Goal: Task Accomplishment & Management: Complete application form

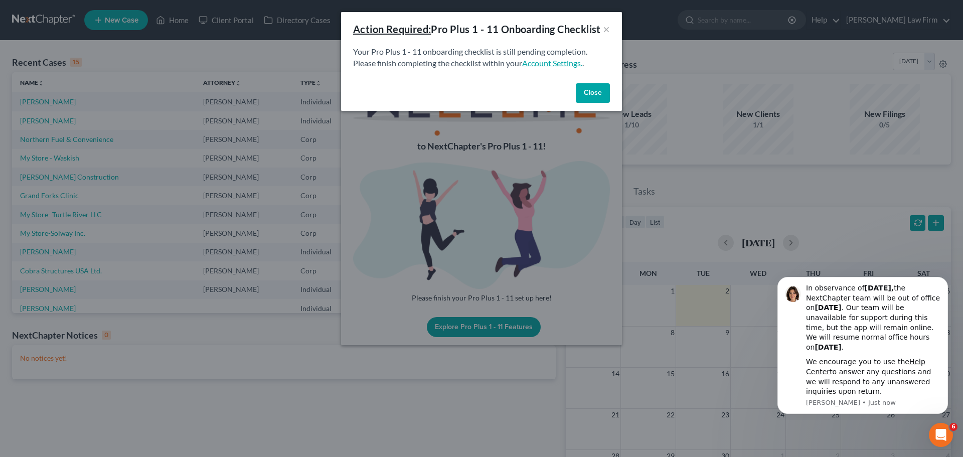
click at [544, 68] on link "Account Settings." at bounding box center [552, 63] width 60 height 10
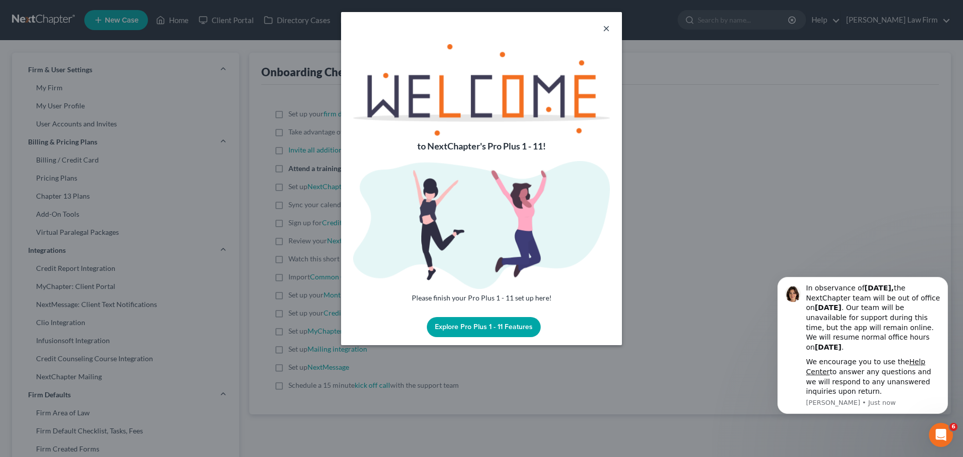
click at [608, 28] on button "×" at bounding box center [606, 28] width 7 height 12
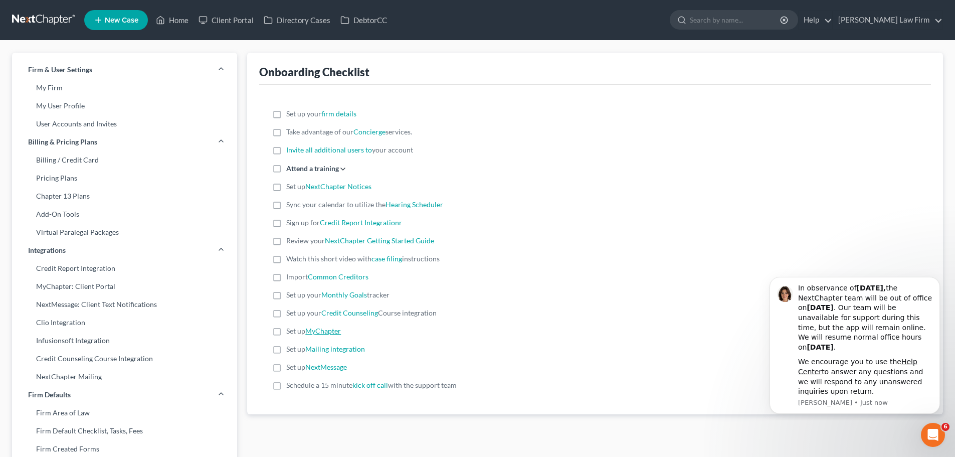
click at [325, 333] on link "MyChapter" at bounding box center [323, 331] width 36 height 9
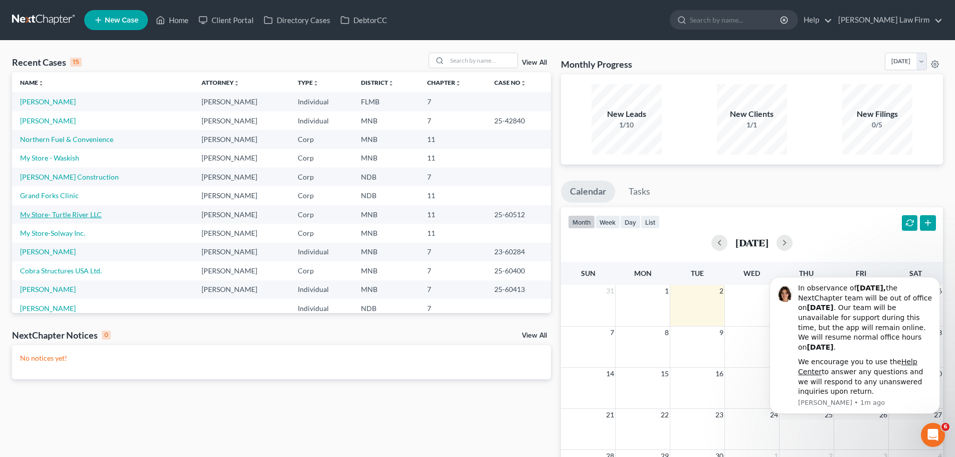
drag, startPoint x: 74, startPoint y: 217, endPoint x: 94, endPoint y: 217, distance: 19.6
click at [74, 217] on link "My Store- Turtle River LLC" at bounding box center [61, 214] width 82 height 9
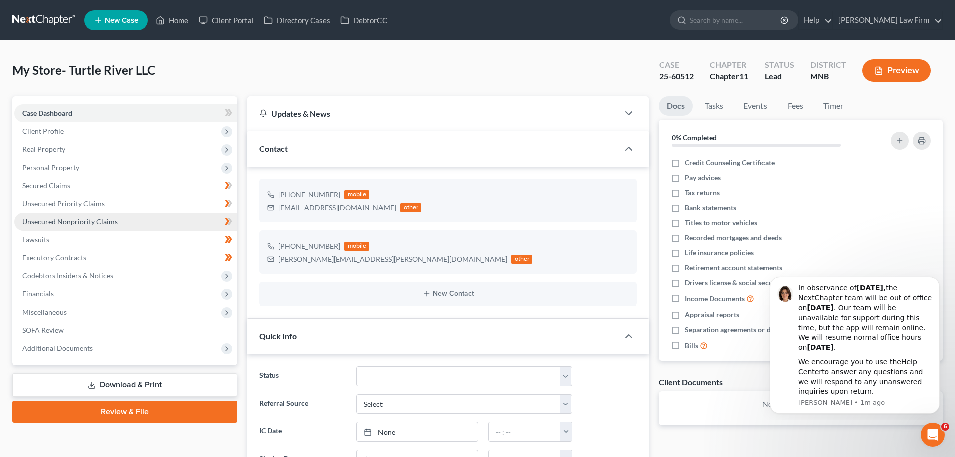
click at [87, 222] on span "Unsecured Nonpriority Claims" at bounding box center [70, 221] width 96 height 9
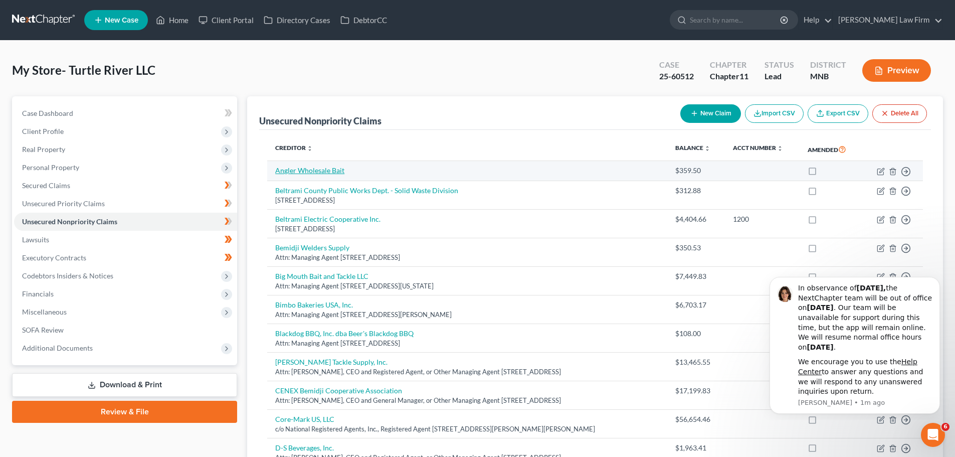
click at [308, 169] on link "Angler Wholesale Bait" at bounding box center [309, 170] width 69 height 9
select select "2"
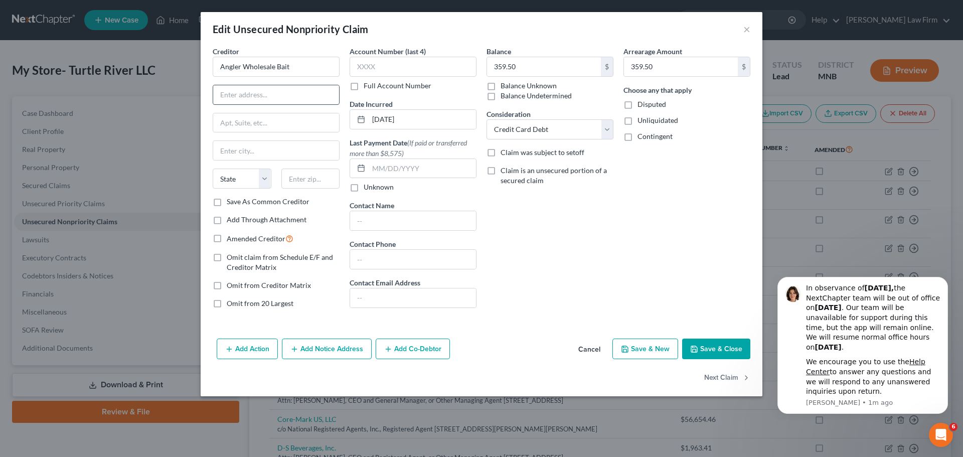
click at [276, 96] on input "text" at bounding box center [276, 94] width 126 height 19
type input "[STREET_ADDRESS]"
type input "Motley"
select select "24"
type input "56466"
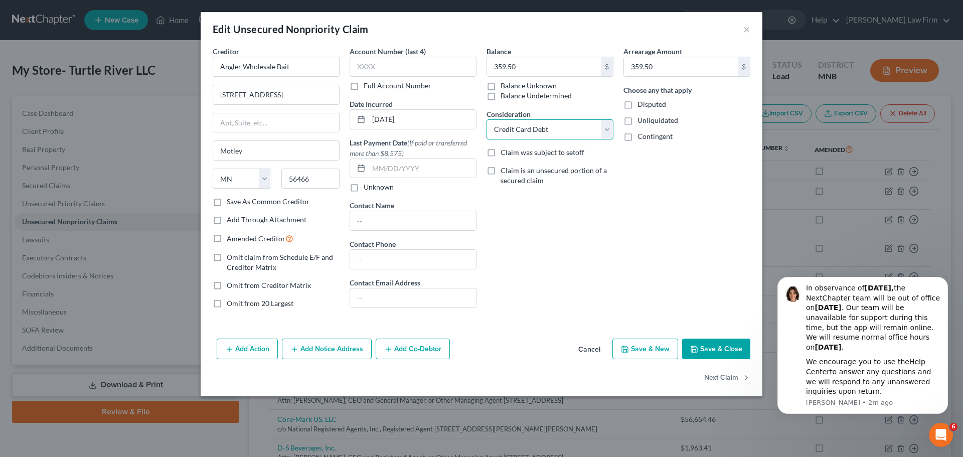
click at [567, 132] on select "Select Cable / Satellite Services Collection Agency Credit Card Debt Debt Couns…" at bounding box center [549, 129] width 127 height 20
select select "15"
click at [486, 119] on select "Select Cable / Satellite Services Collection Agency Credit Card Debt Debt Couns…" at bounding box center [549, 129] width 127 height 20
click at [726, 349] on button "Save & Close" at bounding box center [716, 349] width 68 height 21
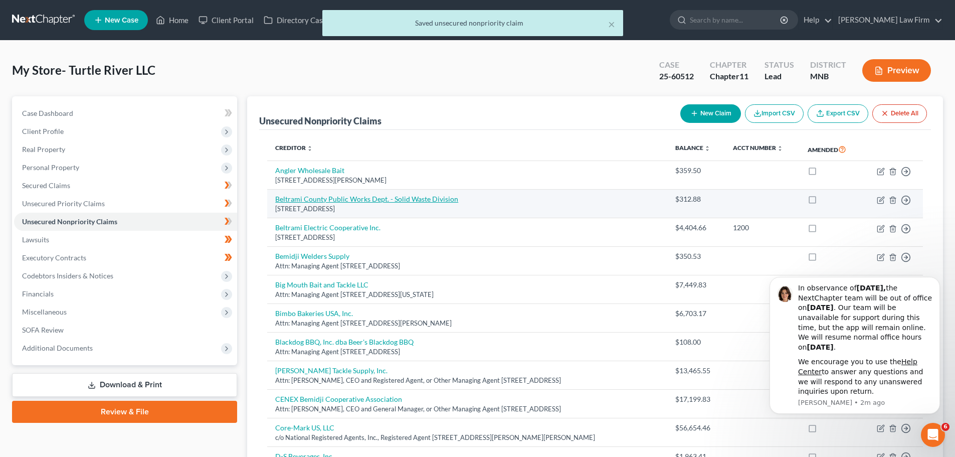
click at [362, 198] on link "Beltrami County Public Works Dept. - Solid Waste Division" at bounding box center [366, 199] width 183 height 9
select select "24"
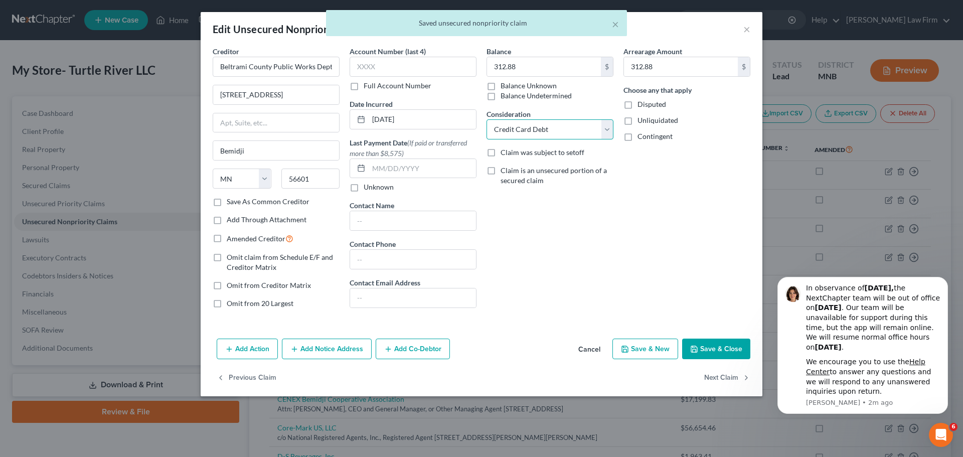
click at [563, 125] on select "Select Cable / Satellite Services Collection Agency Credit Card Debt Debt Couns…" at bounding box center [549, 129] width 127 height 20
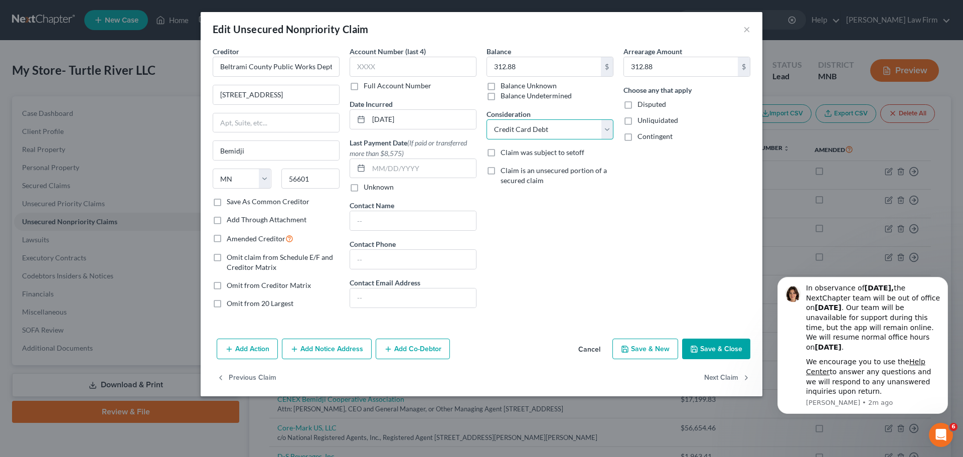
select select "18"
click at [486, 119] on select "Select Cable / Satellite Services Collection Agency Credit Card Debt Debt Couns…" at bounding box center [549, 129] width 127 height 20
click at [714, 347] on button "Save & Close" at bounding box center [716, 349] width 68 height 21
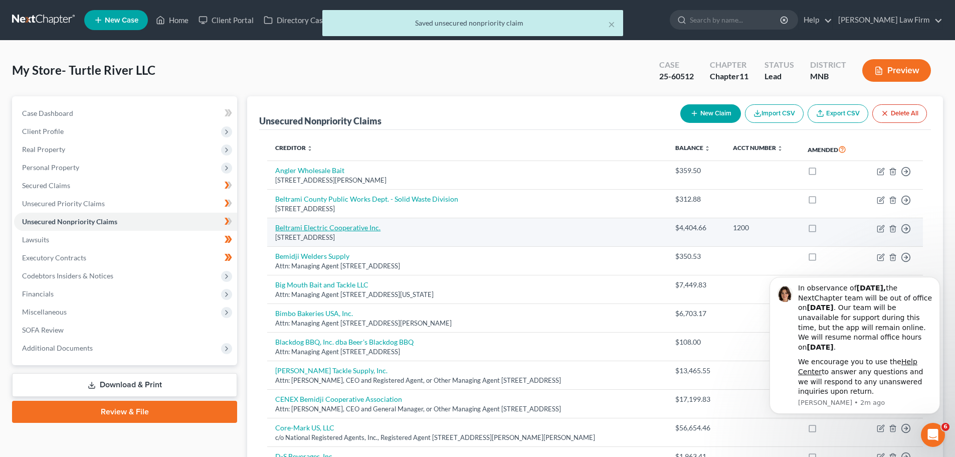
click at [332, 227] on link "Beltrami Electric Cooperative Inc." at bounding box center [327, 227] width 105 height 9
select select "24"
select select "18"
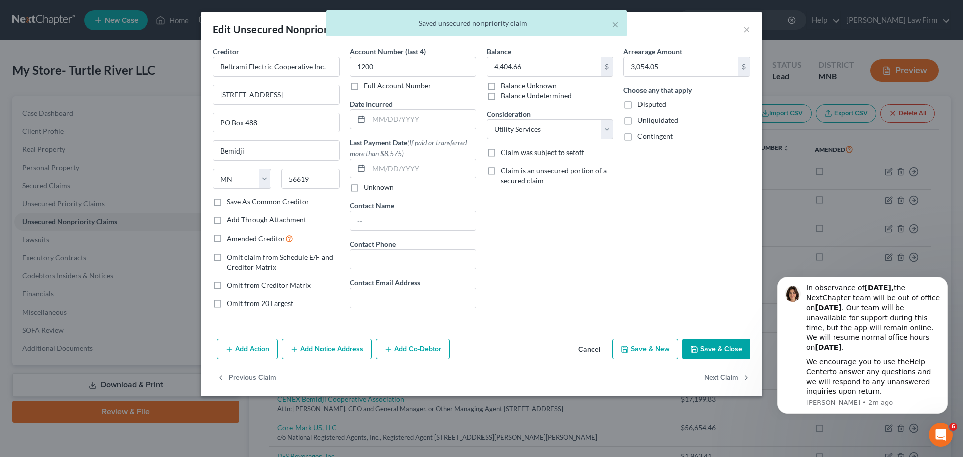
click at [721, 346] on button "Save & Close" at bounding box center [716, 349] width 68 height 21
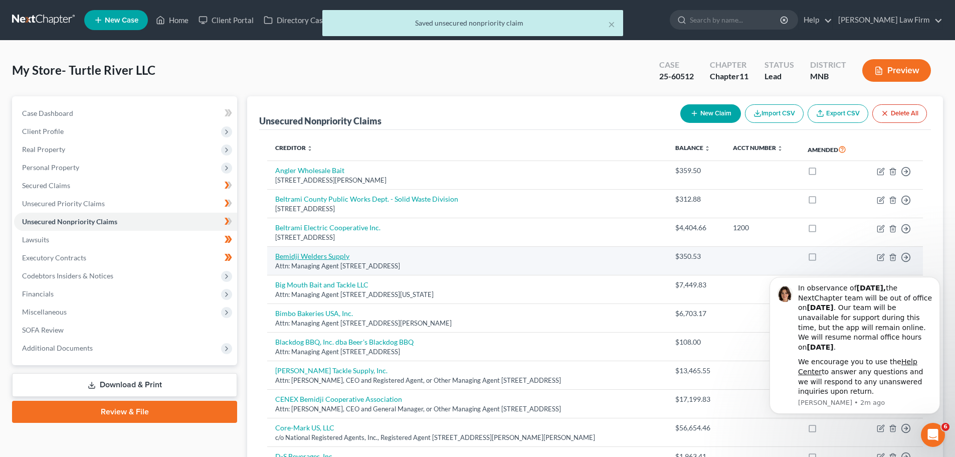
click at [308, 258] on link "Bemidji Welders Supply" at bounding box center [312, 256] width 74 height 9
select select "24"
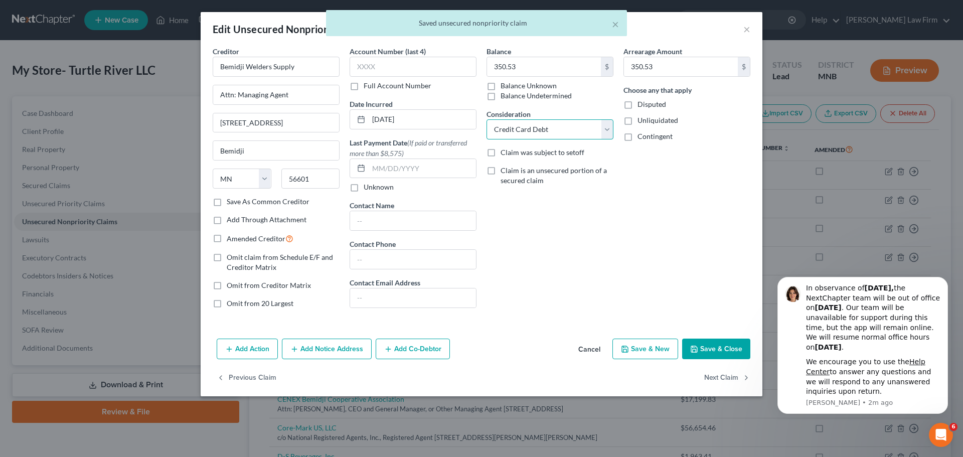
click at [587, 128] on select "Select Cable / Satellite Services Collection Agency Credit Card Debt Debt Couns…" at bounding box center [549, 129] width 127 height 20
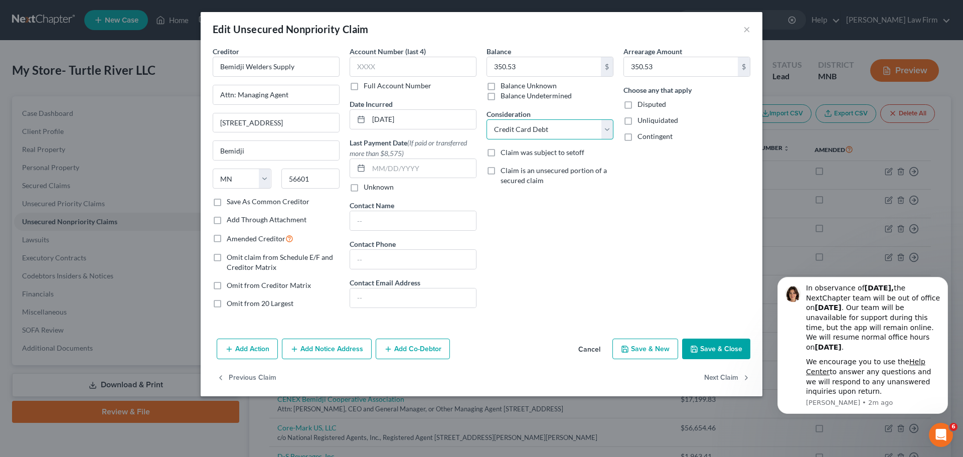
select select "15"
click at [486, 119] on select "Select Cable / Satellite Services Collection Agency Credit Card Debt Debt Couns…" at bounding box center [549, 129] width 127 height 20
click at [718, 345] on button "Save & Close" at bounding box center [716, 349] width 68 height 21
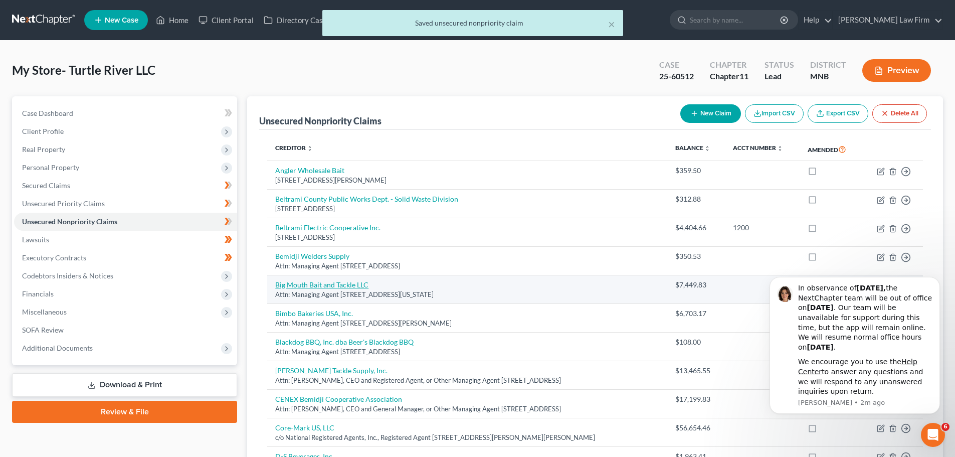
click at [323, 285] on link "Big Mouth Bait and Tackle LLC" at bounding box center [321, 284] width 93 height 9
select select "52"
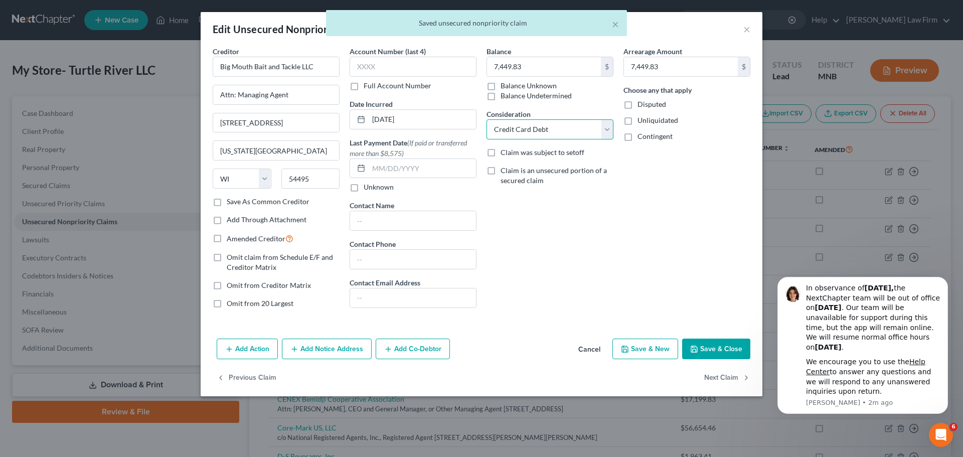
click at [590, 136] on select "Select Cable / Satellite Services Collection Agency Credit Card Debt Debt Couns…" at bounding box center [549, 129] width 127 height 20
select select "15"
click at [486, 119] on select "Select Cable / Satellite Services Collection Agency Credit Card Debt Debt Couns…" at bounding box center [549, 129] width 127 height 20
click at [715, 349] on button "Save & Close" at bounding box center [716, 349] width 68 height 21
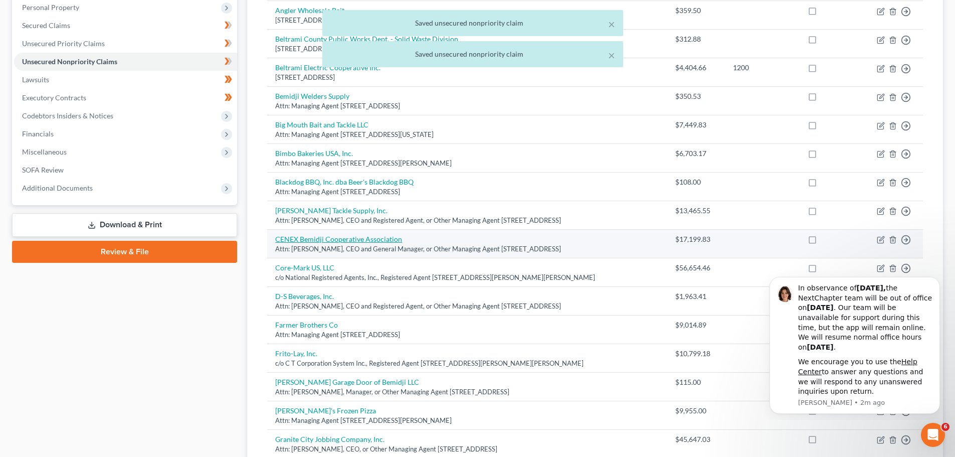
scroll to position [201, 0]
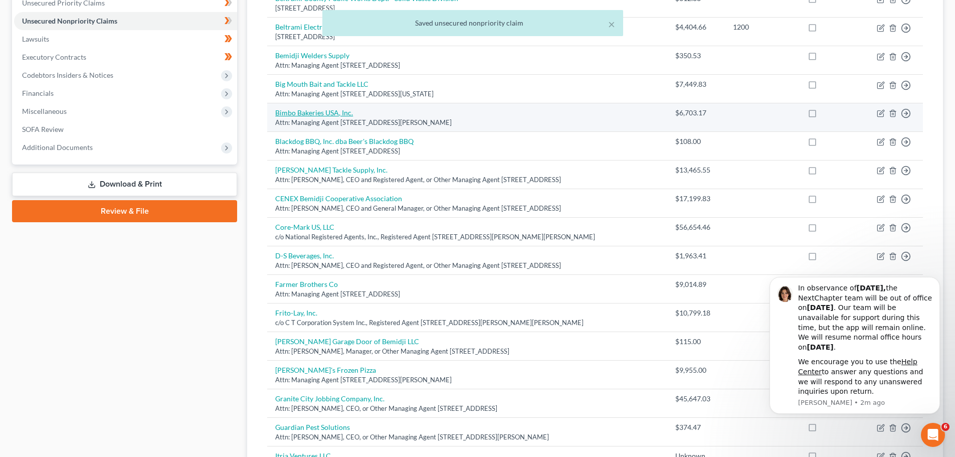
click at [328, 115] on link "Bimbo Bakeries USA, Inc." at bounding box center [314, 112] width 78 height 9
select select "39"
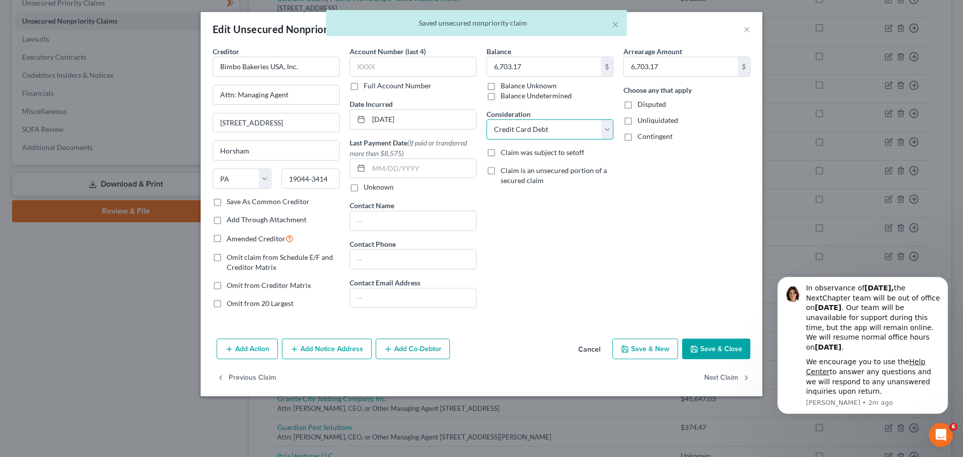
drag, startPoint x: 533, startPoint y: 130, endPoint x: 542, endPoint y: 138, distance: 12.1
click at [533, 130] on select "Select Cable / Satellite Services Collection Agency Credit Card Debt Debt Couns…" at bounding box center [549, 129] width 127 height 20
select select "15"
click at [486, 119] on select "Select Cable / Satellite Services Collection Agency Credit Card Debt Debt Couns…" at bounding box center [549, 129] width 127 height 20
click at [713, 346] on button "Save & Close" at bounding box center [716, 349] width 68 height 21
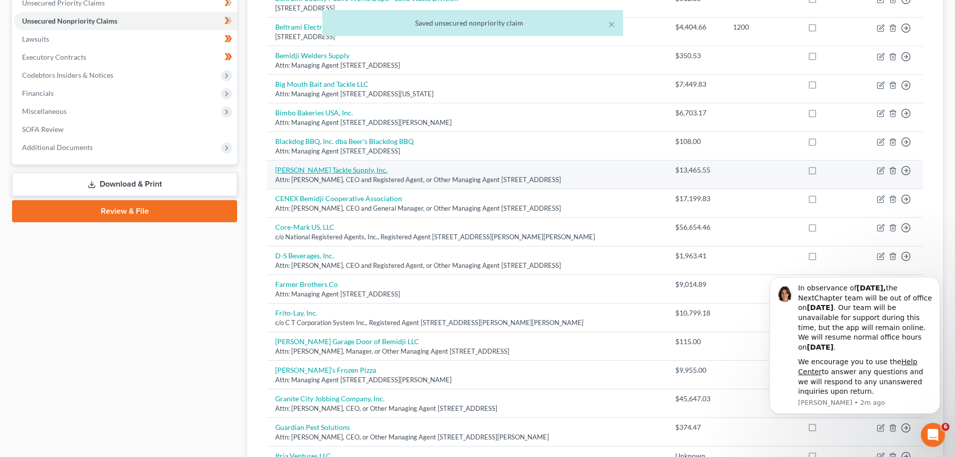
click at [321, 169] on link "[PERSON_NAME] Tackle Supply, Inc." at bounding box center [331, 170] width 112 height 9
select select "24"
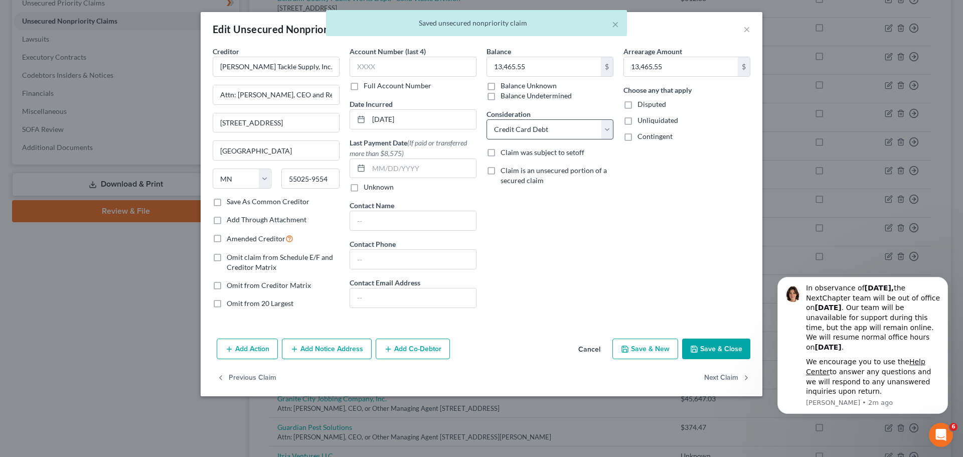
click at [547, 128] on select "Select Cable / Satellite Services Collection Agency Credit Card Debt Debt Couns…" at bounding box center [549, 129] width 127 height 20
select select "15"
click at [486, 119] on select "Select Cable / Satellite Services Collection Agency Credit Card Debt Debt Couns…" at bounding box center [549, 129] width 127 height 20
click at [717, 344] on button "Save & Close" at bounding box center [716, 349] width 68 height 21
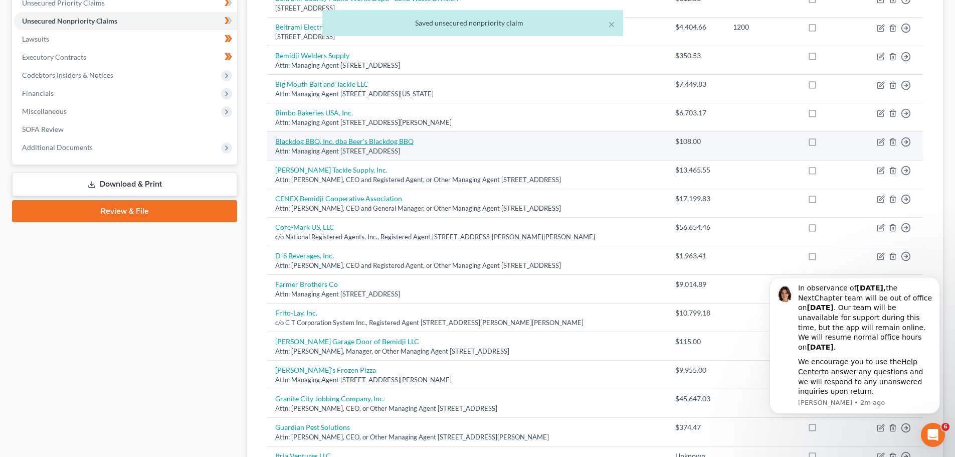
click at [324, 138] on link "Blackdog BBQ, Inc. dba Beer's Blackdog BBQ" at bounding box center [344, 141] width 138 height 9
select select "24"
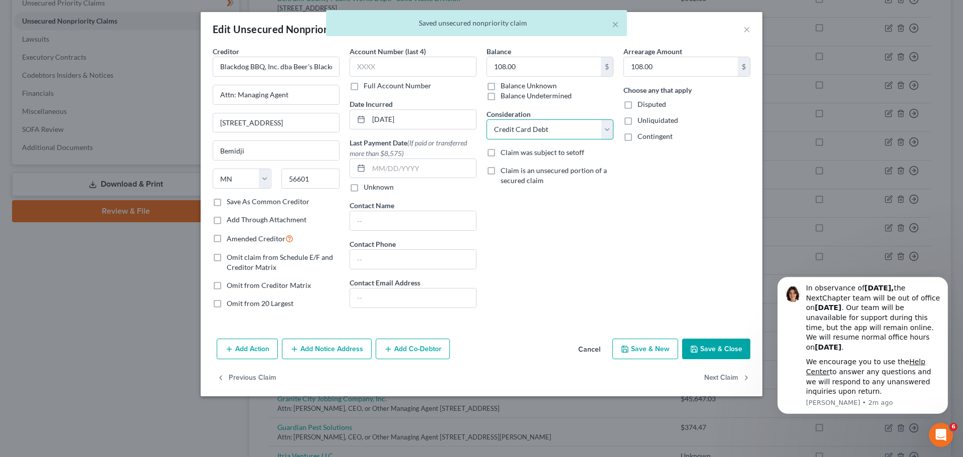
drag, startPoint x: 552, startPoint y: 124, endPoint x: 564, endPoint y: 138, distance: 18.1
click at [552, 124] on select "Select Cable / Satellite Services Collection Agency Credit Card Debt Debt Couns…" at bounding box center [549, 129] width 127 height 20
select select "15"
click at [486, 119] on select "Select Cable / Satellite Services Collection Agency Credit Card Debt Debt Couns…" at bounding box center [549, 129] width 127 height 20
click at [699, 343] on button "Save & Close" at bounding box center [716, 349] width 68 height 21
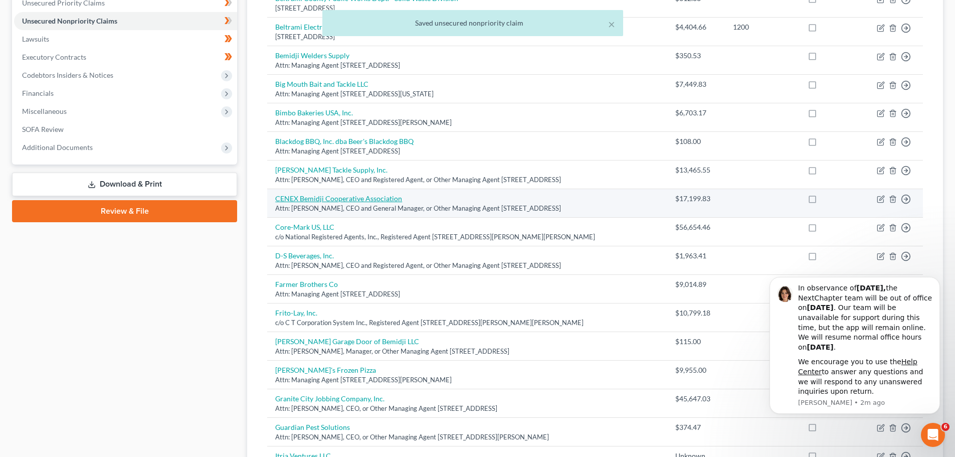
click at [316, 197] on link "CENEX Bemidji Cooperative Association" at bounding box center [338, 198] width 127 height 9
select select "24"
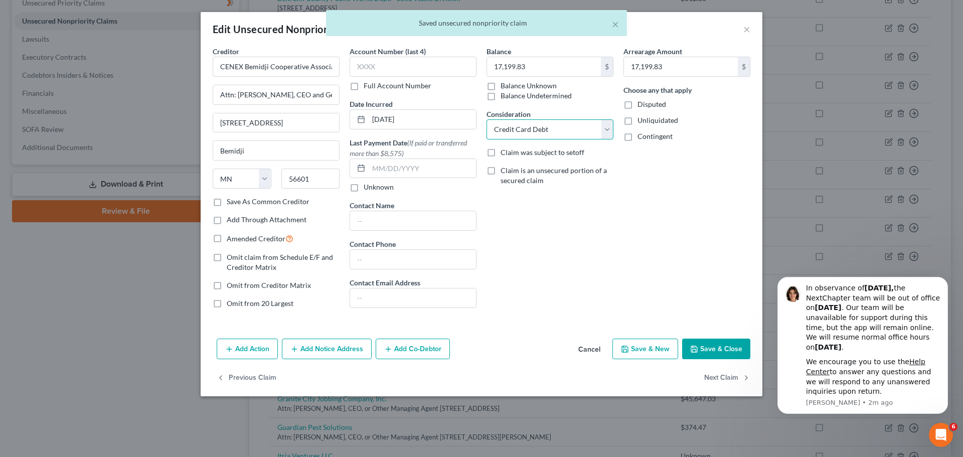
click at [557, 124] on select "Select Cable / Satellite Services Collection Agency Credit Card Debt Debt Couns…" at bounding box center [549, 129] width 127 height 20
select select "15"
click at [486, 119] on select "Select Cable / Satellite Services Collection Agency Credit Card Debt Debt Couns…" at bounding box center [549, 129] width 127 height 20
click at [722, 350] on button "Save & Close" at bounding box center [716, 349] width 68 height 21
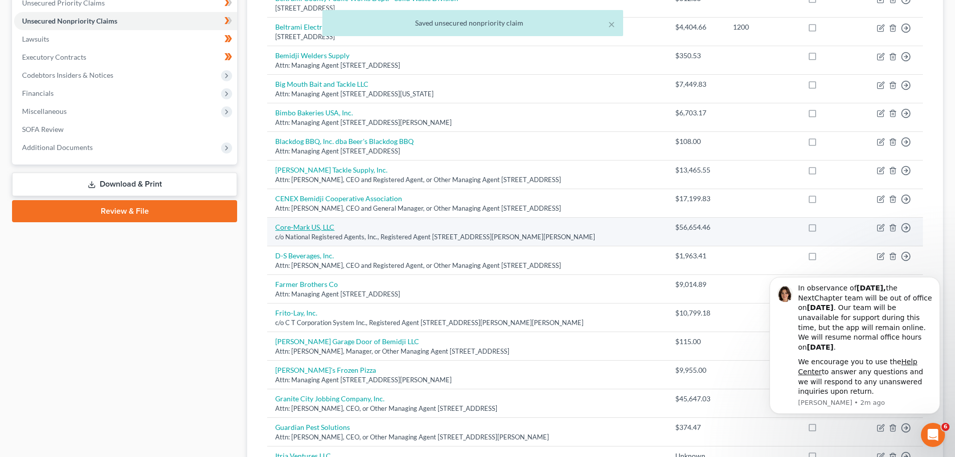
click at [298, 225] on link "Core-Mark US, LLC" at bounding box center [304, 227] width 59 height 9
select select "24"
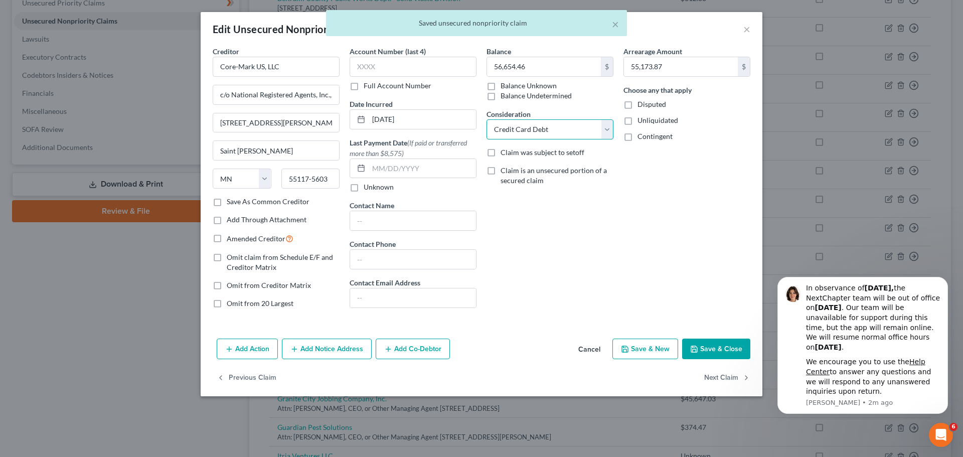
click at [555, 125] on select "Select Cable / Satellite Services Collection Agency Credit Card Debt Debt Couns…" at bounding box center [549, 129] width 127 height 20
click at [486, 119] on select "Select Cable / Satellite Services Collection Agency Credit Card Debt Debt Couns…" at bounding box center [549, 129] width 127 height 20
drag, startPoint x: 542, startPoint y: 128, endPoint x: 542, endPoint y: 135, distance: 7.5
click at [542, 128] on select "Select Cable / Satellite Services Collection Agency Credit Card Debt Debt Couns…" at bounding box center [549, 129] width 127 height 20
select select "15"
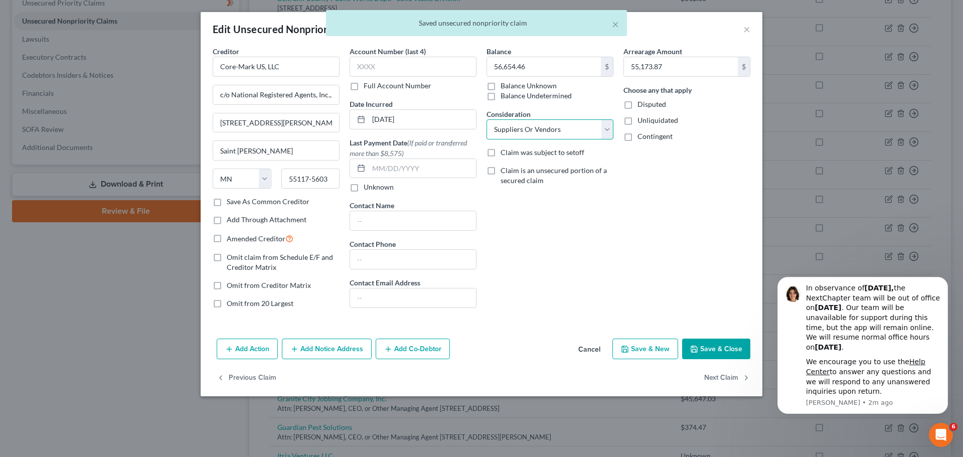
click at [486, 119] on select "Select Cable / Satellite Services Collection Agency Credit Card Debt Debt Couns…" at bounding box center [549, 129] width 127 height 20
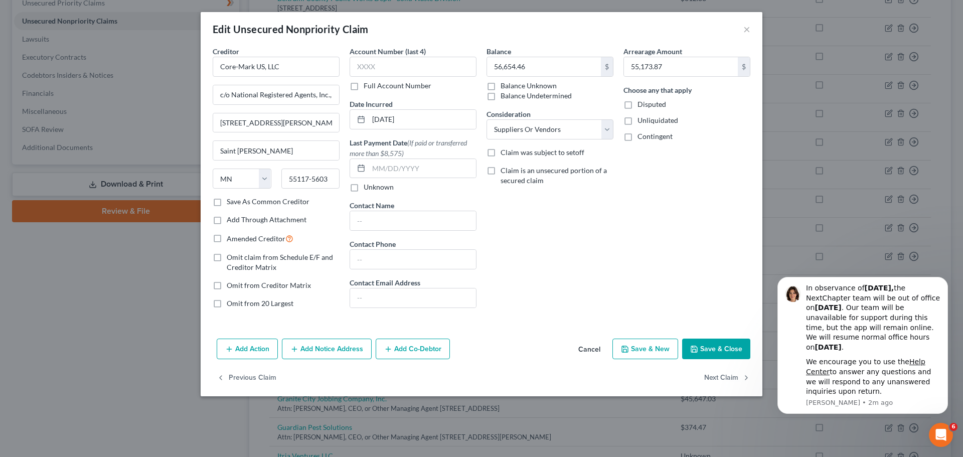
click at [707, 343] on button "Save & Close" at bounding box center [716, 349] width 68 height 21
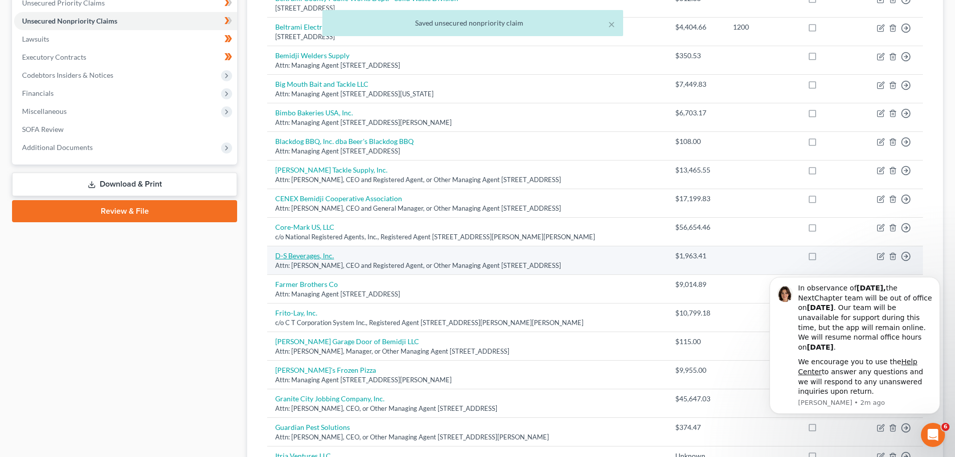
click at [311, 256] on link "D-S Beverages, Inc." at bounding box center [304, 255] width 59 height 9
select select "24"
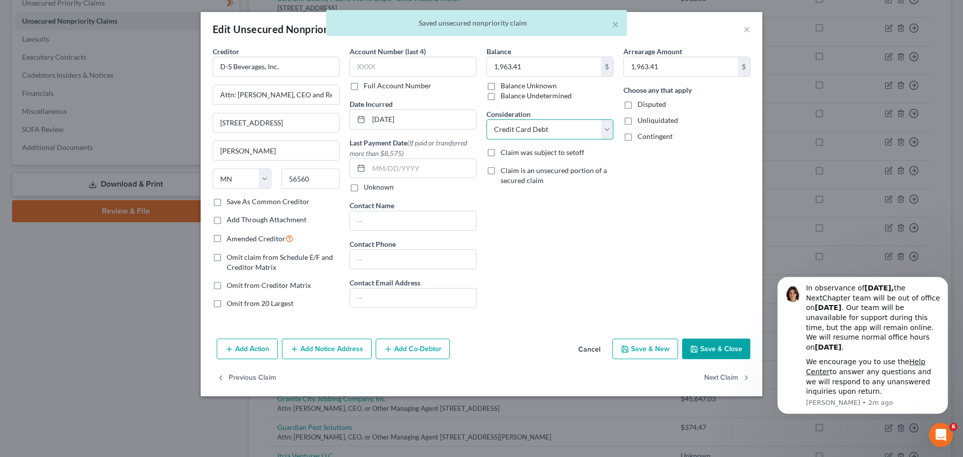
click at [547, 127] on select "Select Cable / Satellite Services Collection Agency Credit Card Debt Debt Couns…" at bounding box center [549, 129] width 127 height 20
select select "15"
click at [486, 119] on select "Select Cable / Satellite Services Collection Agency Credit Card Debt Debt Couns…" at bounding box center [549, 129] width 127 height 20
click at [718, 348] on button "Save & Close" at bounding box center [716, 349] width 68 height 21
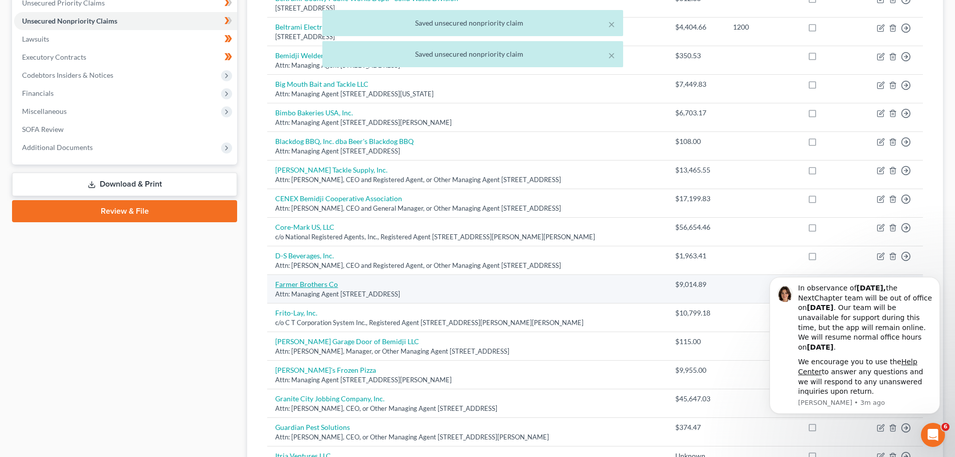
click at [304, 286] on link "Farmer Brothers Co" at bounding box center [306, 284] width 63 height 9
select select "45"
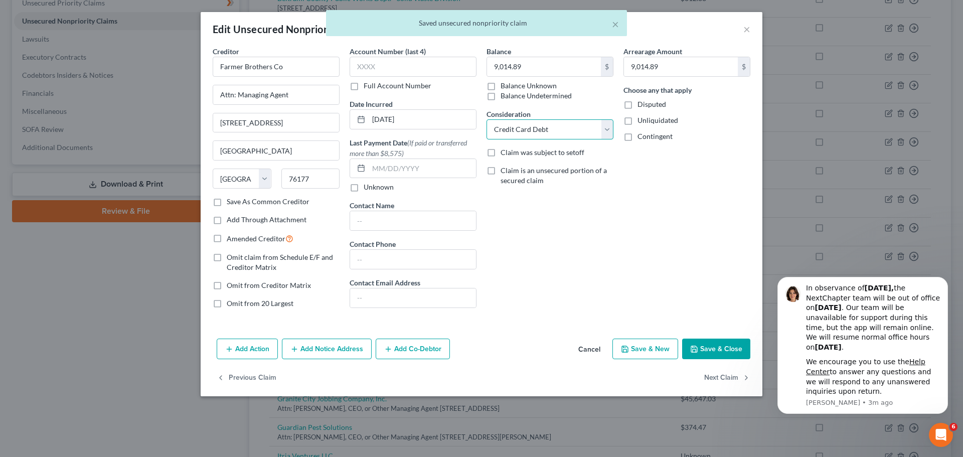
click at [559, 135] on select "Select Cable / Satellite Services Collection Agency Credit Card Debt Debt Couns…" at bounding box center [549, 129] width 127 height 20
select select "15"
click at [486, 119] on select "Select Cable / Satellite Services Collection Agency Credit Card Debt Debt Couns…" at bounding box center [549, 129] width 127 height 20
click at [721, 354] on button "Save & Close" at bounding box center [716, 349] width 68 height 21
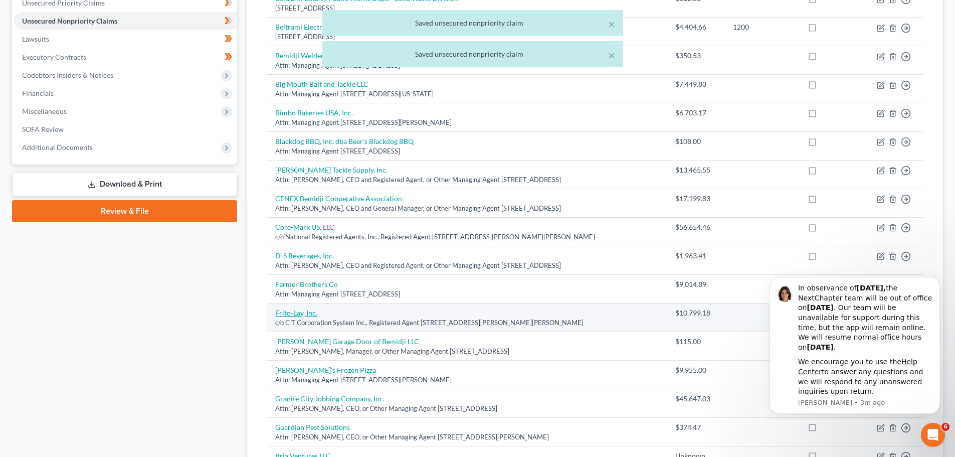
click at [298, 311] on link "Frito-Lay, Inc." at bounding box center [296, 312] width 42 height 9
select select "24"
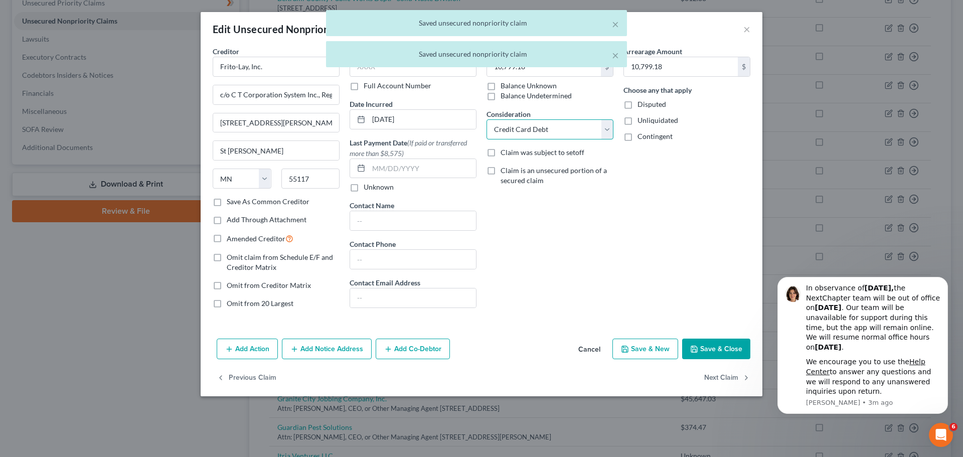
click at [555, 124] on select "Select Cable / Satellite Services Collection Agency Credit Card Debt Debt Couns…" at bounding box center [549, 129] width 127 height 20
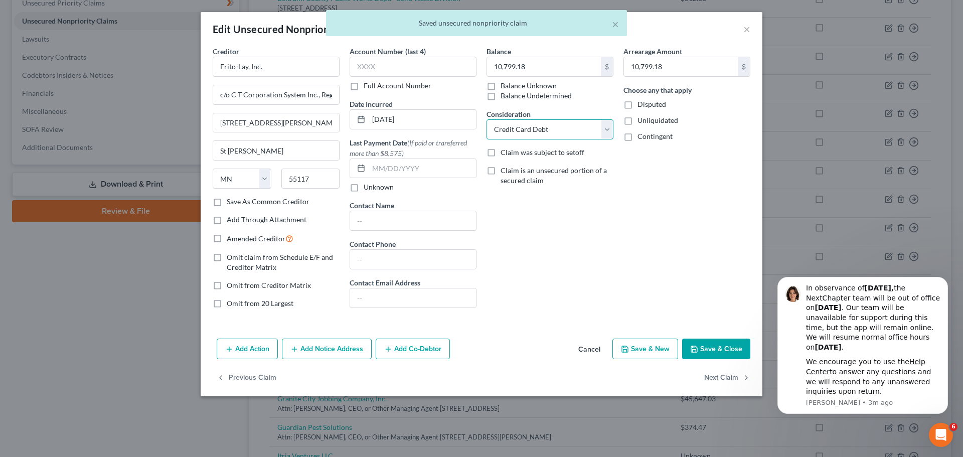
select select "15"
click at [486, 119] on select "Select Cable / Satellite Services Collection Agency Credit Card Debt Debt Couns…" at bounding box center [549, 129] width 127 height 20
click at [722, 349] on button "Save & Close" at bounding box center [716, 349] width 68 height 21
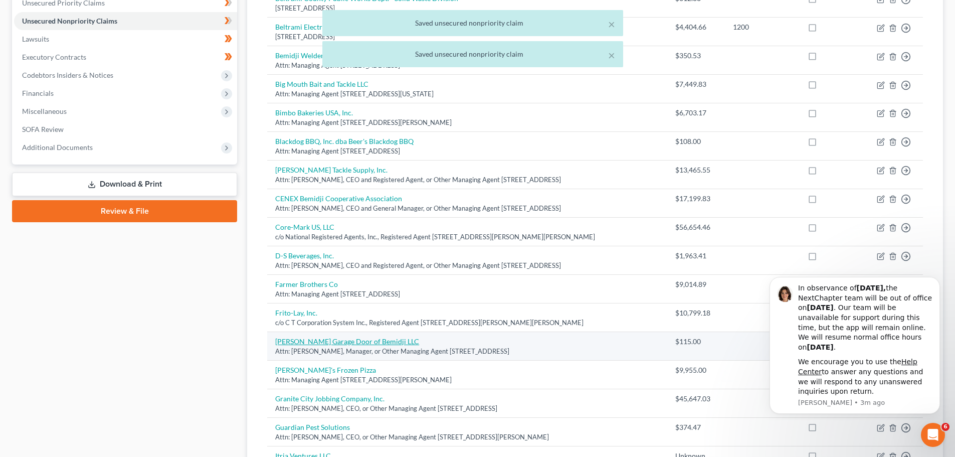
click at [327, 337] on link "[PERSON_NAME] Garage Door of Bemidji LLC" at bounding box center [347, 341] width 144 height 9
select select "24"
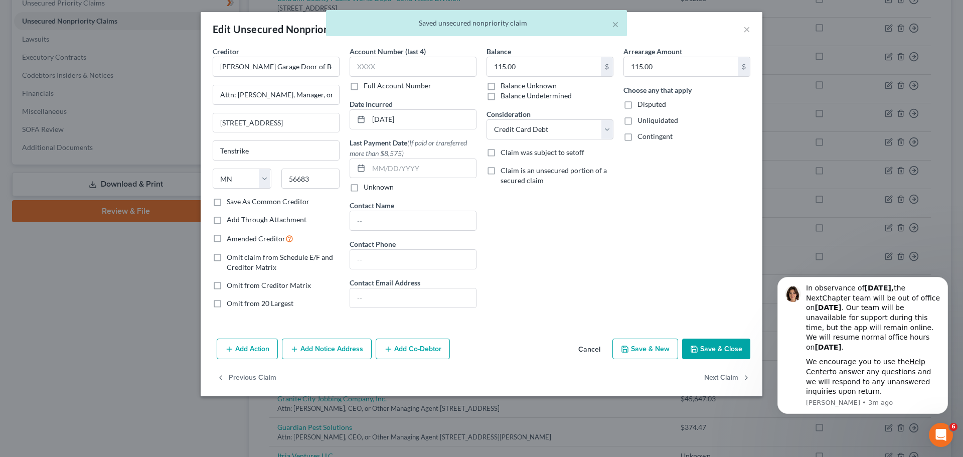
click at [572, 139] on div "Balance 115.00 $ Balance Unknown Balance Undetermined 115.00 $ Balance Unknown …" at bounding box center [549, 181] width 137 height 270
click at [573, 132] on select "Select Cable / Satellite Services Collection Agency Credit Card Debt Debt Couns…" at bounding box center [549, 129] width 127 height 20
select select "15"
click at [486, 119] on select "Select Cable / Satellite Services Collection Agency Credit Card Debt Debt Couns…" at bounding box center [549, 129] width 127 height 20
click at [713, 357] on button "Save & Close" at bounding box center [716, 349] width 68 height 21
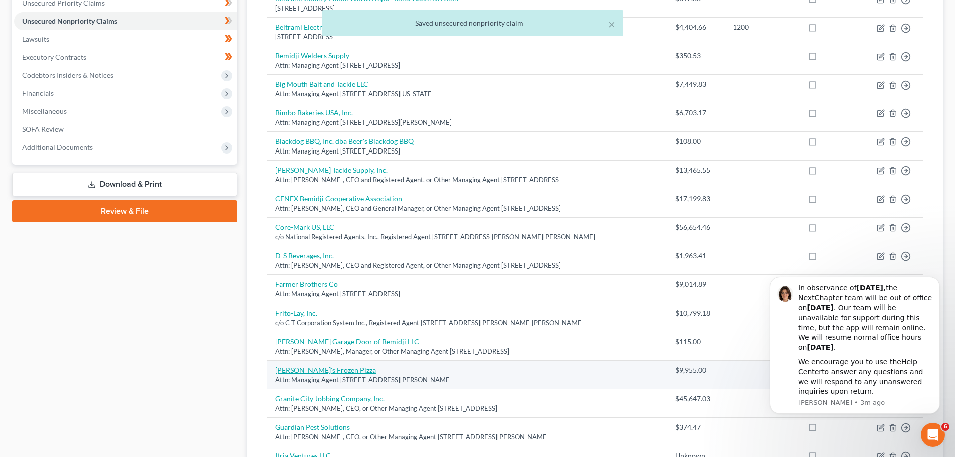
click at [329, 370] on link "[PERSON_NAME]'s Frozen Pizza" at bounding box center [325, 370] width 101 height 9
select select "24"
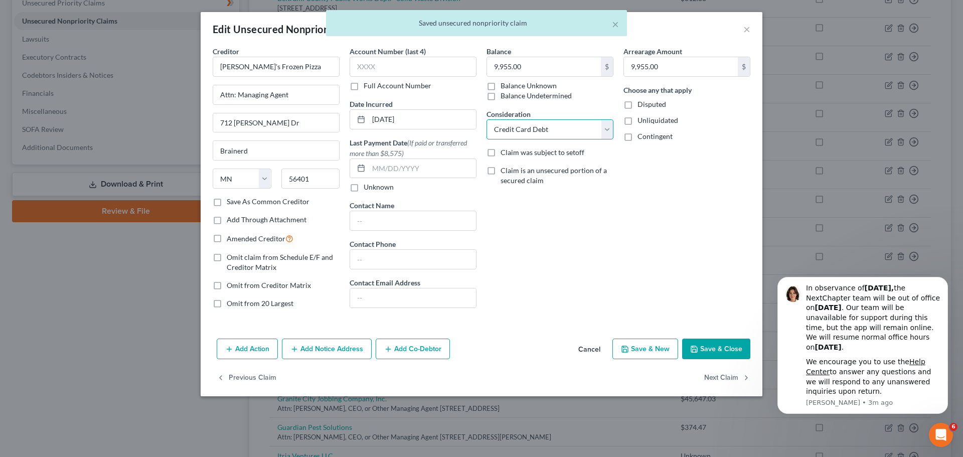
drag, startPoint x: 532, startPoint y: 128, endPoint x: 533, endPoint y: 137, distance: 8.6
click at [532, 128] on select "Select Cable / Satellite Services Collection Agency Credit Card Debt Debt Couns…" at bounding box center [549, 129] width 127 height 20
select select "15"
click at [486, 119] on select "Select Cable / Satellite Services Collection Agency Credit Card Debt Debt Couns…" at bounding box center [549, 129] width 127 height 20
click at [704, 345] on button "Save & Close" at bounding box center [716, 349] width 68 height 21
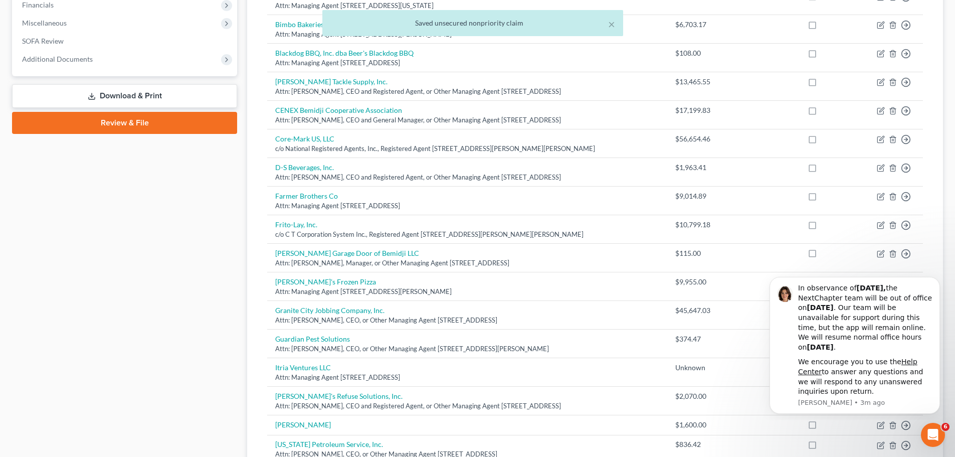
scroll to position [301, 0]
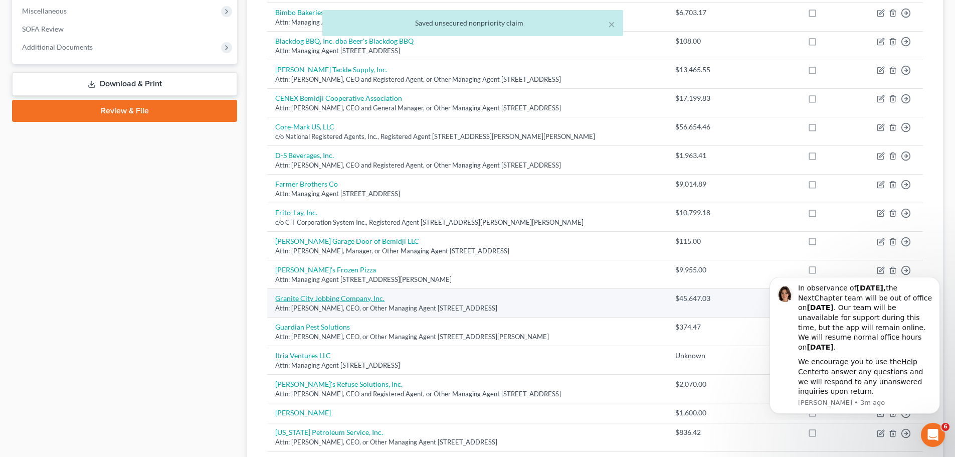
click at [325, 299] on link "Granite City Jobbing Company, Inc." at bounding box center [329, 298] width 109 height 9
select select "24"
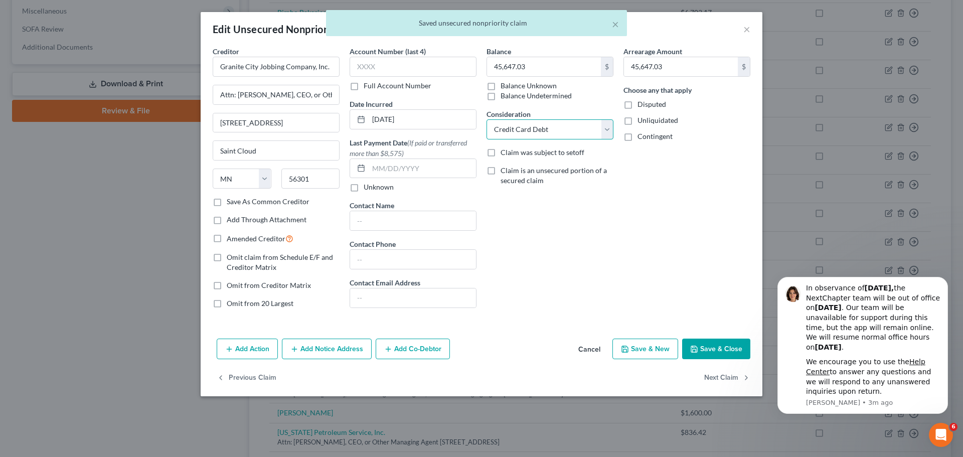
click at [575, 134] on select "Select Cable / Satellite Services Collection Agency Credit Card Debt Debt Couns…" at bounding box center [549, 129] width 127 height 20
click at [486, 119] on select "Select Cable / Satellite Services Collection Agency Credit Card Debt Debt Couns…" at bounding box center [549, 129] width 127 height 20
drag, startPoint x: 568, startPoint y: 122, endPoint x: 567, endPoint y: 134, distance: 12.1
click at [568, 124] on select "Select Cable / Satellite Services Collection Agency Credit Card Debt Debt Couns…" at bounding box center [549, 129] width 127 height 20
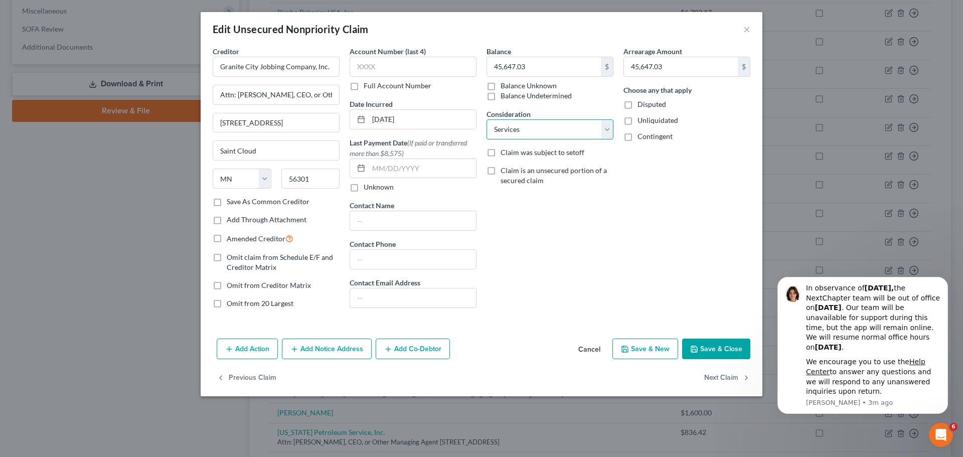
select select "15"
click at [486, 119] on select "Select Cable / Satellite Services Collection Agency Credit Card Debt Debt Couns…" at bounding box center [549, 129] width 127 height 20
click at [711, 351] on button "Save & Close" at bounding box center [716, 349] width 68 height 21
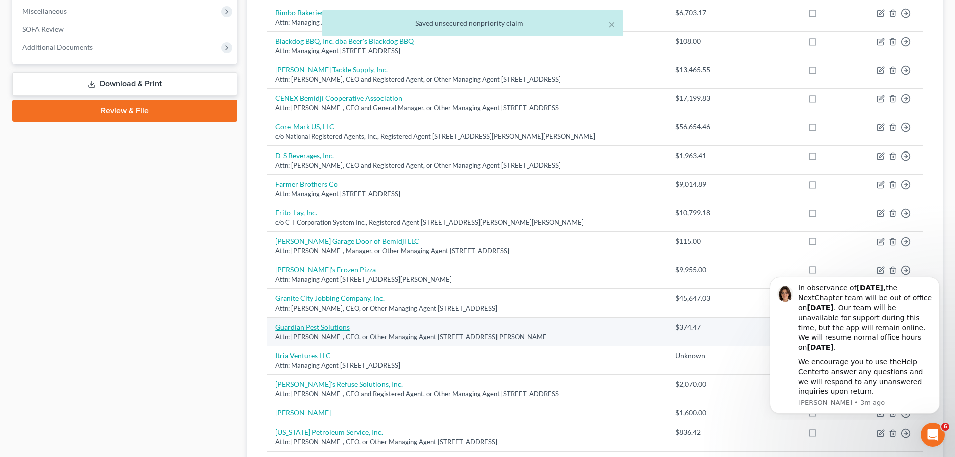
click at [309, 325] on link "Guardian Pest Solutions" at bounding box center [312, 326] width 75 height 9
select select "24"
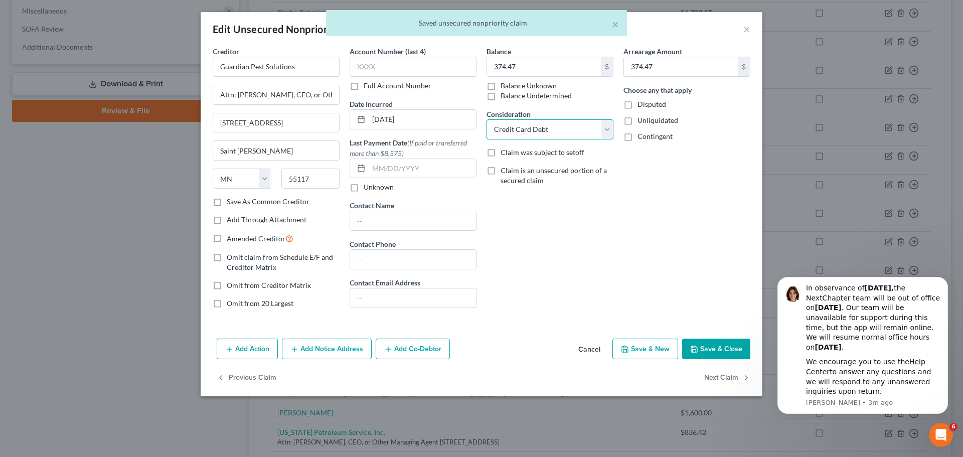
click at [574, 127] on select "Select Cable / Satellite Services Collection Agency Credit Card Debt Debt Couns…" at bounding box center [549, 129] width 127 height 20
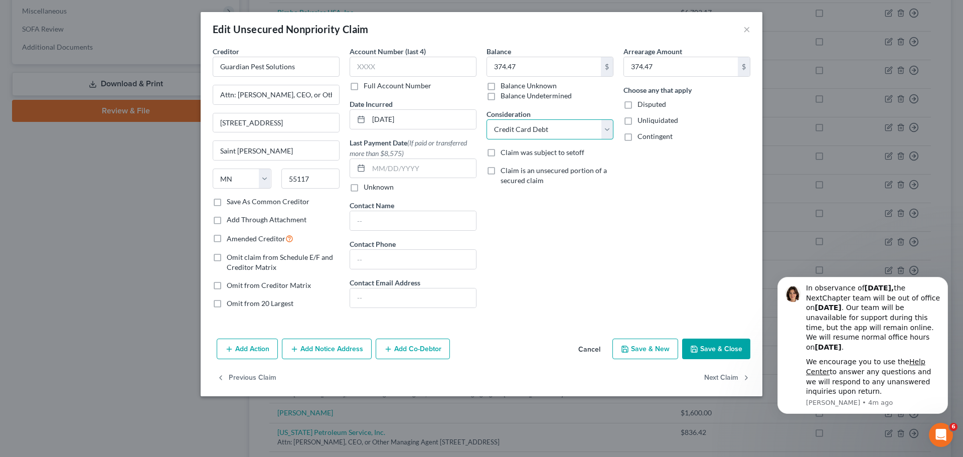
select select "14"
click at [486, 119] on select "Select Cable / Satellite Services Collection Agency Credit Card Debt Debt Couns…" at bounding box center [549, 129] width 127 height 20
click at [703, 339] on button "Save & Close" at bounding box center [716, 349] width 68 height 21
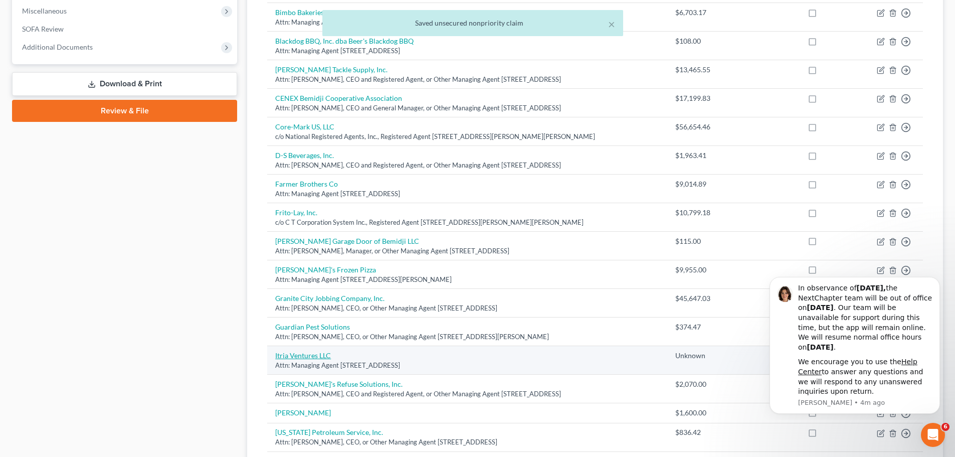
click at [314, 355] on link "Itria Ventures LLC" at bounding box center [303, 355] width 56 height 9
select select "7"
select select "8"
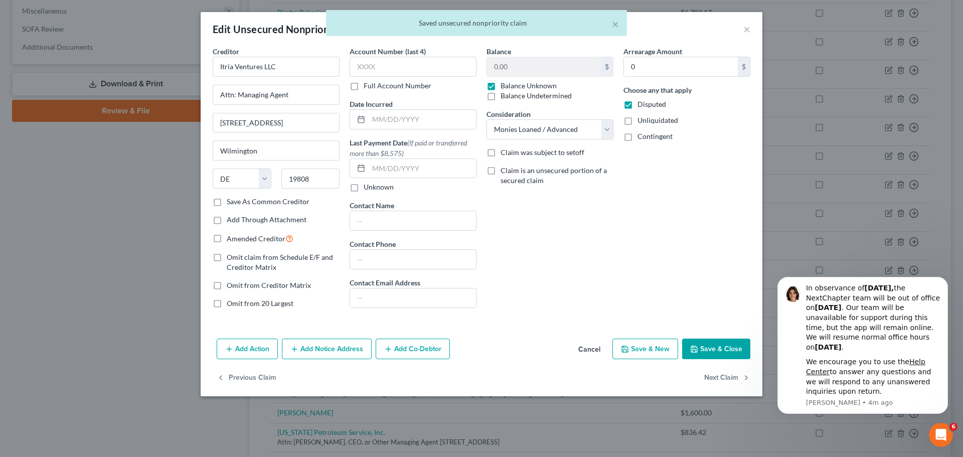
click at [715, 337] on div "Add Action Add Notice Address Add Co-Debtor Cancel Save & New Save & Close" at bounding box center [482, 351] width 562 height 33
click at [719, 350] on button "Save & Close" at bounding box center [716, 349] width 68 height 21
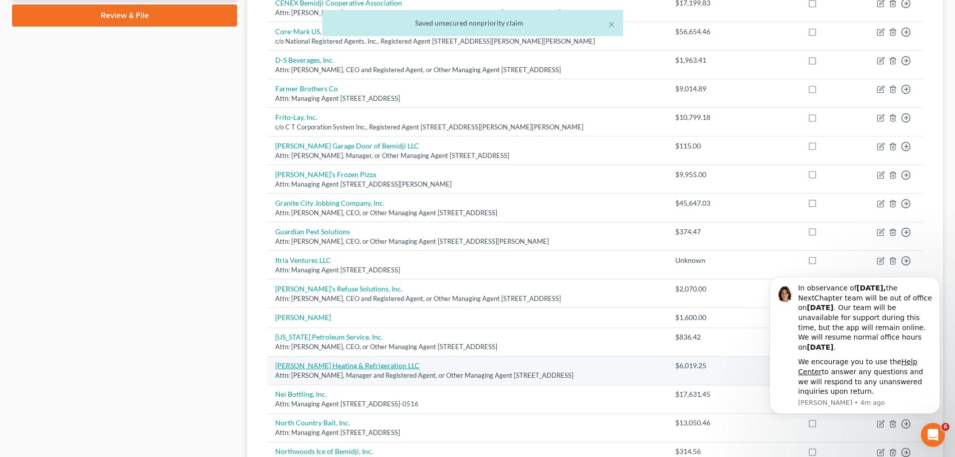
scroll to position [451, 0]
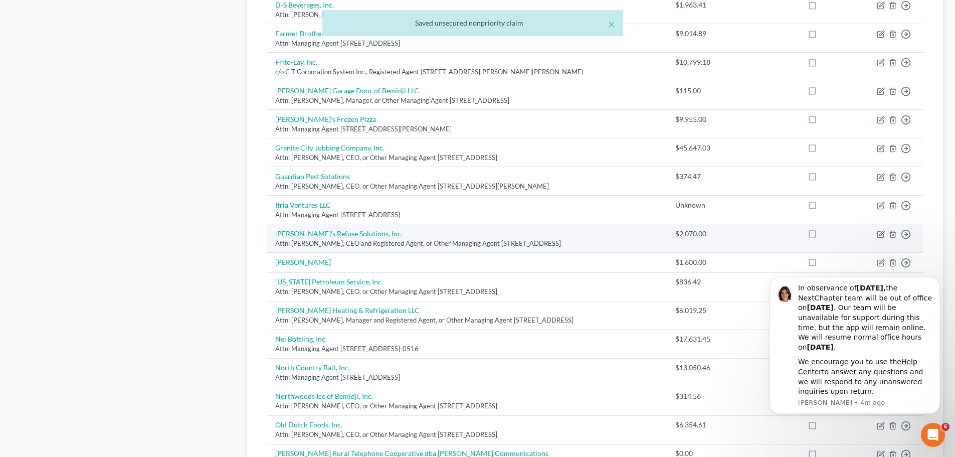
click at [322, 233] on link "[PERSON_NAME]'s Refuse Solutions, Inc." at bounding box center [338, 233] width 127 height 9
select select "24"
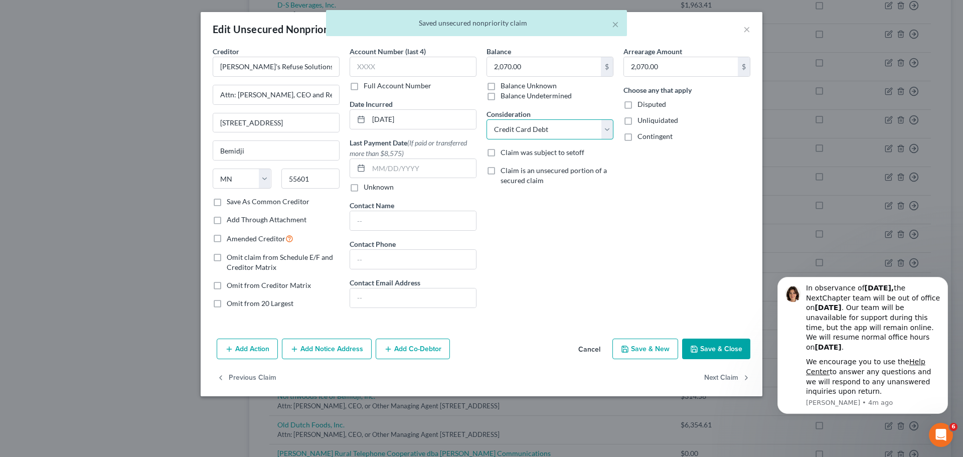
click at [567, 135] on select "Select Cable / Satellite Services Collection Agency Credit Card Debt Debt Couns…" at bounding box center [549, 129] width 127 height 20
select select "18"
click at [486, 119] on select "Select Cable / Satellite Services Collection Agency Credit Card Debt Debt Couns…" at bounding box center [549, 129] width 127 height 20
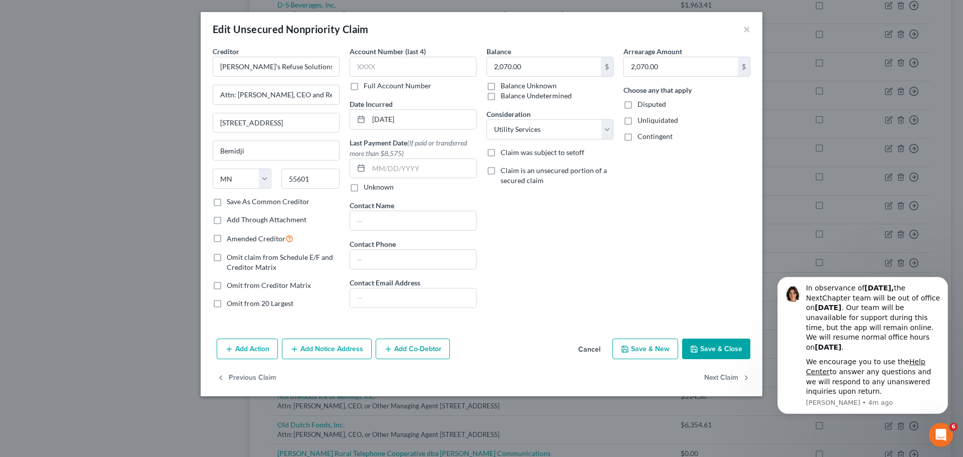
click at [716, 344] on button "Save & Close" at bounding box center [716, 349] width 68 height 21
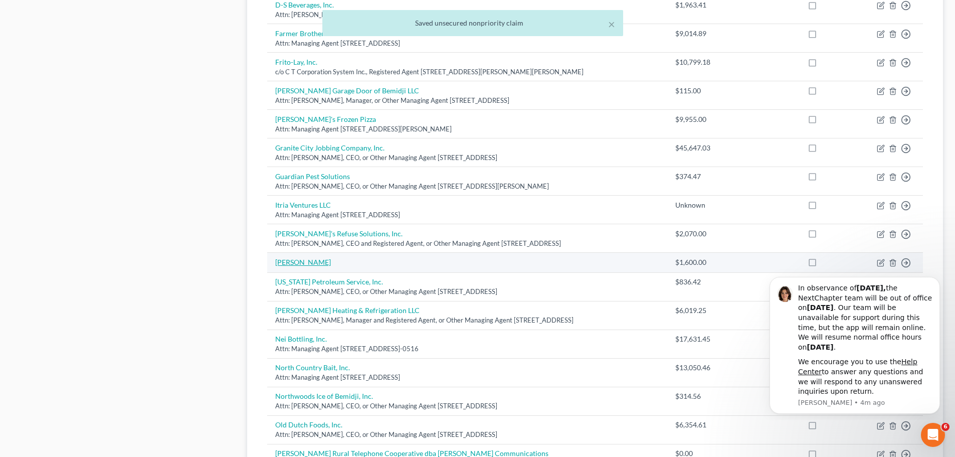
click at [307, 259] on link "[PERSON_NAME]" at bounding box center [303, 262] width 56 height 9
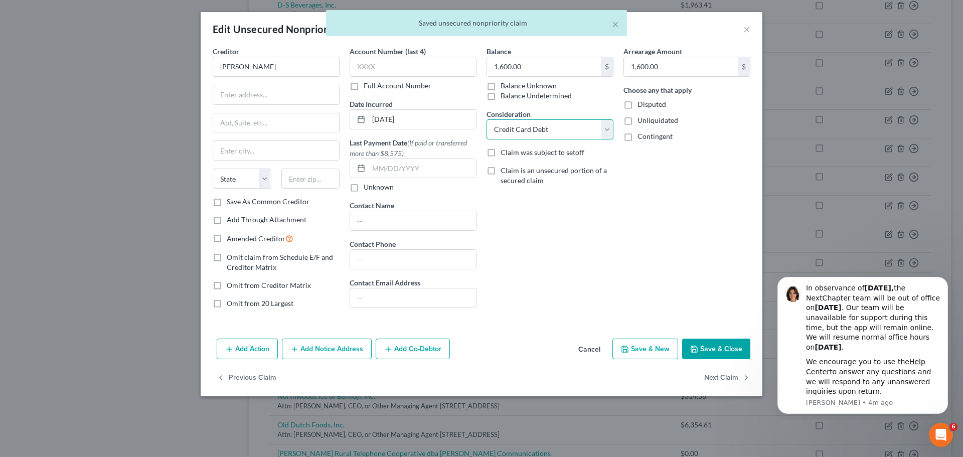
click at [582, 135] on select "Select Cable / Satellite Services Collection Agency Credit Card Debt Debt Couns…" at bounding box center [549, 129] width 127 height 20
select select "15"
click at [486, 119] on select "Select Cable / Satellite Services Collection Agency Credit Card Debt Debt Couns…" at bounding box center [549, 129] width 127 height 20
click at [256, 79] on div "Creditor * [PERSON_NAME] State [US_STATE] AK AR AZ CA CO [GEOGRAPHIC_DATA] DE D…" at bounding box center [276, 121] width 127 height 150
click at [255, 87] on input "text" at bounding box center [276, 94] width 126 height 19
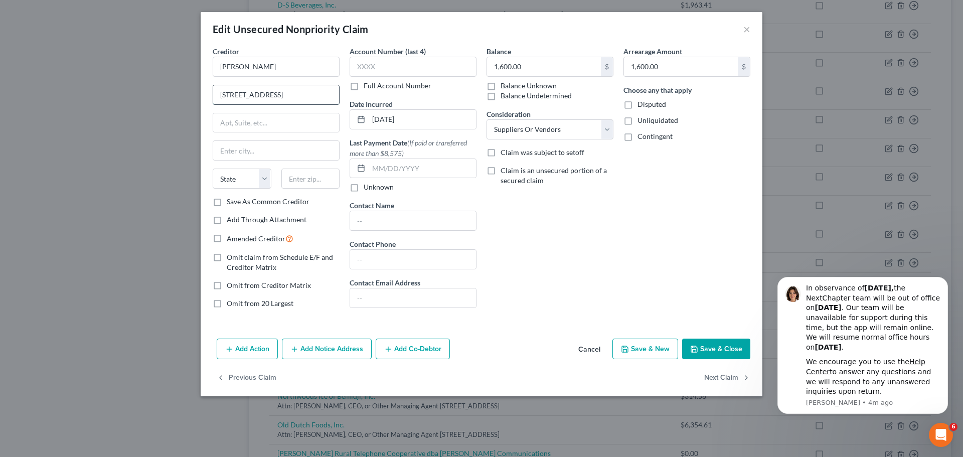
type input "[STREET_ADDRESS]"
type input "[PERSON_NAME]"
select select "24"
type input "56647"
click at [551, 232] on div "Balance 1,600.00 $ Balance Unknown Balance Undetermined 1,600.00 $ Balance Unkn…" at bounding box center [549, 181] width 137 height 270
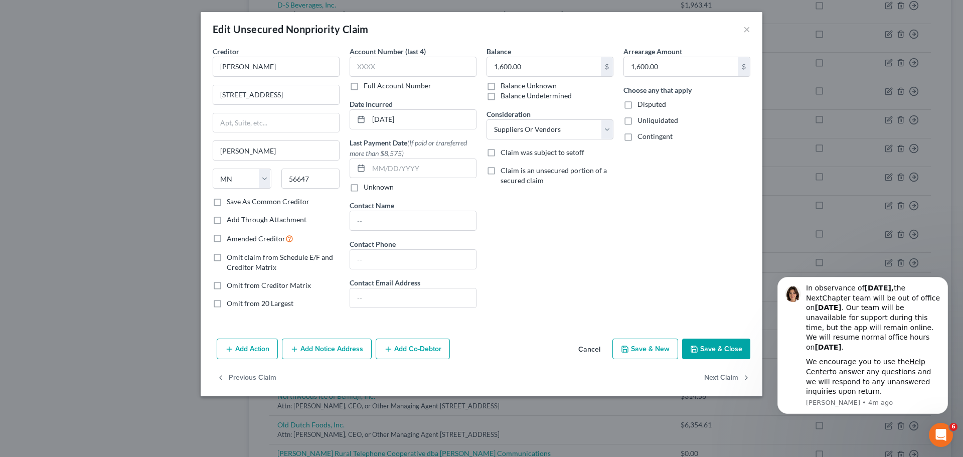
click at [713, 348] on button "Save & Close" at bounding box center [716, 349] width 68 height 21
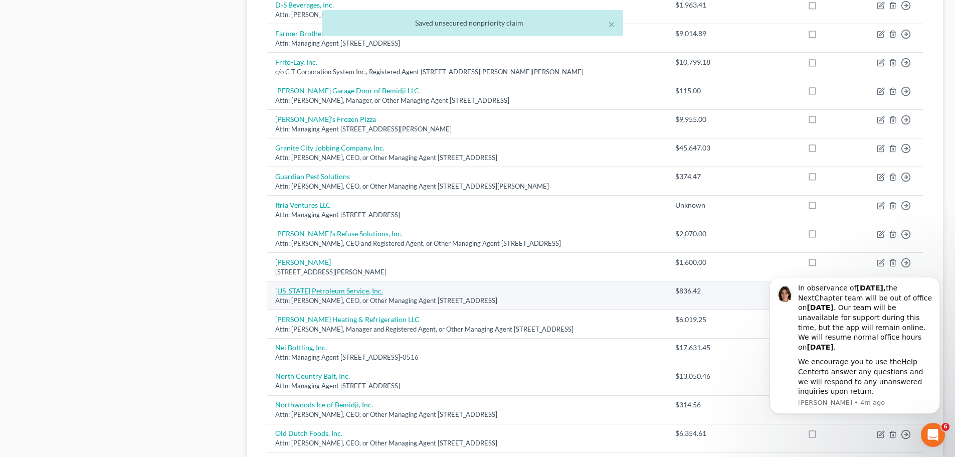
click at [304, 291] on link "[US_STATE] Petroleum Service, Inc." at bounding box center [329, 290] width 108 height 9
select select "24"
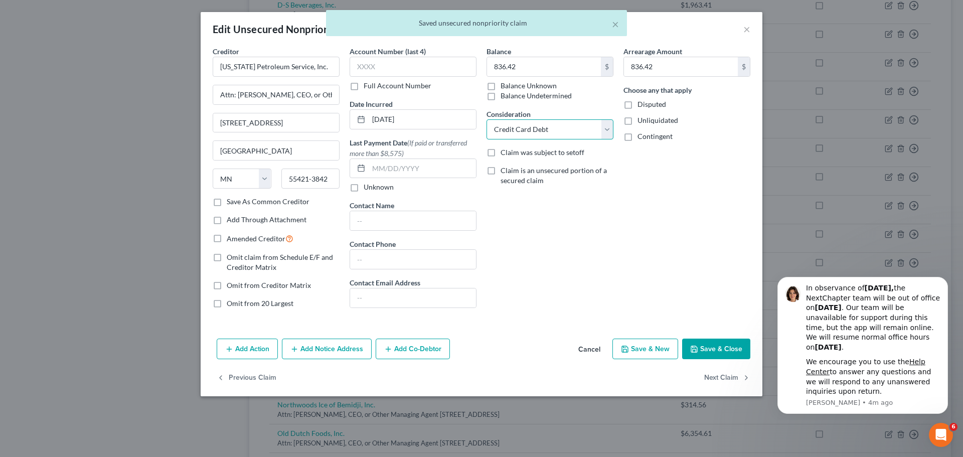
click at [573, 133] on select "Select Cable / Satellite Services Collection Agency Credit Card Debt Debt Couns…" at bounding box center [549, 129] width 127 height 20
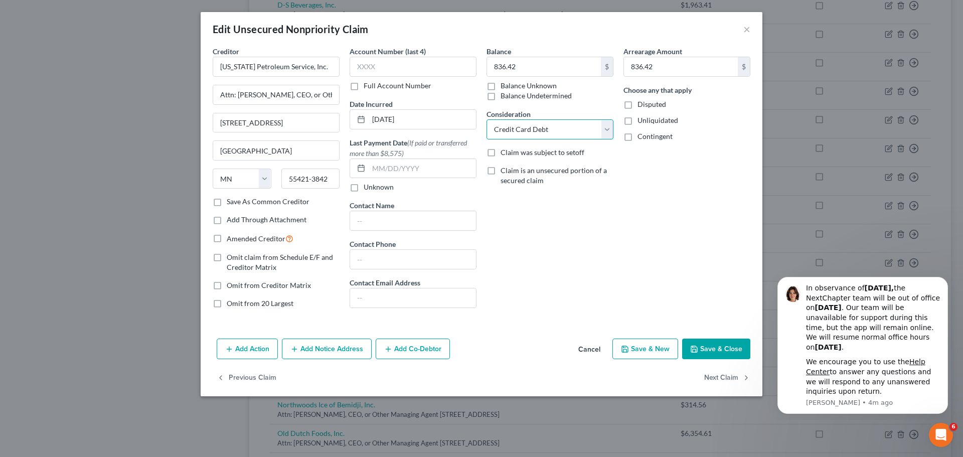
select select "15"
click at [486, 119] on select "Select Cable / Satellite Services Collection Agency Credit Card Debt Debt Couns…" at bounding box center [549, 129] width 127 height 20
click at [714, 347] on button "Save & Close" at bounding box center [716, 349] width 68 height 21
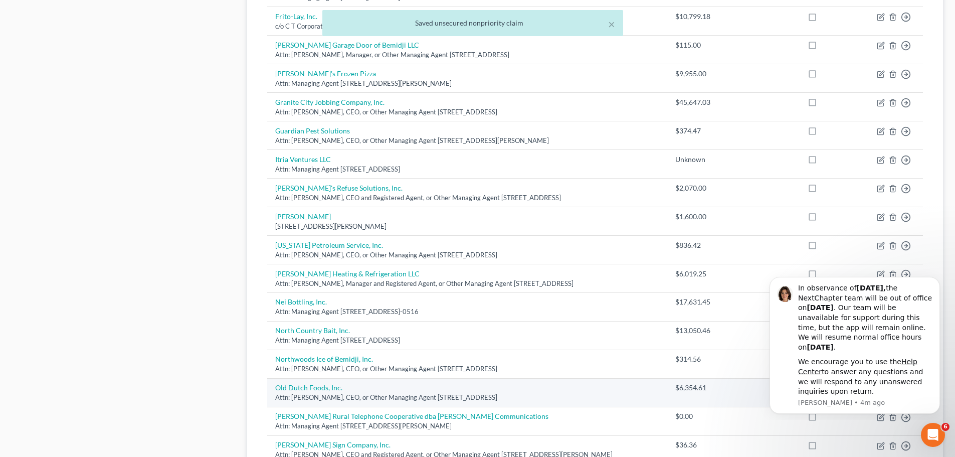
scroll to position [552, 0]
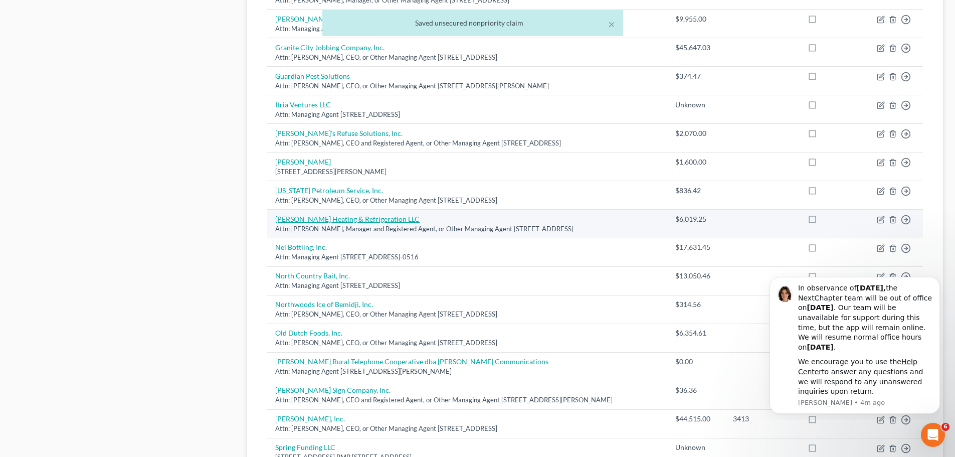
click at [318, 217] on link "[PERSON_NAME] Heating & Refrigeration LLC" at bounding box center [347, 219] width 144 height 9
select select "24"
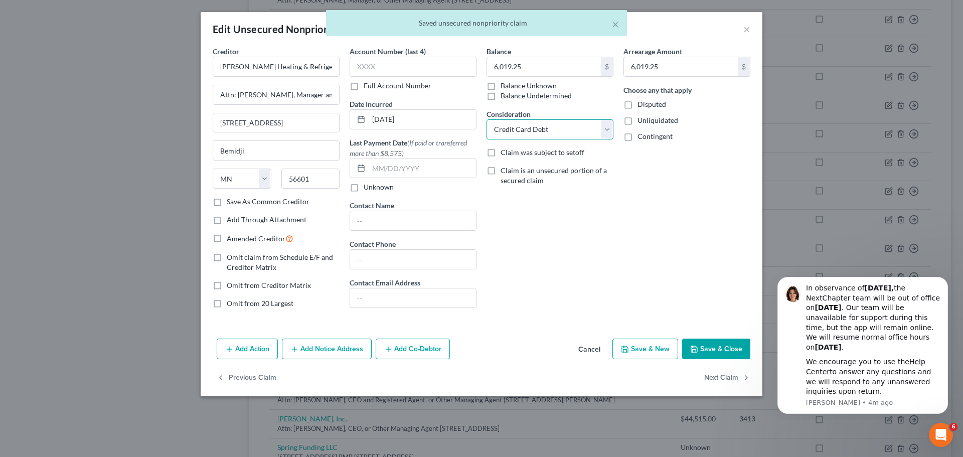
click at [580, 121] on select "Select Cable / Satellite Services Collection Agency Credit Card Debt Debt Couns…" at bounding box center [549, 129] width 127 height 20
select select "15"
click at [486, 119] on select "Select Cable / Satellite Services Collection Agency Credit Card Debt Debt Couns…" at bounding box center [549, 129] width 127 height 20
click at [722, 352] on button "Save & Close" at bounding box center [716, 349] width 68 height 21
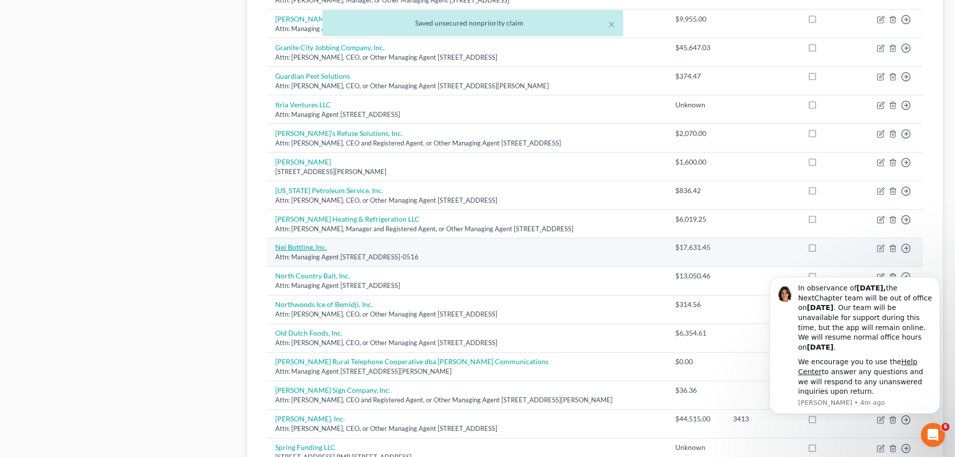
click at [307, 247] on link "Nei Bottling, Inc." at bounding box center [301, 247] width 52 height 9
select select "24"
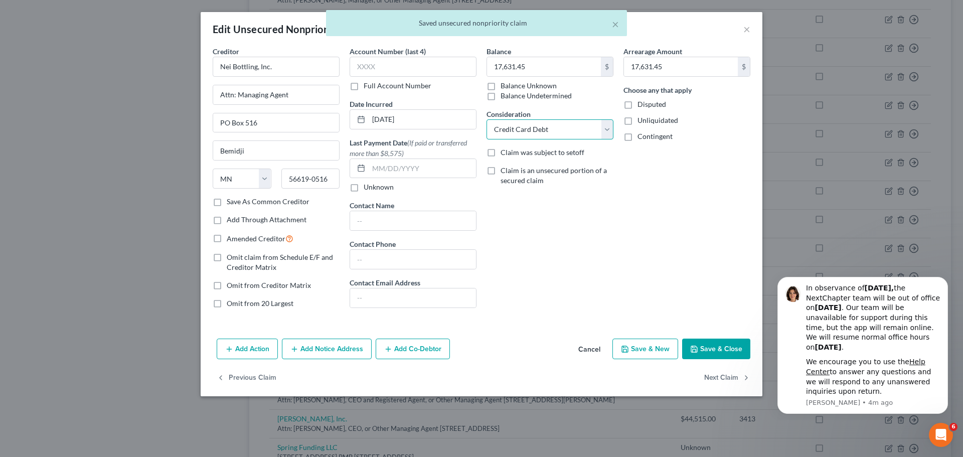
click at [565, 133] on select "Select Cable / Satellite Services Collection Agency Credit Card Debt Debt Couns…" at bounding box center [549, 129] width 127 height 20
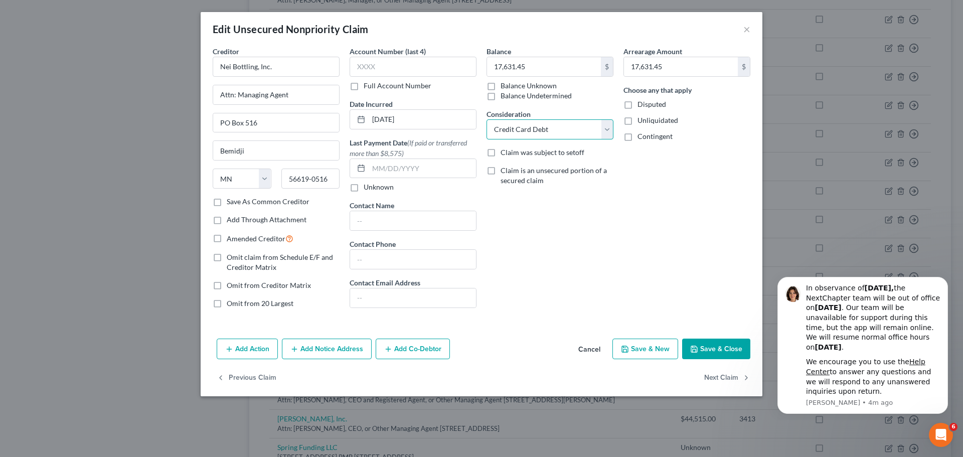
select select "15"
click at [486, 119] on select "Select Cable / Satellite Services Collection Agency Credit Card Debt Debt Couns…" at bounding box center [549, 129] width 127 height 20
click at [718, 351] on button "Save & Close" at bounding box center [716, 349] width 68 height 21
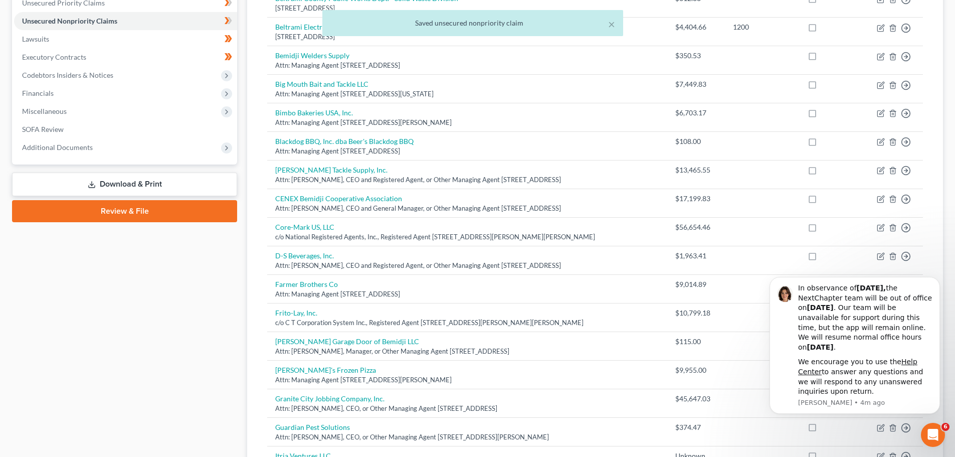
scroll to position [0, 0]
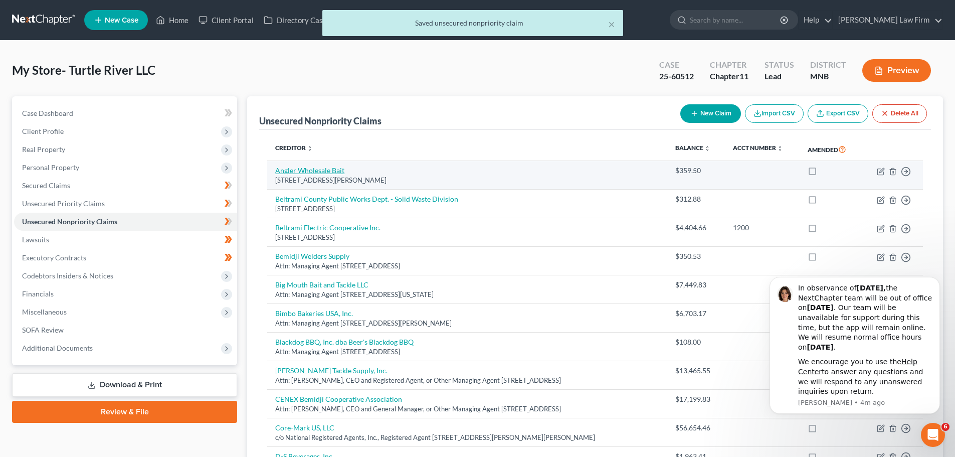
click at [308, 170] on link "Angler Wholesale Bait" at bounding box center [309, 170] width 69 height 9
select select "24"
select select "15"
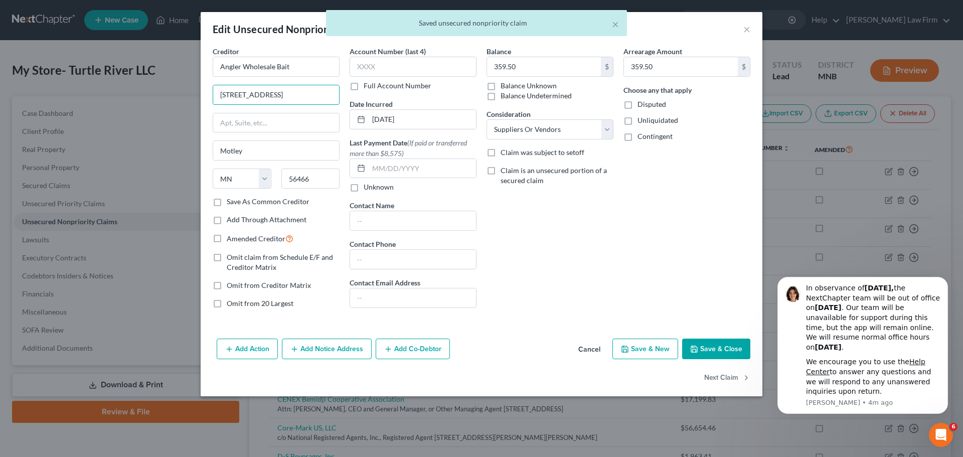
drag, startPoint x: 297, startPoint y: 91, endPoint x: 173, endPoint y: 90, distance: 124.4
click at [173, 90] on div "Edit Unsecured Nonpriority Claim × Creditor * Angler Wholesale Bait 1432 W Sham…" at bounding box center [481, 228] width 963 height 457
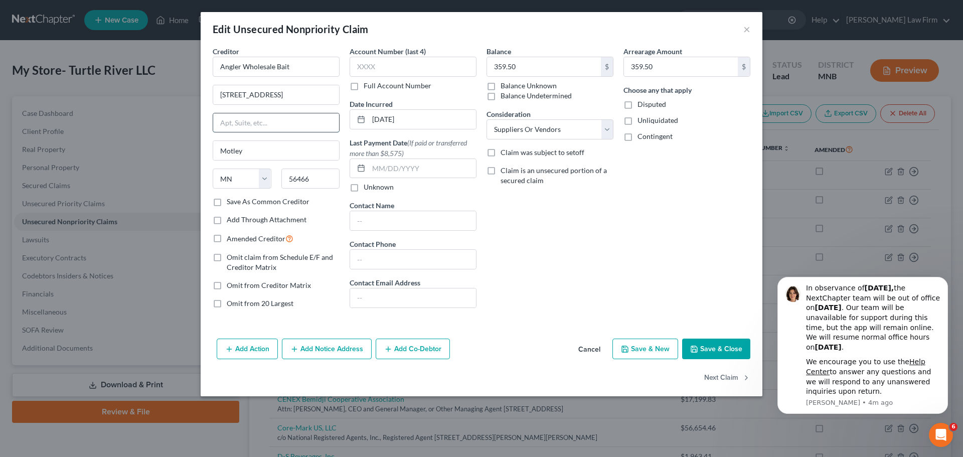
click at [237, 121] on input "text" at bounding box center [276, 122] width 126 height 19
paste input "[STREET_ADDRESS]"
type input "[STREET_ADDRESS]"
drag, startPoint x: 296, startPoint y: 96, endPoint x: -38, endPoint y: 95, distance: 334.0
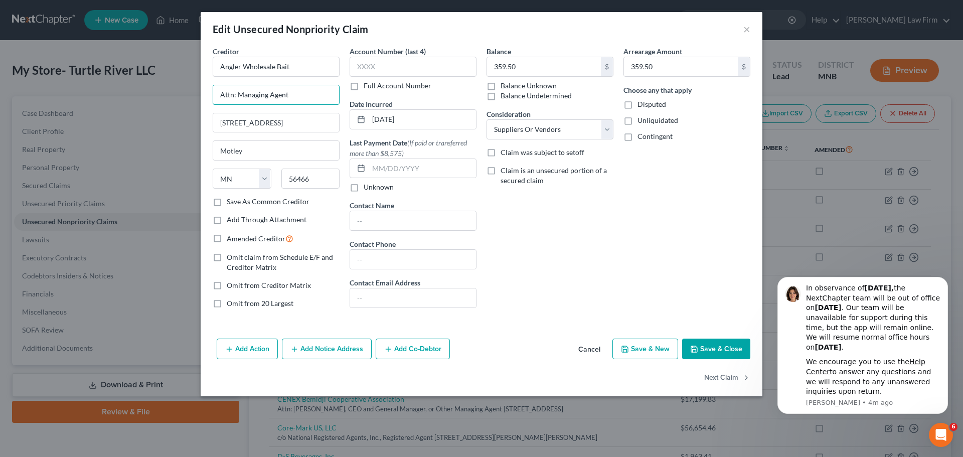
type input "Attn: Managing Agent"
click at [626, 261] on div "Arrearage Amount 359.50 $ Choose any that apply Disputed Unliquidated Contingent" at bounding box center [686, 181] width 137 height 270
click at [712, 349] on button "Save & Close" at bounding box center [716, 349] width 68 height 21
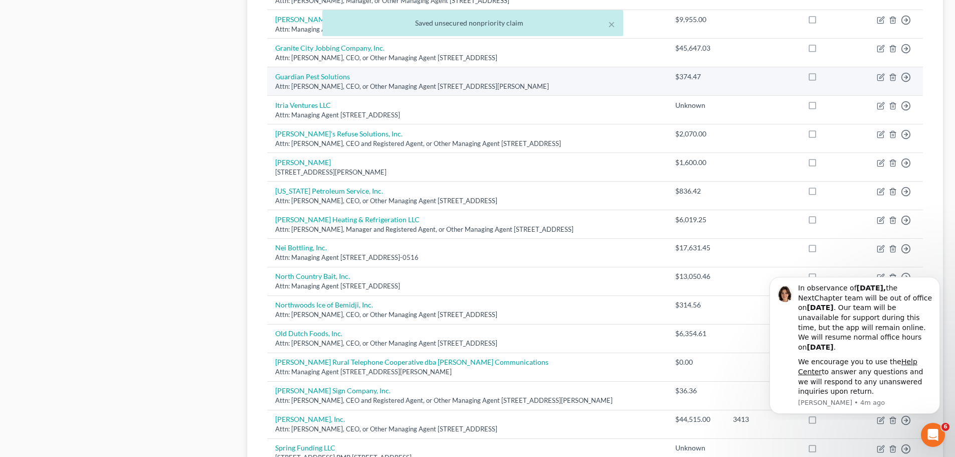
scroll to position [552, 0]
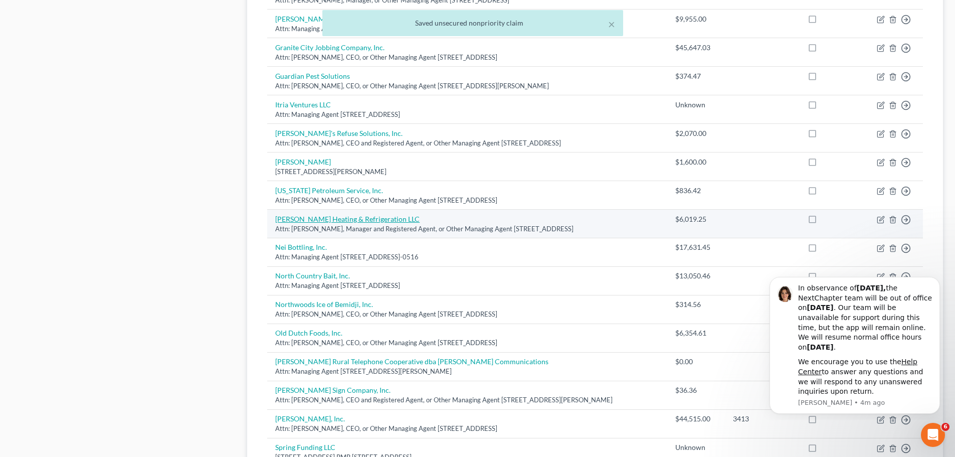
click at [313, 219] on link "[PERSON_NAME] Heating & Refrigeration LLC" at bounding box center [347, 219] width 144 height 9
select select "24"
select select "15"
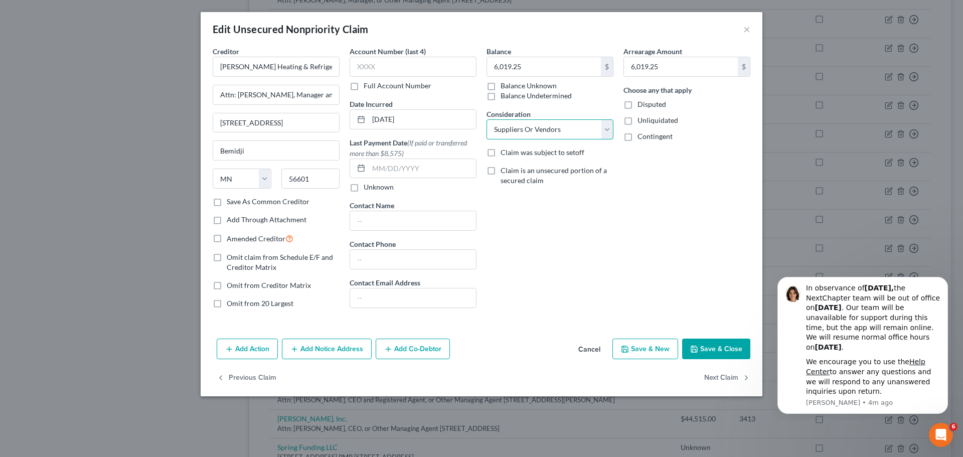
click at [556, 124] on select "Select Cable / Satellite Services Collection Agency Credit Card Debt Debt Couns…" at bounding box center [549, 129] width 127 height 20
click at [713, 354] on button "Save & Close" at bounding box center [716, 349] width 68 height 21
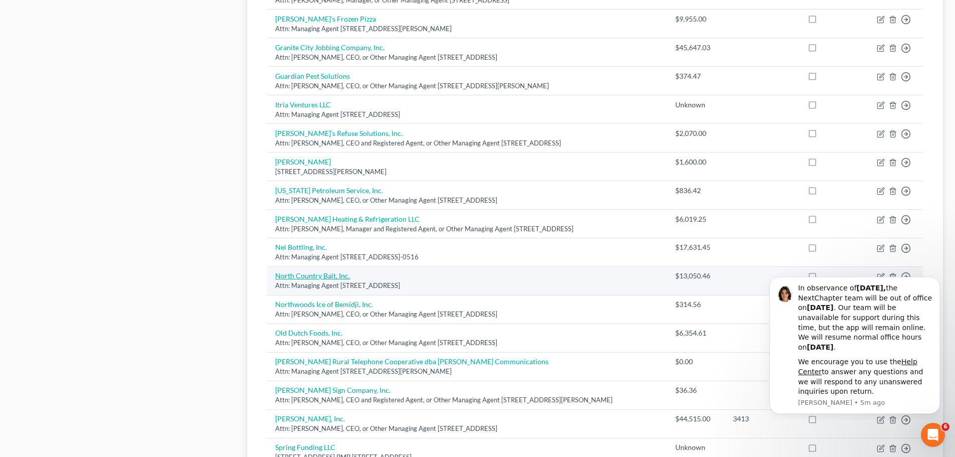
click at [306, 275] on link "North Country Bait, Inc." at bounding box center [312, 275] width 75 height 9
select select "24"
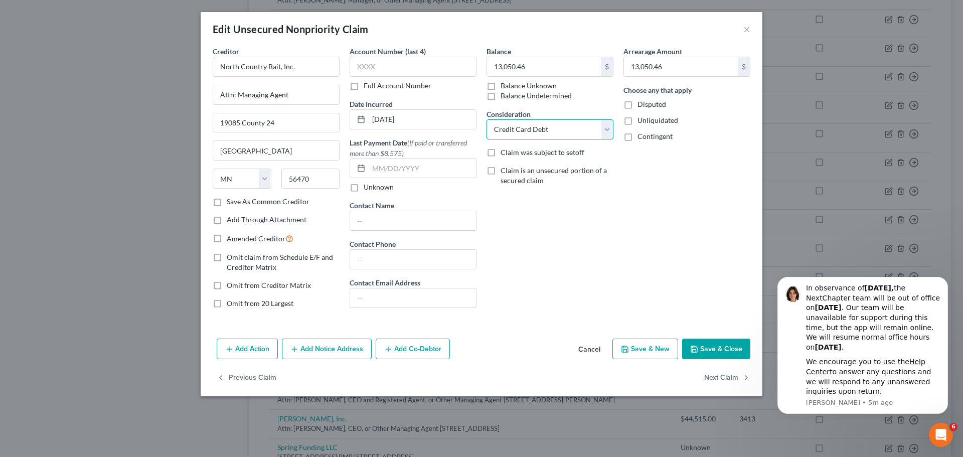
click at [529, 130] on select "Select Cable / Satellite Services Collection Agency Credit Card Debt Debt Couns…" at bounding box center [549, 129] width 127 height 20
select select "15"
click at [486, 119] on select "Select Cable / Satellite Services Collection Agency Credit Card Debt Debt Couns…" at bounding box center [549, 129] width 127 height 20
click at [718, 345] on button "Save & Close" at bounding box center [716, 349] width 68 height 21
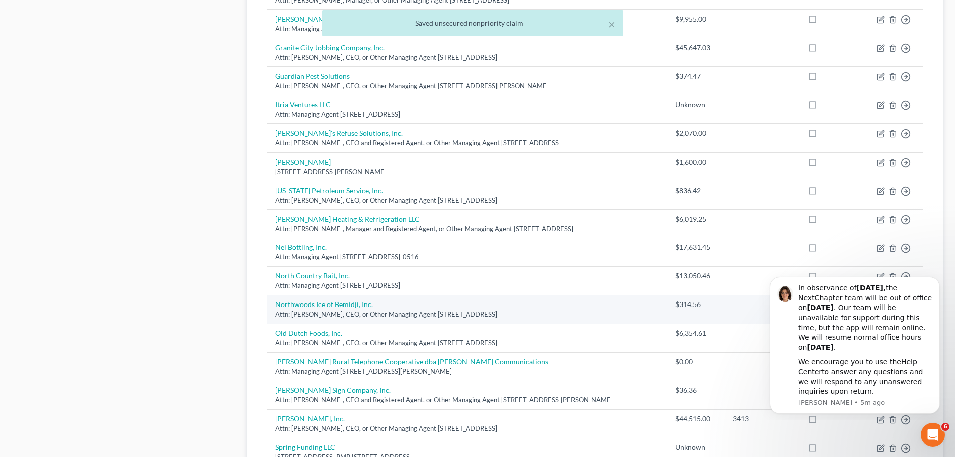
click at [304, 300] on link "Northwoods Ice of Bemidji, Inc." at bounding box center [324, 304] width 98 height 9
select select "24"
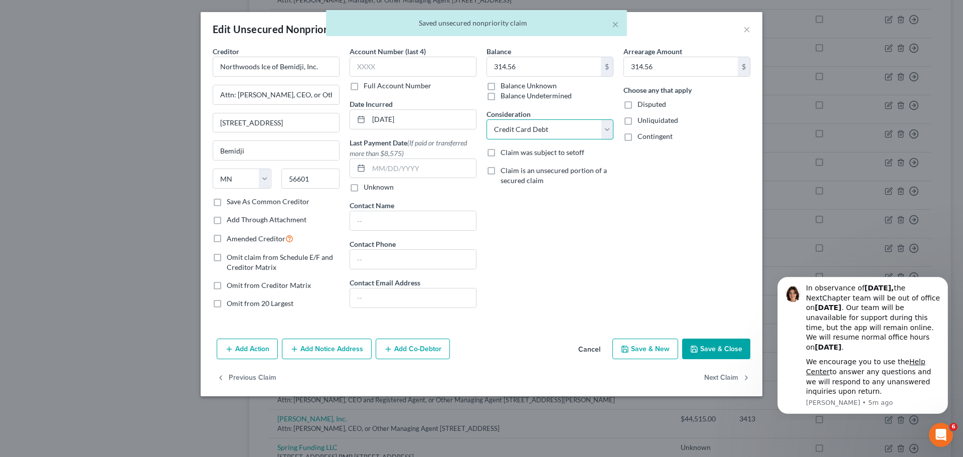
click at [556, 133] on select "Select Cable / Satellite Services Collection Agency Credit Card Debt Debt Couns…" at bounding box center [549, 129] width 127 height 20
select select "15"
click at [486, 119] on select "Select Cable / Satellite Services Collection Agency Credit Card Debt Debt Couns…" at bounding box center [549, 129] width 127 height 20
click at [724, 347] on button "Save & Close" at bounding box center [716, 349] width 68 height 21
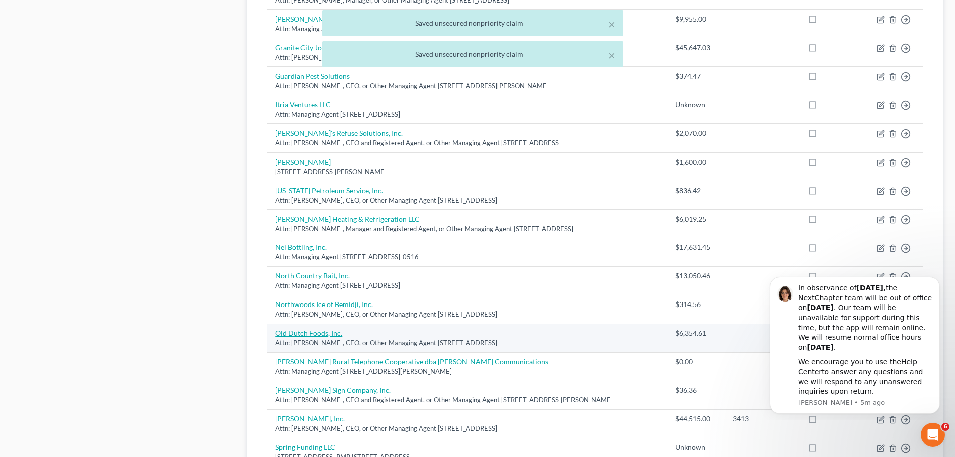
click at [293, 334] on link "Old Dutch Foods, Inc." at bounding box center [308, 333] width 67 height 9
select select "24"
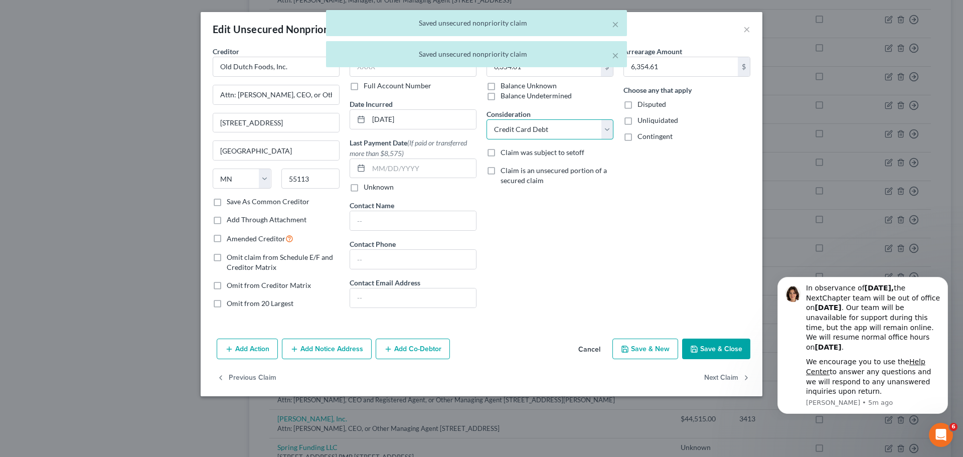
drag, startPoint x: 532, startPoint y: 126, endPoint x: 533, endPoint y: 139, distance: 13.1
click at [532, 126] on select "Select Cable / Satellite Services Collection Agency Credit Card Debt Debt Couns…" at bounding box center [549, 129] width 127 height 20
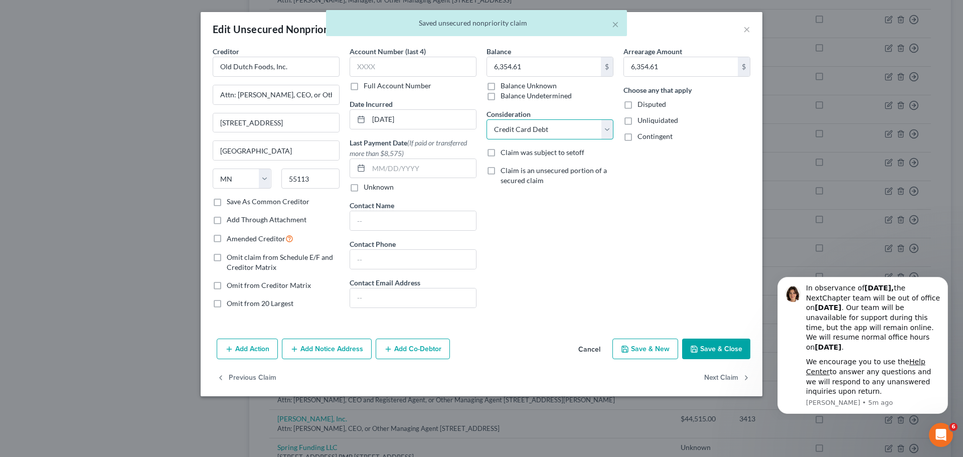
select select "15"
click at [486, 119] on select "Select Cable / Satellite Services Collection Agency Credit Card Debt Debt Couns…" at bounding box center [549, 129] width 127 height 20
click at [739, 350] on button "Save & Close" at bounding box center [716, 349] width 68 height 21
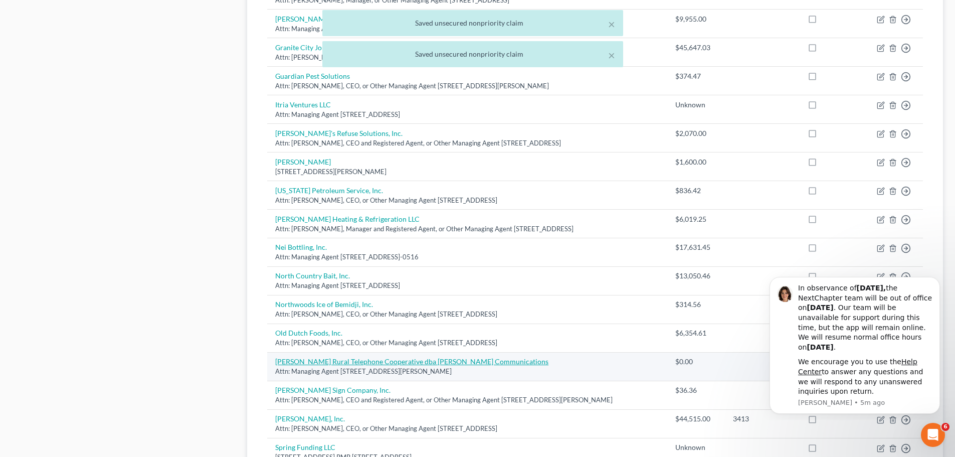
click at [300, 363] on link "[PERSON_NAME] Rural Telephone Cooperative dba [PERSON_NAME] Communications" at bounding box center [411, 361] width 273 height 9
select select "24"
select select "16"
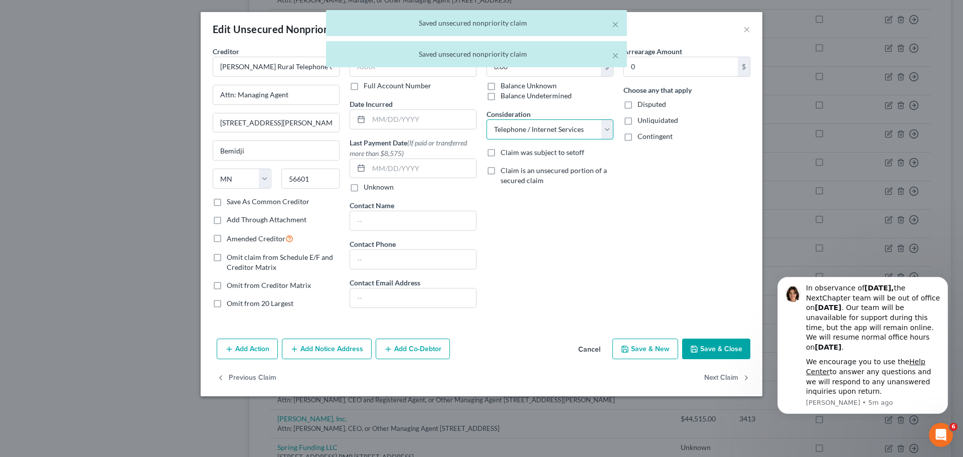
click at [560, 127] on select "Select Cable / Satellite Services Collection Agency Credit Card Debt Debt Couns…" at bounding box center [549, 129] width 127 height 20
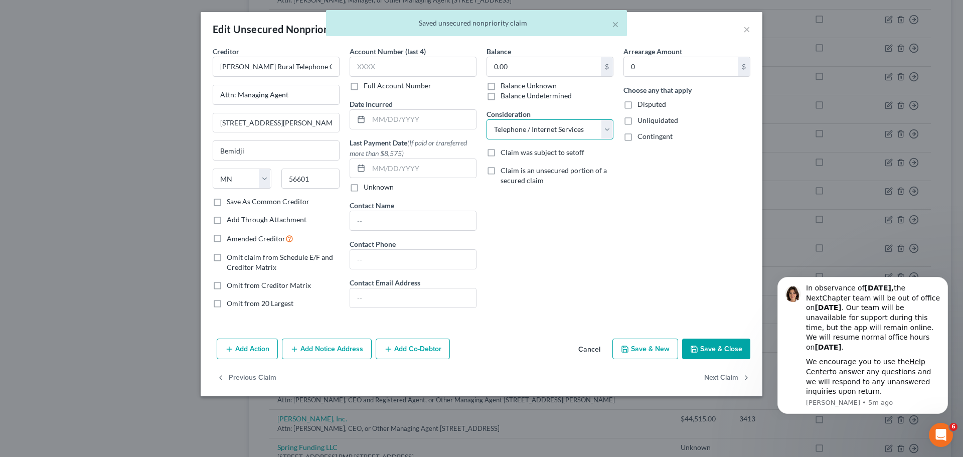
click at [486, 119] on select "Select Cable / Satellite Services Collection Agency Credit Card Debt Debt Couns…" at bounding box center [549, 129] width 127 height 20
click at [716, 346] on button "Save & Close" at bounding box center [716, 349] width 68 height 21
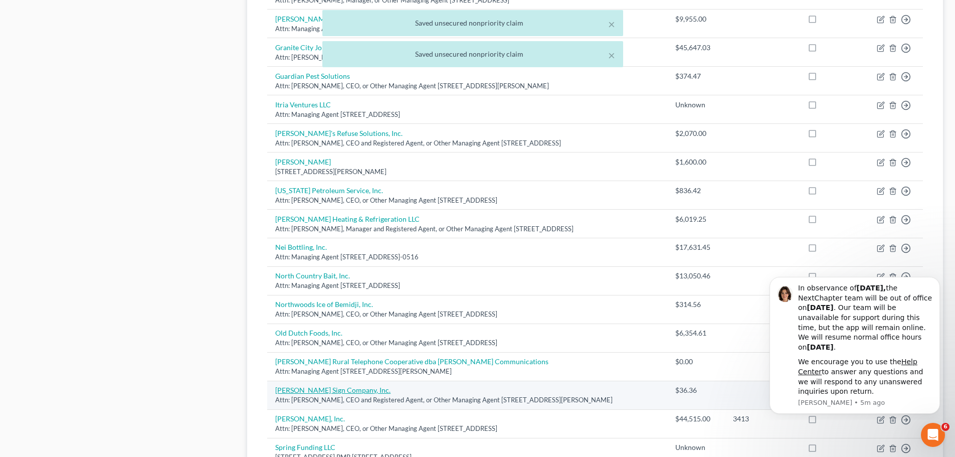
click at [320, 389] on link "[PERSON_NAME] Sign Company, Inc." at bounding box center [332, 390] width 115 height 9
select select "24"
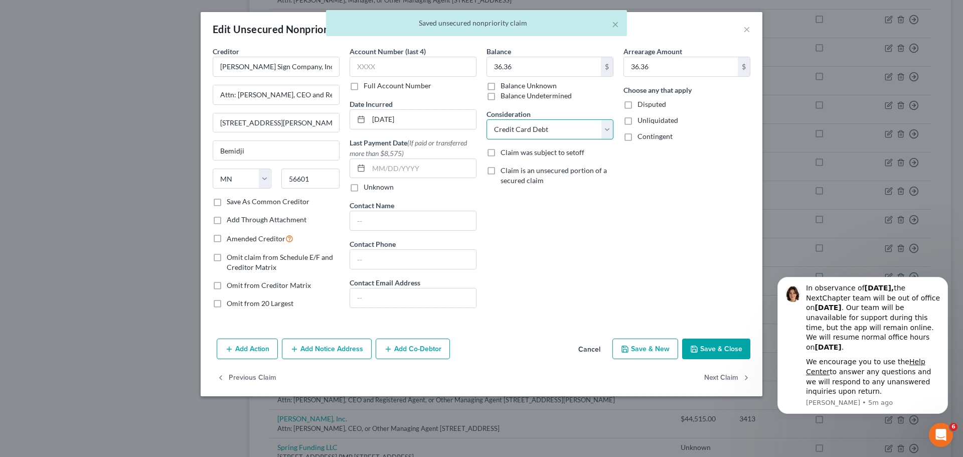
click at [554, 131] on select "Select Cable / Satellite Services Collection Agency Credit Card Debt Debt Couns…" at bounding box center [549, 129] width 127 height 20
select select "14"
click at [486, 119] on select "Select Cable / Satellite Services Collection Agency Credit Card Debt Debt Couns…" at bounding box center [549, 129] width 127 height 20
click at [704, 340] on button "Save & Close" at bounding box center [716, 349] width 68 height 21
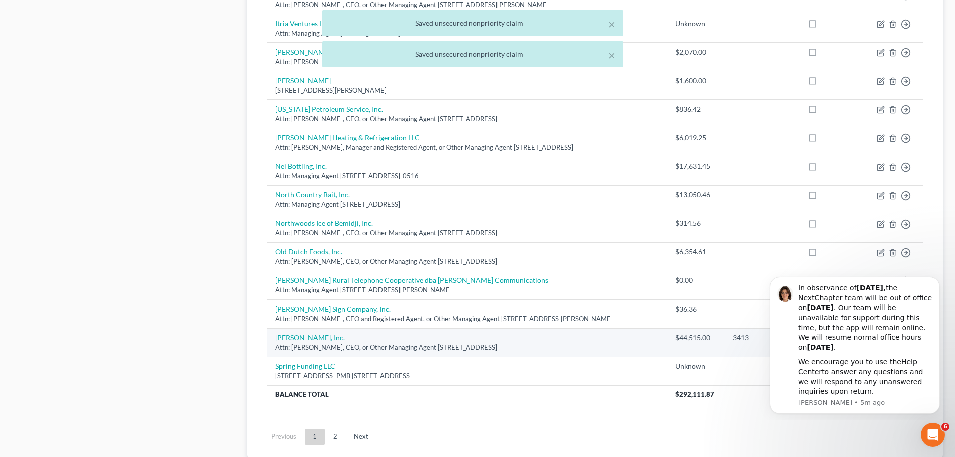
scroll to position [652, 0]
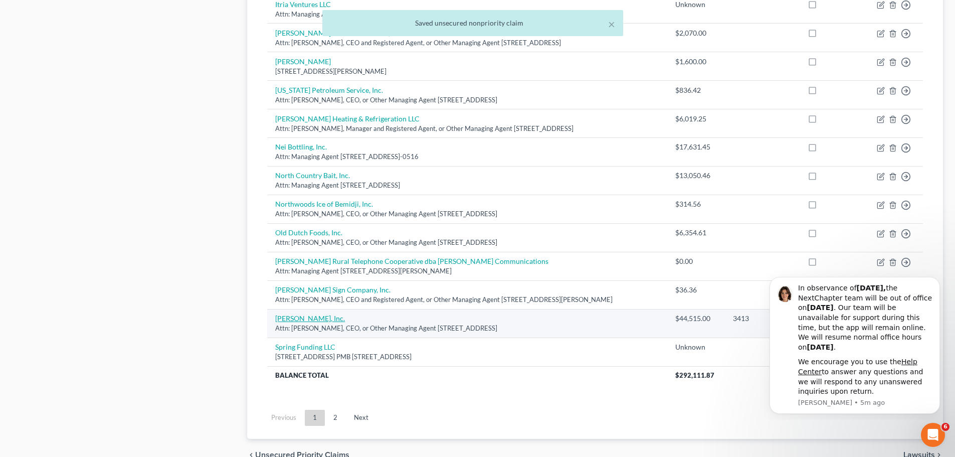
click at [303, 322] on link "[PERSON_NAME], Inc." at bounding box center [310, 318] width 70 height 9
select select "24"
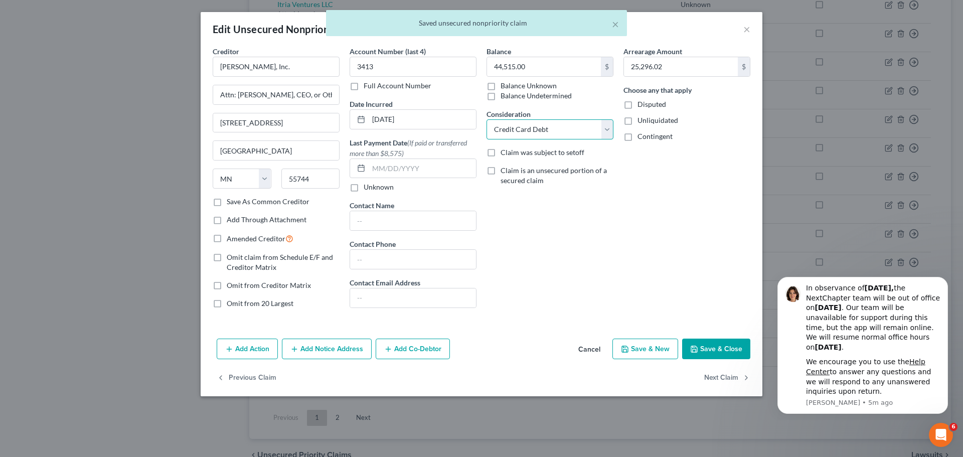
click at [549, 133] on select "Select Cable / Satellite Services Collection Agency Credit Card Debt Debt Couns…" at bounding box center [549, 129] width 127 height 20
select select "15"
click at [486, 119] on select "Select Cable / Satellite Services Collection Agency Credit Card Debt Debt Couns…" at bounding box center [549, 129] width 127 height 20
click at [723, 352] on button "Save & Close" at bounding box center [716, 349] width 68 height 21
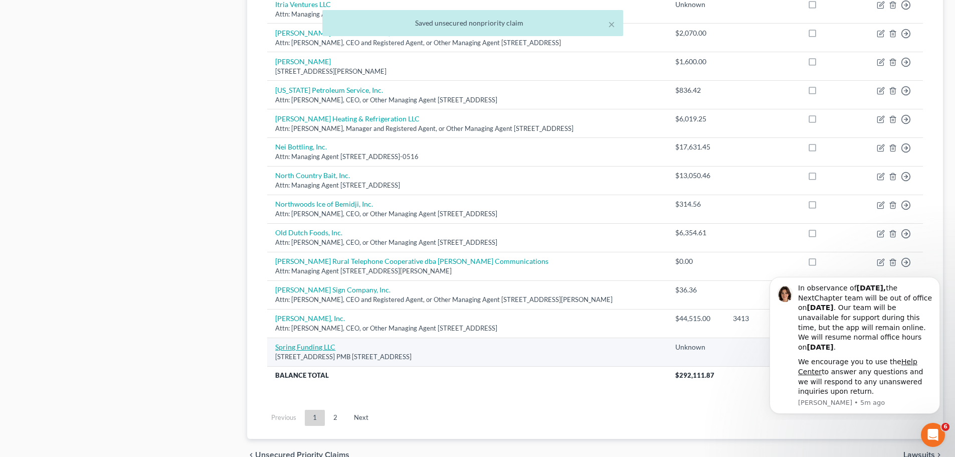
click at [302, 347] on link "Spring Funding LLC" at bounding box center [305, 347] width 60 height 9
select select "35"
select select "11"
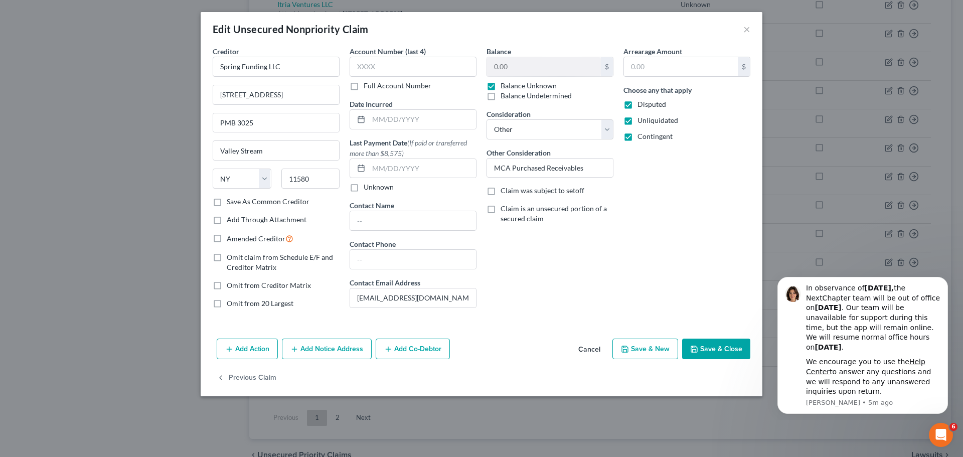
click at [727, 344] on button "Save & Close" at bounding box center [716, 349] width 68 height 21
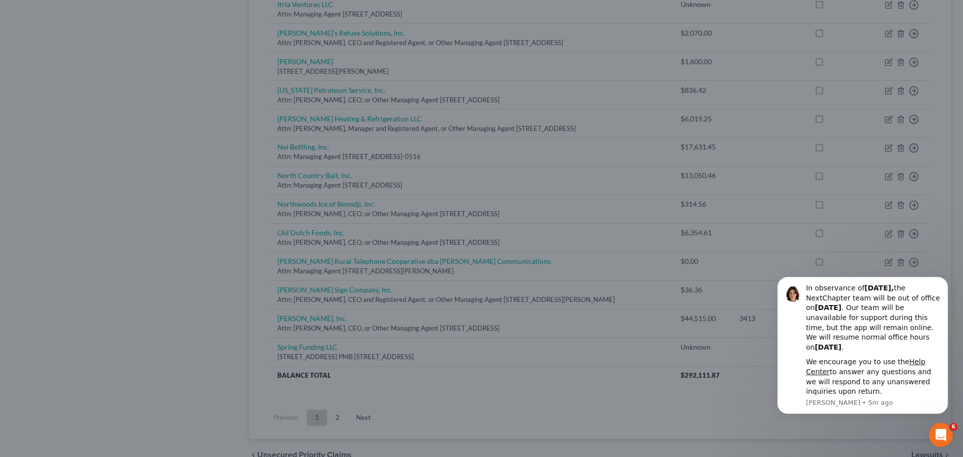
type input "0"
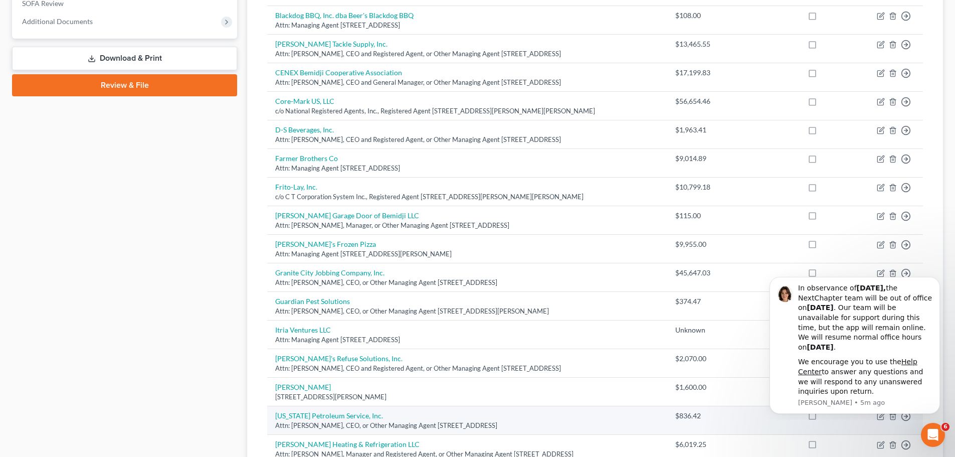
scroll to position [401, 0]
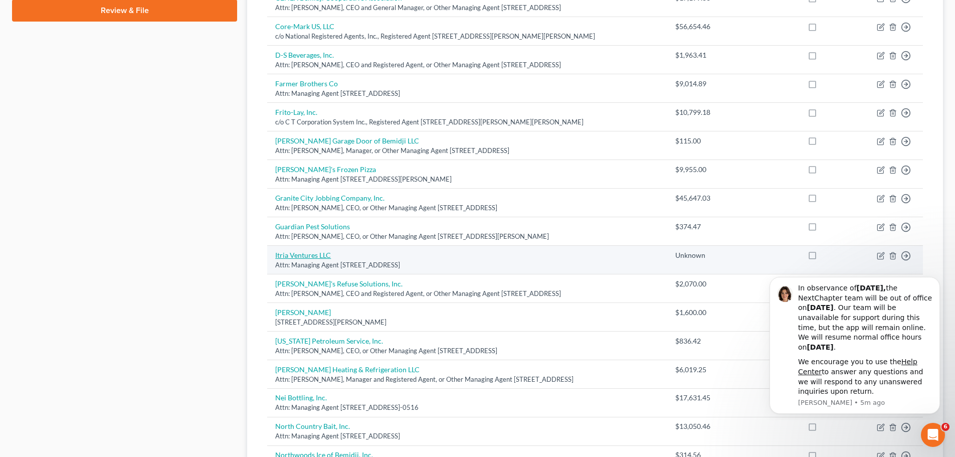
click at [307, 255] on link "Itria Ventures LLC" at bounding box center [303, 255] width 56 height 9
select select "7"
select select "8"
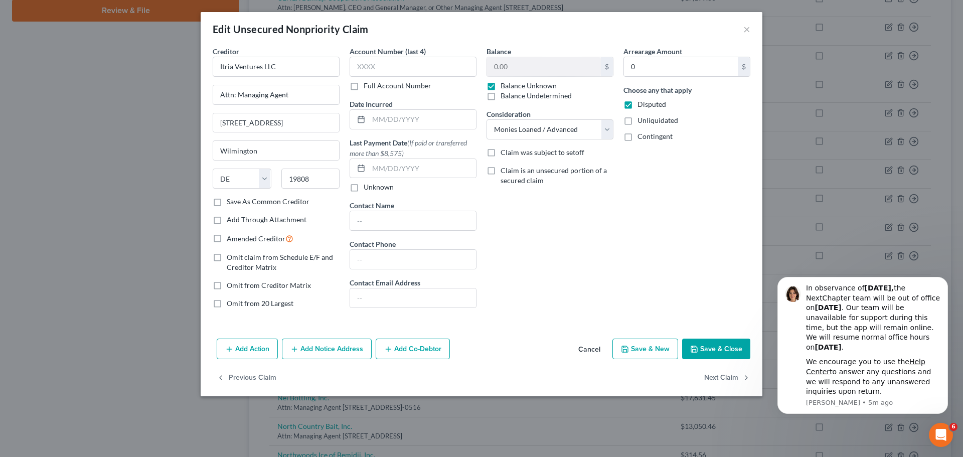
click at [724, 349] on button "Save & Close" at bounding box center [716, 349] width 68 height 21
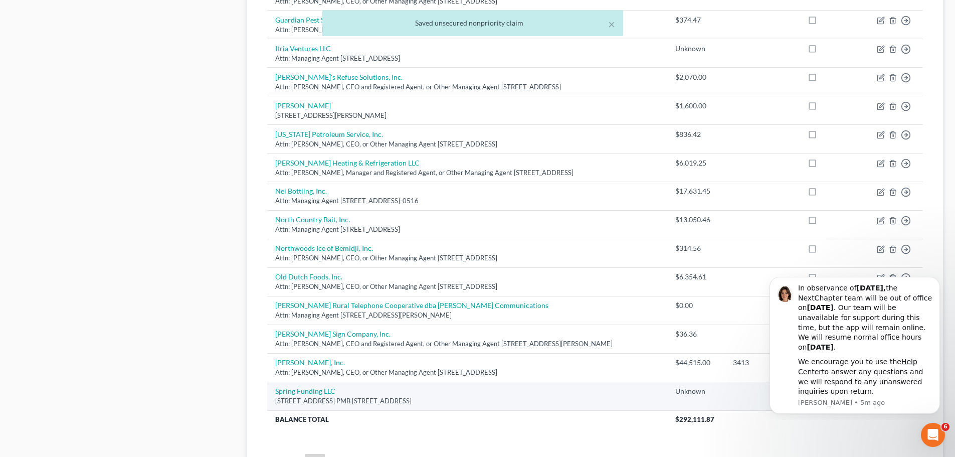
scroll to position [652, 0]
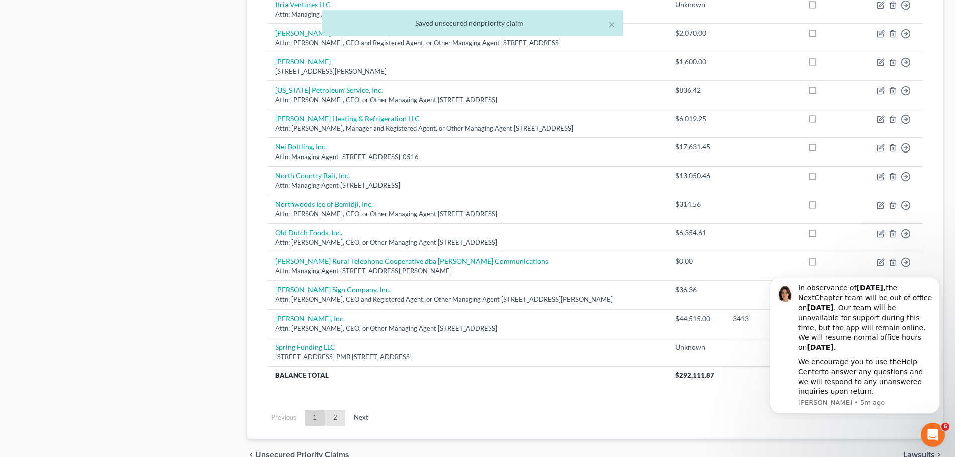
click at [334, 418] on link "2" at bounding box center [335, 418] width 20 height 16
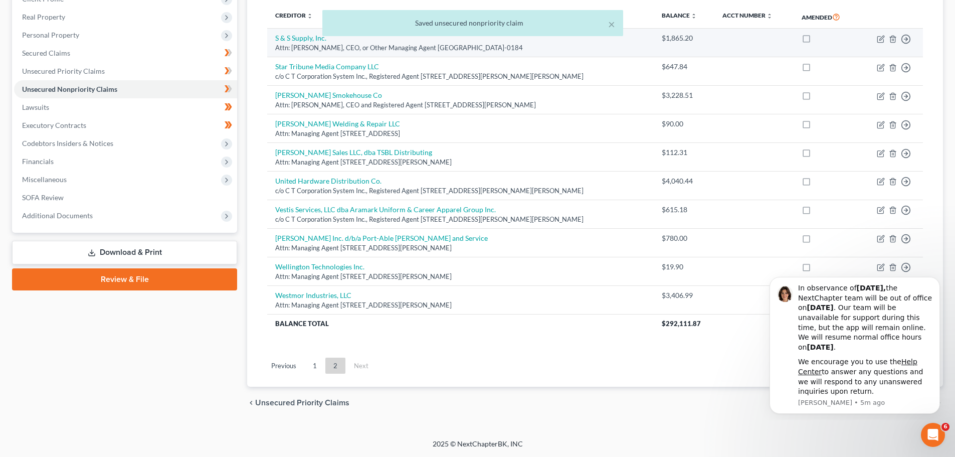
scroll to position [32, 0]
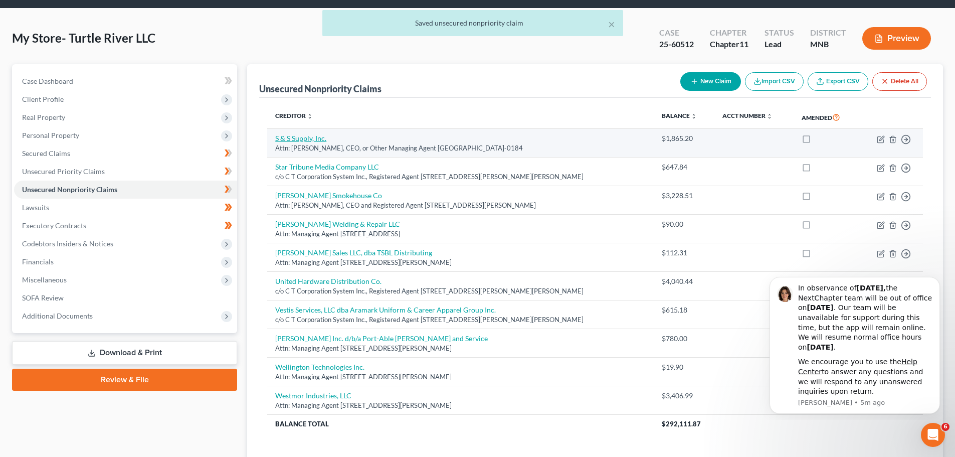
click at [312, 138] on link "S & S Supply, Inc." at bounding box center [300, 138] width 51 height 9
select select "24"
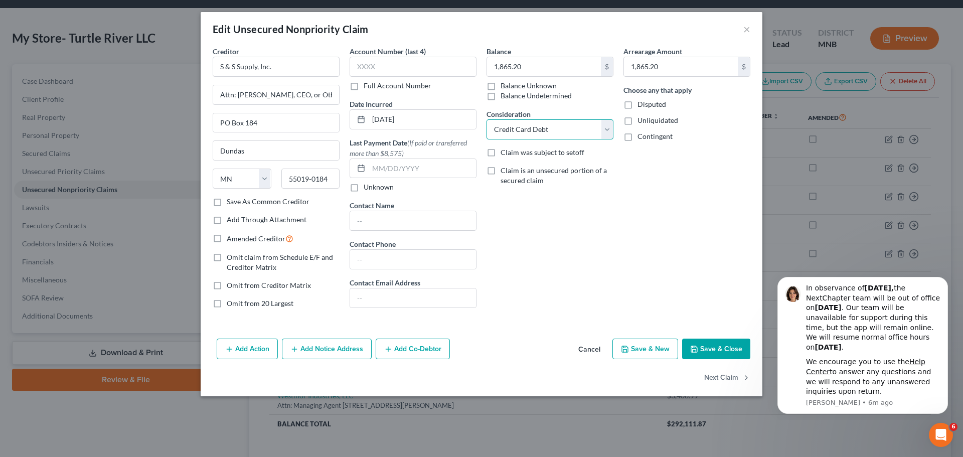
drag, startPoint x: 566, startPoint y: 126, endPoint x: 567, endPoint y: 138, distance: 12.1
click at [566, 126] on select "Select Cable / Satellite Services Collection Agency Credit Card Debt Debt Couns…" at bounding box center [549, 129] width 127 height 20
select select "15"
click at [486, 119] on select "Select Cable / Satellite Services Collection Agency Credit Card Debt Debt Couns…" at bounding box center [549, 129] width 127 height 20
drag, startPoint x: 730, startPoint y: 348, endPoint x: 724, endPoint y: 346, distance: 5.7
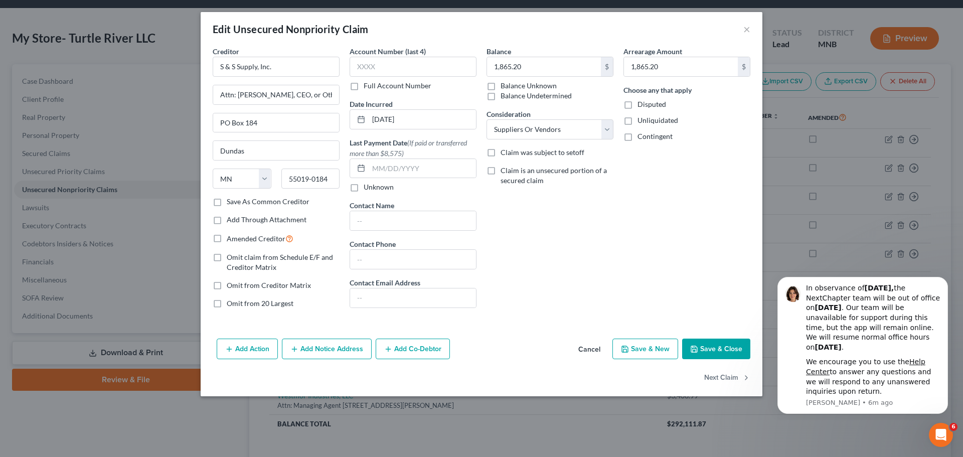
click at [729, 348] on button "Save & Close" at bounding box center [716, 349] width 68 height 21
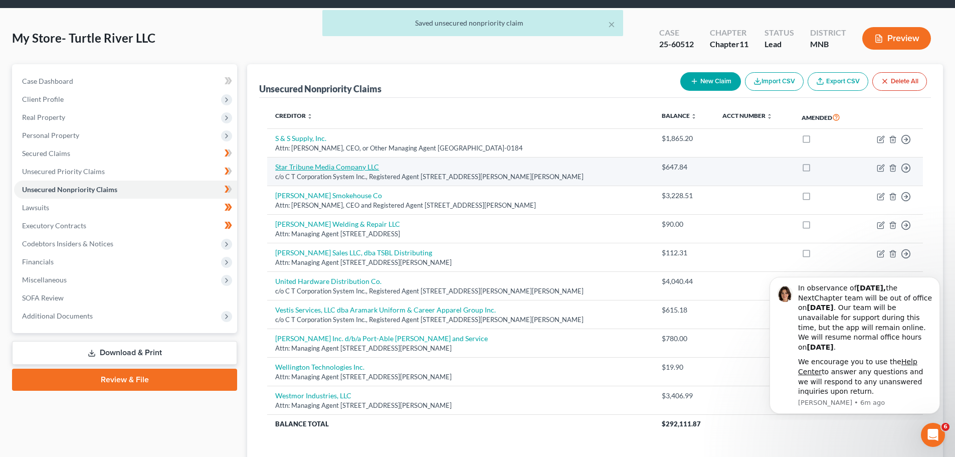
click at [310, 167] on link "Star Tribune Media Company LLC" at bounding box center [327, 166] width 104 height 9
select select "24"
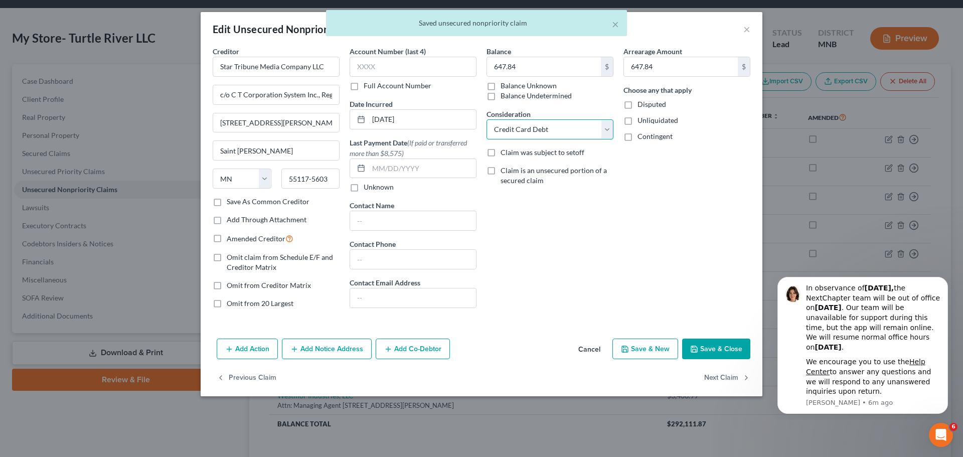
drag, startPoint x: 566, startPoint y: 123, endPoint x: 568, endPoint y: 135, distance: 12.2
click at [566, 123] on select "Select Cable / Satellite Services Collection Agency Credit Card Debt Debt Couns…" at bounding box center [549, 129] width 127 height 20
select select "15"
click at [486, 119] on select "Select Cable / Satellite Services Collection Agency Credit Card Debt Debt Couns…" at bounding box center [549, 129] width 127 height 20
click at [710, 358] on button "Save & Close" at bounding box center [716, 349] width 68 height 21
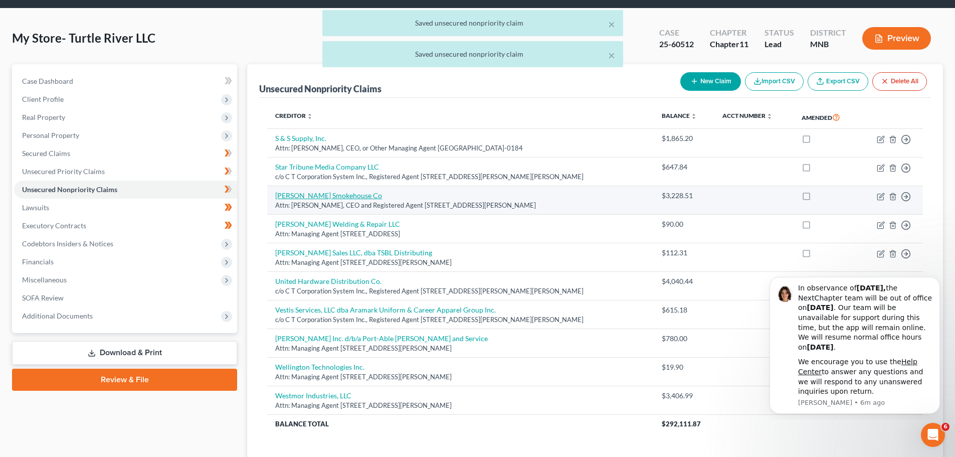
click at [308, 197] on link "[PERSON_NAME] Smokehouse Co" at bounding box center [328, 195] width 107 height 9
select select "24"
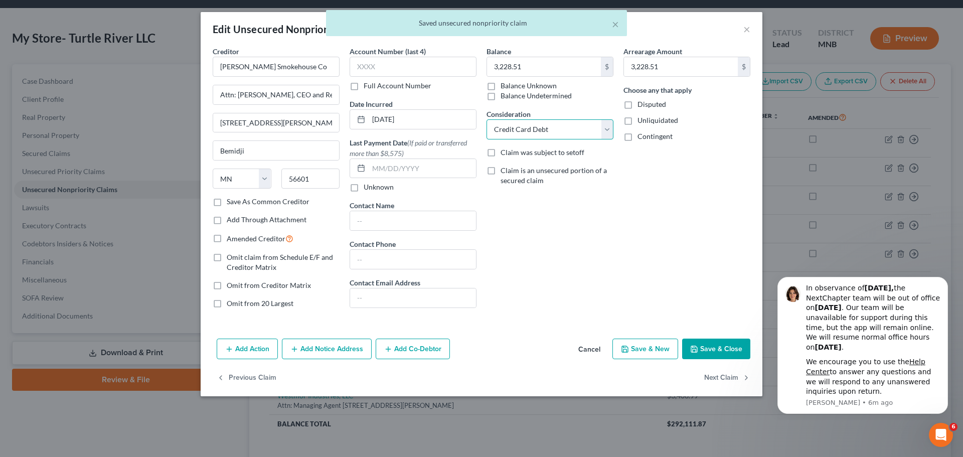
click at [542, 128] on select "Select Cable / Satellite Services Collection Agency Credit Card Debt Debt Couns…" at bounding box center [549, 129] width 127 height 20
select select "15"
click at [486, 119] on select "Select Cable / Satellite Services Collection Agency Credit Card Debt Debt Couns…" at bounding box center [549, 129] width 127 height 20
click at [710, 352] on button "Save & Close" at bounding box center [716, 349] width 68 height 21
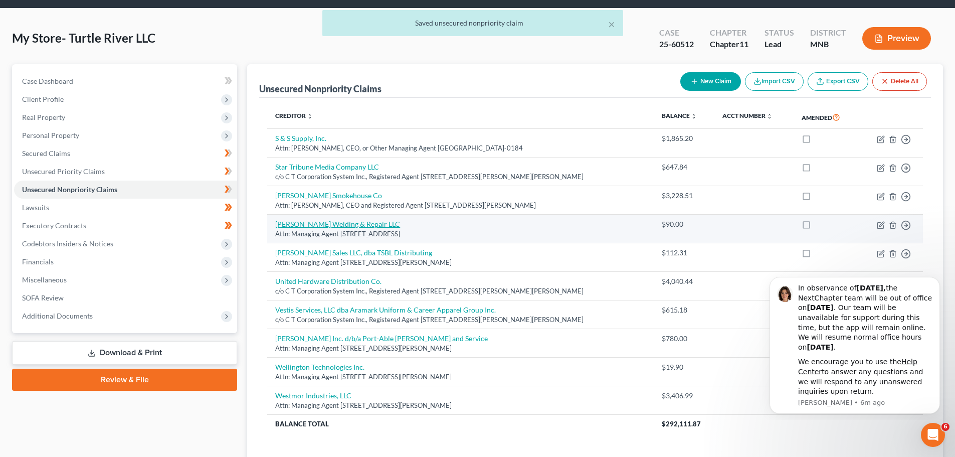
click at [315, 226] on link "[PERSON_NAME] Welding & Repair LLC" at bounding box center [337, 224] width 125 height 9
select select "24"
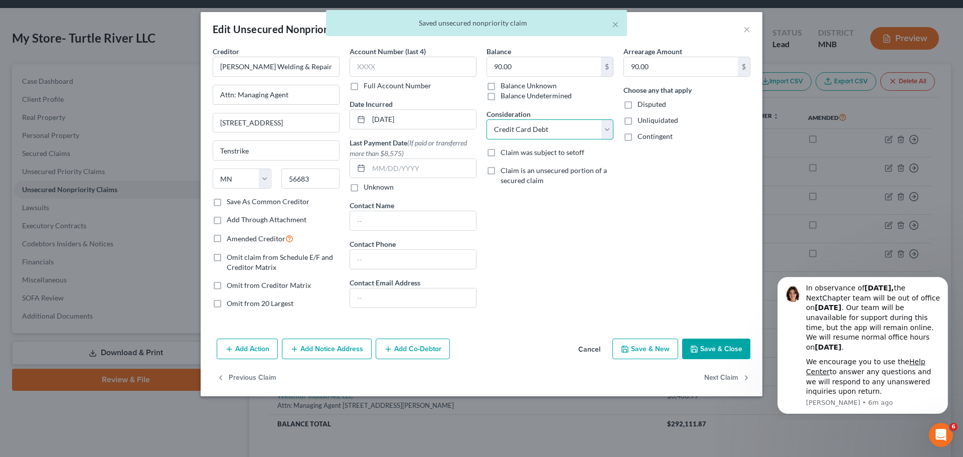
click at [535, 135] on select "Select Cable / Satellite Services Collection Agency Credit Card Debt Debt Couns…" at bounding box center [549, 129] width 127 height 20
select select "15"
click at [486, 119] on select "Select Cable / Satellite Services Collection Agency Credit Card Debt Debt Couns…" at bounding box center [549, 129] width 127 height 20
click at [717, 346] on button "Save & Close" at bounding box center [716, 349] width 68 height 21
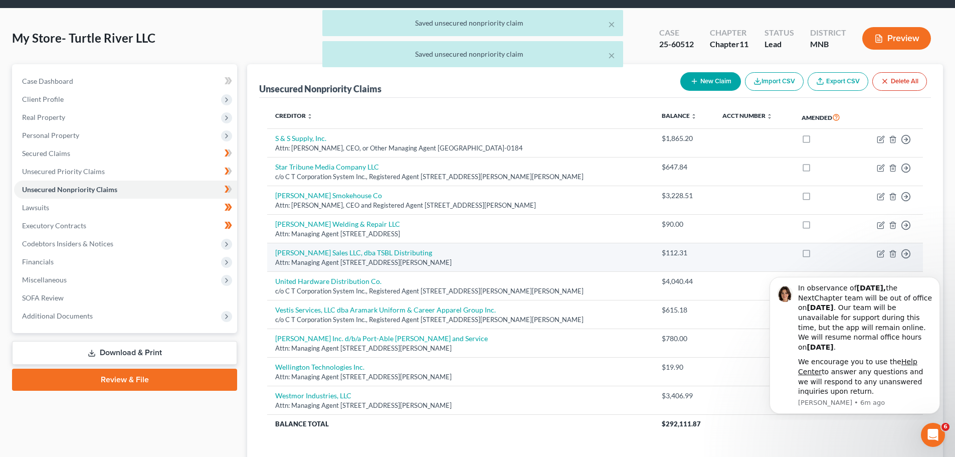
click at [317, 259] on div "Attn: Managing Agent [STREET_ADDRESS][PERSON_NAME]" at bounding box center [460, 263] width 371 height 10
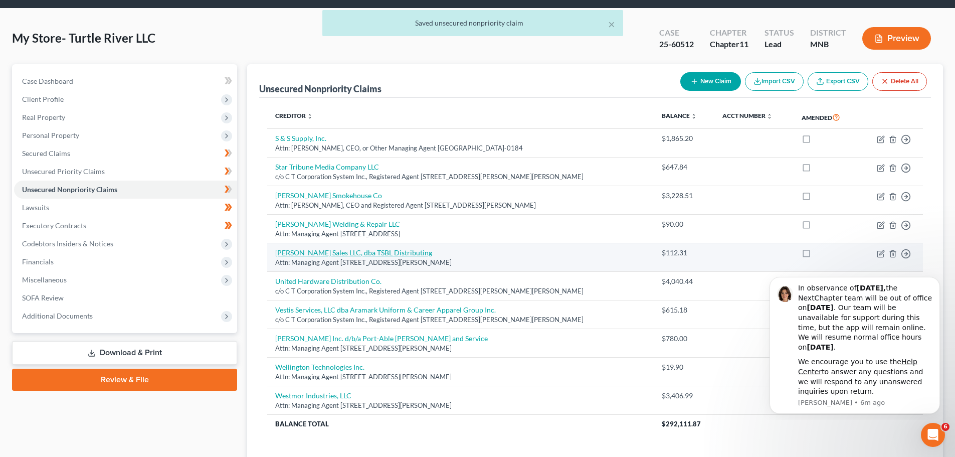
click at [336, 253] on link "[PERSON_NAME] Sales LLC, dba TSBL Distributing" at bounding box center [353, 252] width 157 height 9
select select "24"
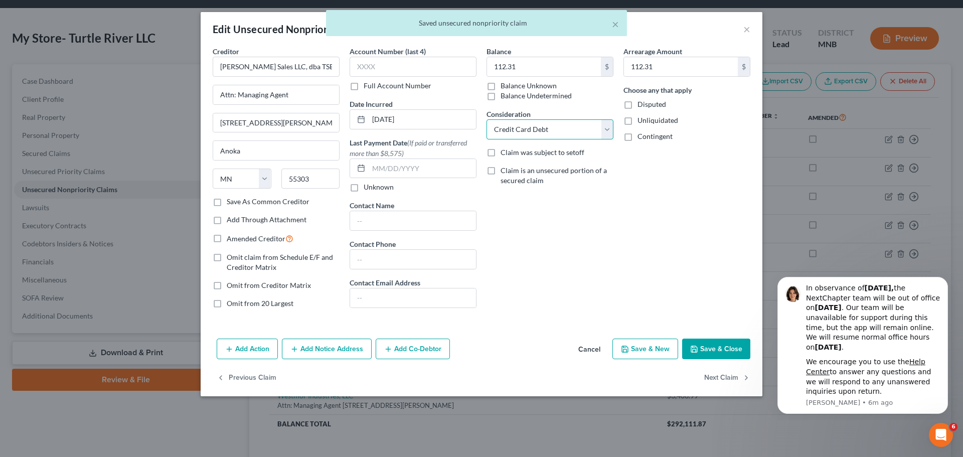
drag, startPoint x: 536, startPoint y: 126, endPoint x: 535, endPoint y: 139, distance: 13.1
click at [536, 126] on select "Select Cable / Satellite Services Collection Agency Credit Card Debt Debt Couns…" at bounding box center [549, 129] width 127 height 20
select select "15"
click at [486, 119] on select "Select Cable / Satellite Services Collection Agency Credit Card Debt Debt Couns…" at bounding box center [549, 129] width 127 height 20
click at [708, 350] on button "Save & Close" at bounding box center [716, 349] width 68 height 21
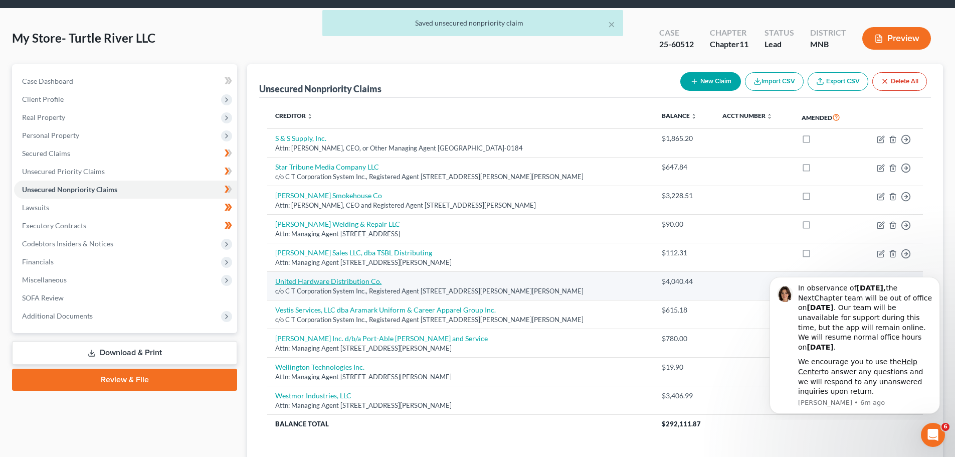
click at [297, 279] on link "United Hardware Distribution Co." at bounding box center [328, 281] width 106 height 9
select select "24"
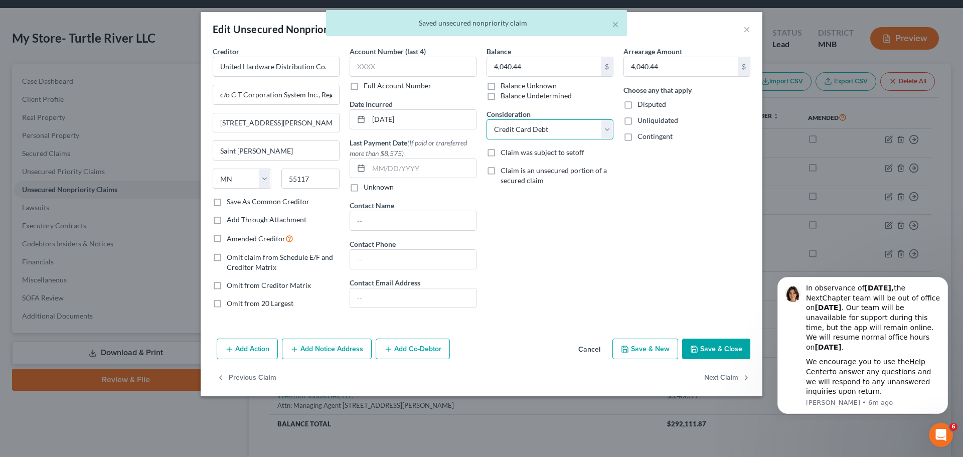
drag, startPoint x: 565, startPoint y: 119, endPoint x: 562, endPoint y: 129, distance: 10.8
click at [564, 119] on select "Select Cable / Satellite Services Collection Agency Credit Card Debt Debt Couns…" at bounding box center [549, 129] width 127 height 20
select select "15"
click at [486, 119] on select "Select Cable / Satellite Services Collection Agency Credit Card Debt Debt Couns…" at bounding box center [549, 129] width 127 height 20
click at [736, 348] on button "Save & Close" at bounding box center [716, 349] width 68 height 21
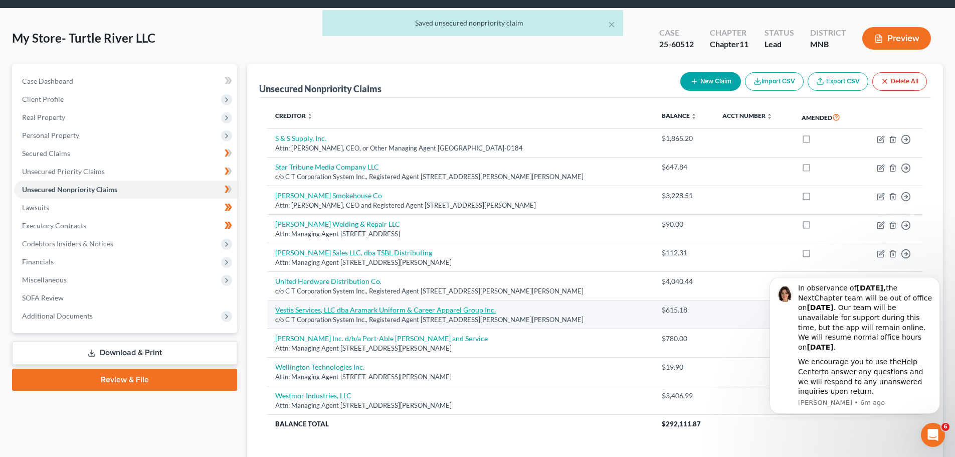
click at [313, 311] on link "Vestis Services, LLC dba Aramark Uniform & Career Apparel Group Inc." at bounding box center [385, 309] width 221 height 9
select select "24"
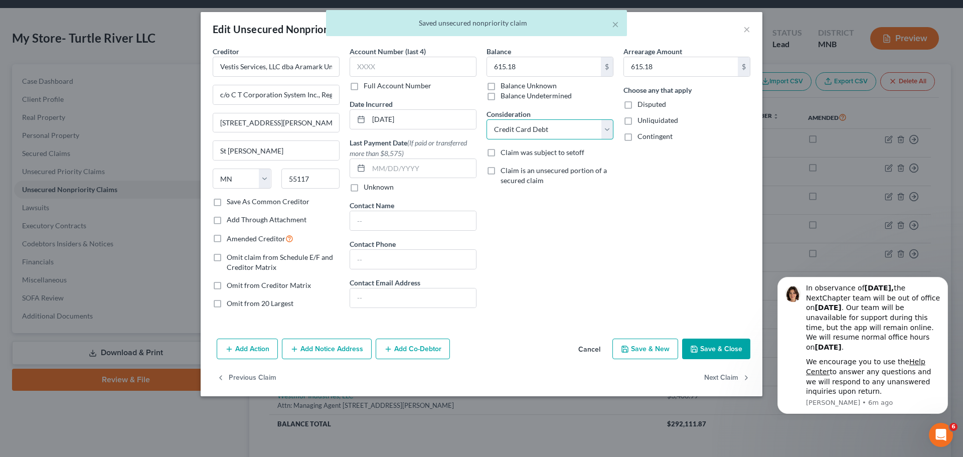
drag, startPoint x: 523, startPoint y: 125, endPoint x: 523, endPoint y: 138, distance: 13.0
click at [523, 125] on select "Select Cable / Satellite Services Collection Agency Credit Card Debt Debt Couns…" at bounding box center [549, 129] width 127 height 20
select select "15"
click at [486, 119] on select "Select Cable / Satellite Services Collection Agency Credit Card Debt Debt Couns…" at bounding box center [549, 129] width 127 height 20
click at [534, 133] on select "Select Cable / Satellite Services Collection Agency Credit Card Debt Debt Couns…" at bounding box center [549, 129] width 127 height 20
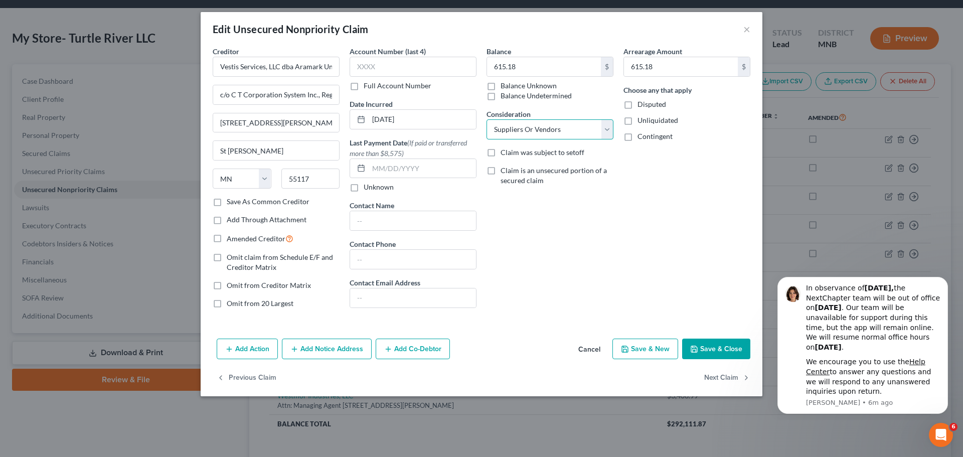
click at [486, 119] on select "Select Cable / Satellite Services Collection Agency Credit Card Debt Debt Couns…" at bounding box center [549, 129] width 127 height 20
drag, startPoint x: 730, startPoint y: 347, endPoint x: 686, endPoint y: 335, distance: 45.7
click at [727, 347] on button "Save & Close" at bounding box center [716, 349] width 68 height 21
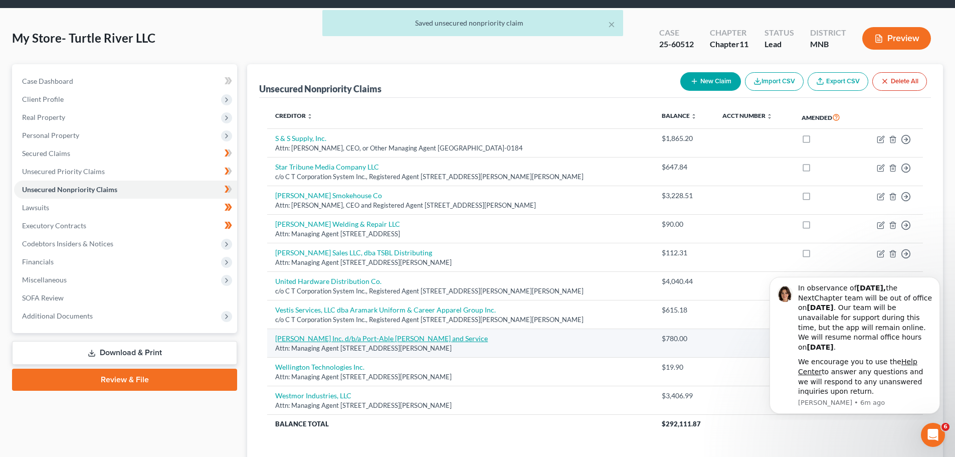
click at [301, 338] on link "[PERSON_NAME] Inc. d/b/a Port-Able [PERSON_NAME] and Service" at bounding box center [381, 338] width 213 height 9
select select "24"
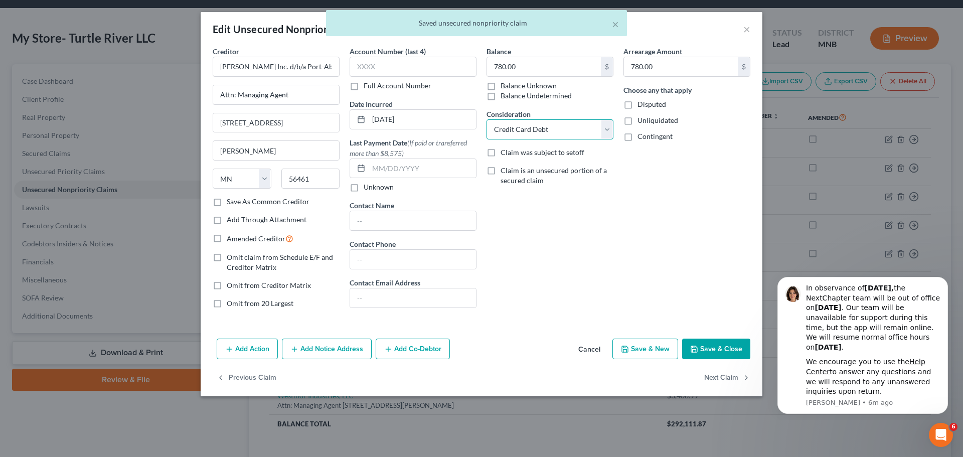
drag, startPoint x: 556, startPoint y: 127, endPoint x: 560, endPoint y: 138, distance: 11.3
click at [556, 127] on select "Select Cable / Satellite Services Collection Agency Credit Card Debt Debt Couns…" at bounding box center [549, 129] width 127 height 20
select select "15"
click at [486, 119] on select "Select Cable / Satellite Services Collection Agency Credit Card Debt Debt Couns…" at bounding box center [549, 129] width 127 height 20
click at [728, 347] on button "Save & Close" at bounding box center [716, 349] width 68 height 21
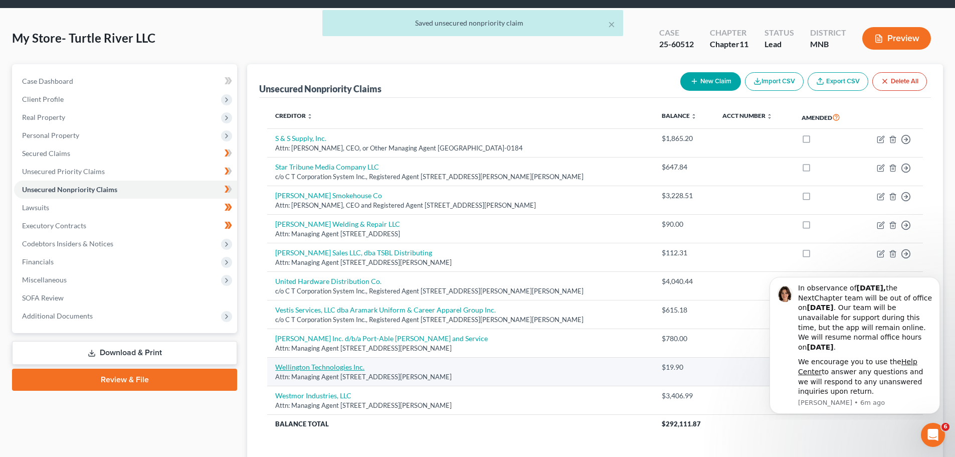
click at [314, 365] on link "Wellington Technologies Inc." at bounding box center [319, 367] width 89 height 9
select select "24"
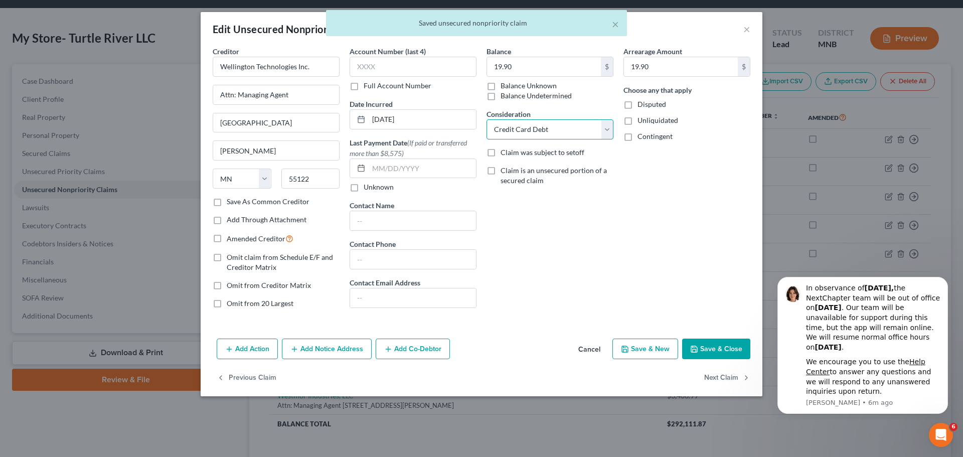
click at [543, 126] on select "Select Cable / Satellite Services Collection Agency Credit Card Debt Debt Couns…" at bounding box center [549, 129] width 127 height 20
select select "15"
click at [486, 119] on select "Select Cable / Satellite Services Collection Agency Credit Card Debt Debt Couns…" at bounding box center [549, 129] width 127 height 20
click at [724, 351] on button "Save & Close" at bounding box center [716, 349] width 68 height 21
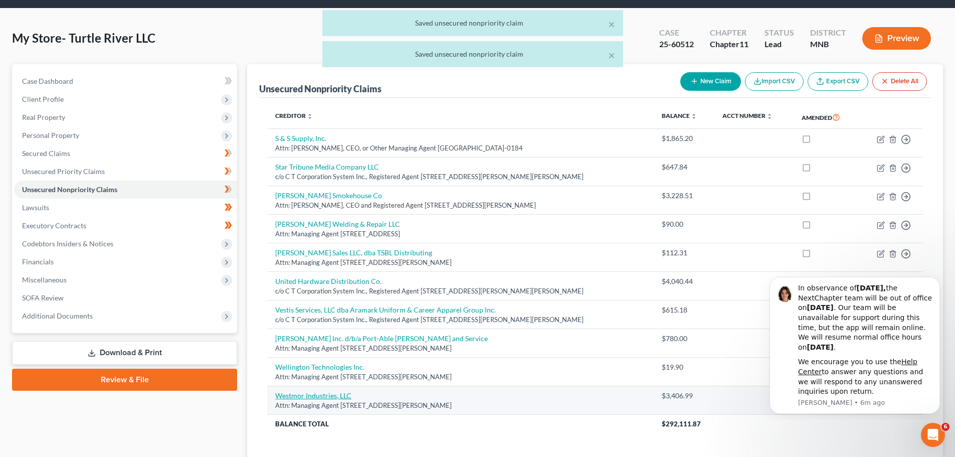
click at [310, 397] on link "Westmor Industries, LLC" at bounding box center [313, 395] width 76 height 9
select select "24"
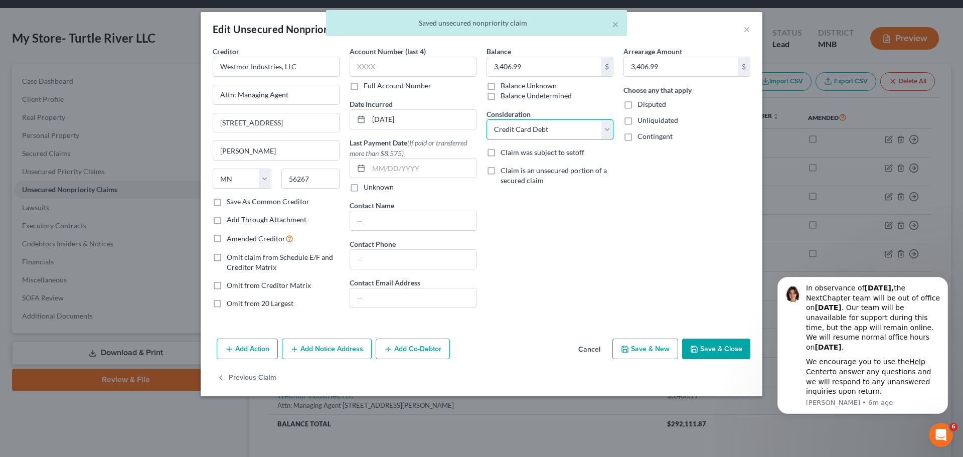
click at [573, 122] on select "Select Cable / Satellite Services Collection Agency Credit Card Debt Debt Couns…" at bounding box center [549, 129] width 127 height 20
select select "15"
click at [486, 119] on select "Select Cable / Satellite Services Collection Agency Credit Card Debt Debt Couns…" at bounding box center [549, 129] width 127 height 20
click at [713, 349] on button "Save & Close" at bounding box center [716, 349] width 68 height 21
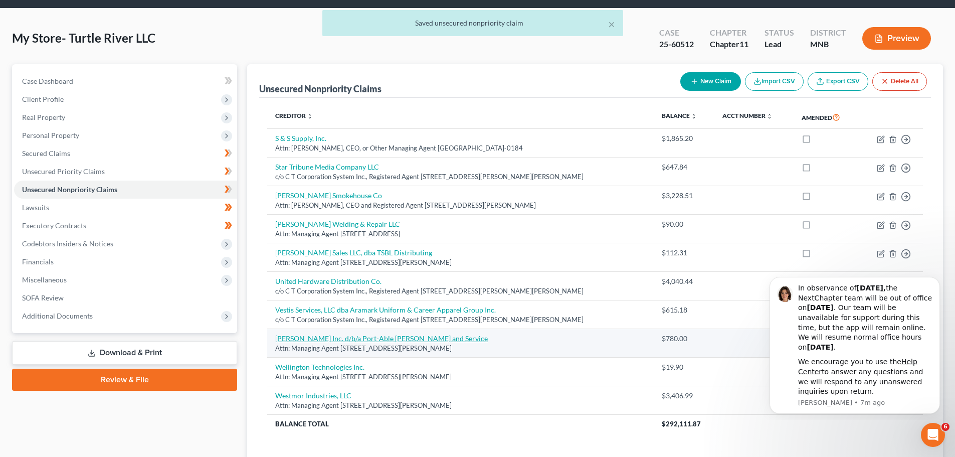
click at [364, 338] on link "[PERSON_NAME] Inc. d/b/a Port-Able [PERSON_NAME] and Service" at bounding box center [381, 338] width 213 height 9
select select "24"
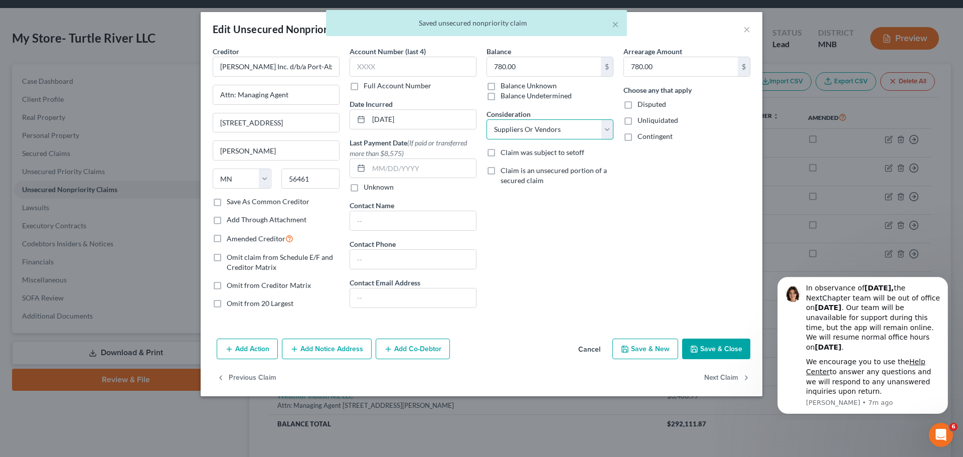
drag, startPoint x: 565, startPoint y: 126, endPoint x: 565, endPoint y: 139, distance: 12.5
click at [565, 126] on select "Select Cable / Satellite Services Collection Agency Credit Card Debt Debt Couns…" at bounding box center [549, 129] width 127 height 20
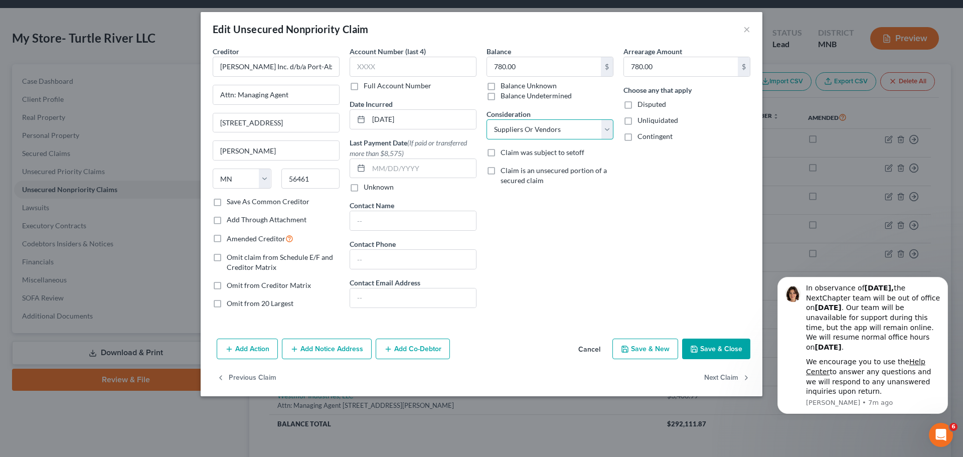
select select "14"
click at [486, 119] on select "Select Cable / Satellite Services Collection Agency Credit Card Debt Debt Couns…" at bounding box center [549, 129] width 127 height 20
click at [707, 349] on button "Save & Close" at bounding box center [716, 349] width 68 height 21
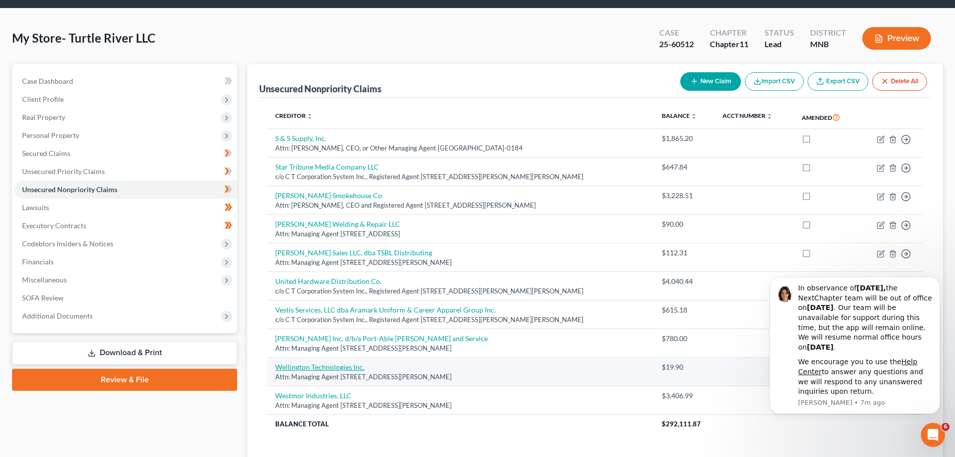
click at [338, 365] on link "Wellington Technologies Inc." at bounding box center [319, 367] width 89 height 9
select select "24"
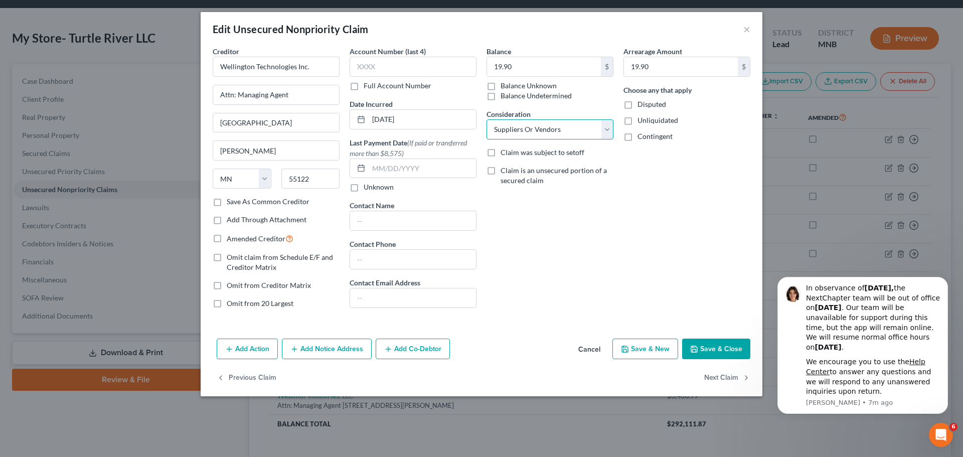
click at [554, 133] on select "Select Cable / Satellite Services Collection Agency Credit Card Debt Debt Couns…" at bounding box center [549, 129] width 127 height 20
select select "14"
click at [486, 119] on select "Select Cable / Satellite Services Collection Agency Credit Card Debt Debt Couns…" at bounding box center [549, 129] width 127 height 20
click at [717, 352] on button "Save & Close" at bounding box center [716, 349] width 68 height 21
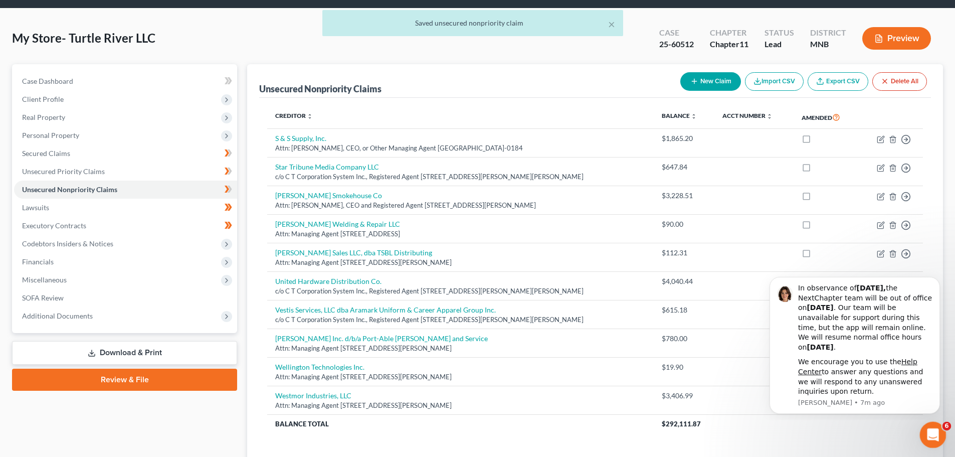
click at [934, 436] on icon "Open Intercom Messenger" at bounding box center [932, 433] width 17 height 17
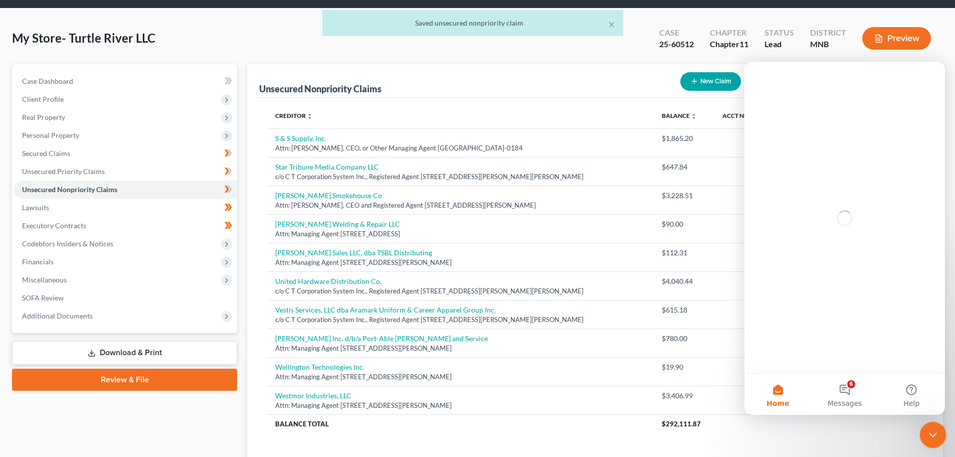
scroll to position [0, 0]
click at [933, 436] on icon "Close Intercom Messenger" at bounding box center [932, 433] width 12 height 12
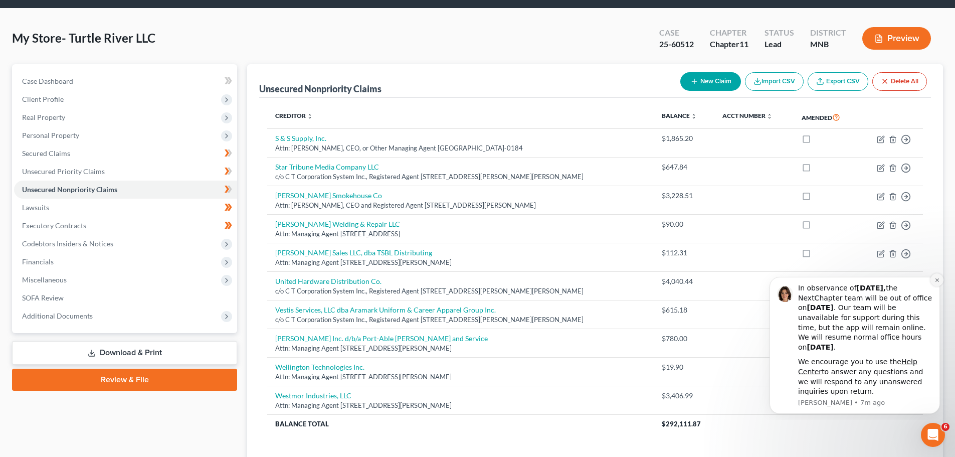
click at [938, 281] on icon "Dismiss notification" at bounding box center [937, 280] width 4 height 4
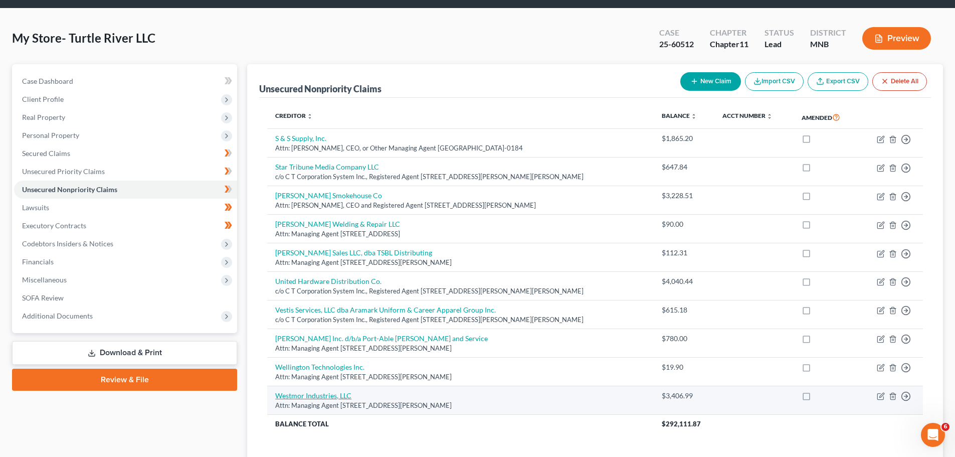
click at [321, 394] on link "Westmor Industries, LLC" at bounding box center [313, 395] width 76 height 9
select select "24"
select select "15"
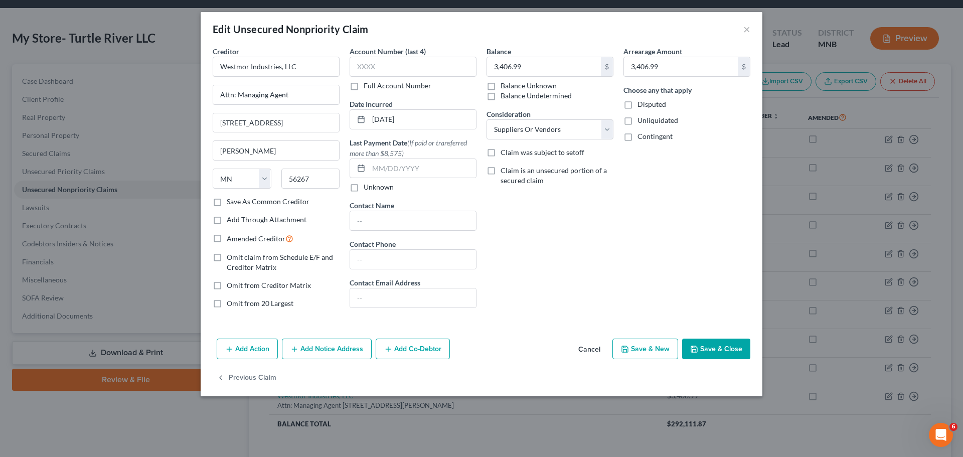
click at [729, 352] on button "Save & Close" at bounding box center [716, 349] width 68 height 21
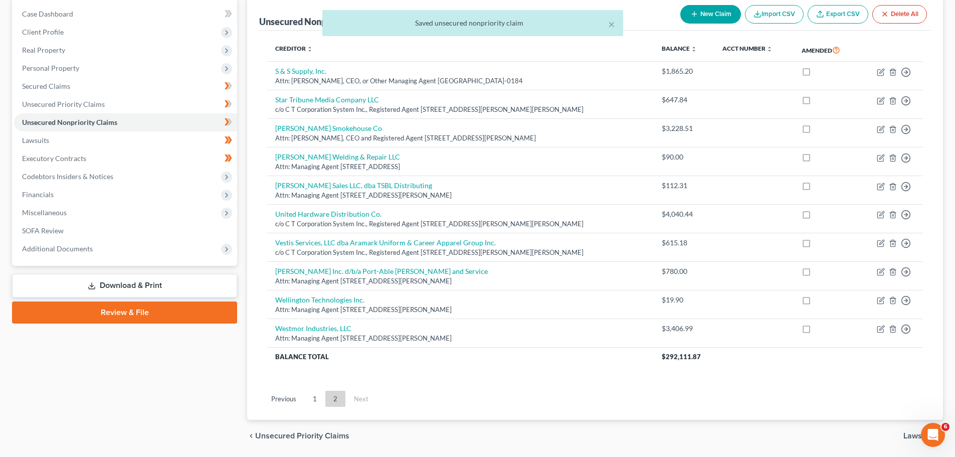
scroll to position [82, 0]
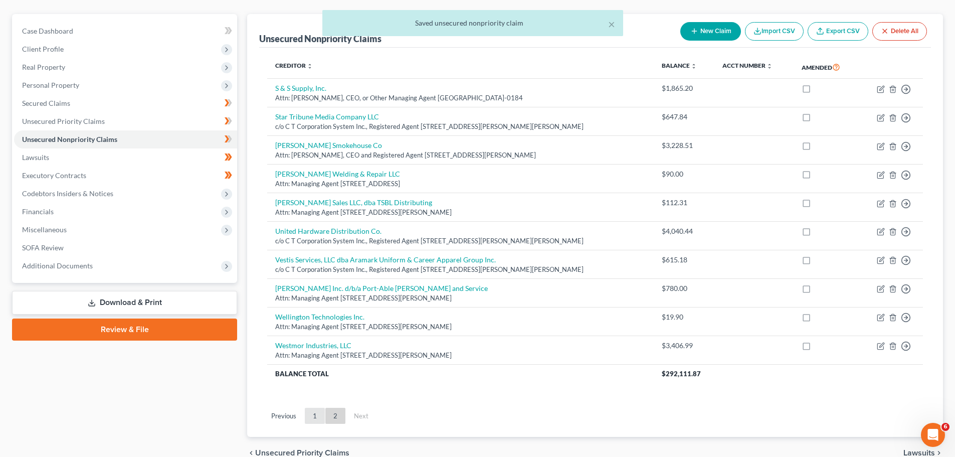
click at [321, 412] on link "1" at bounding box center [315, 416] width 20 height 16
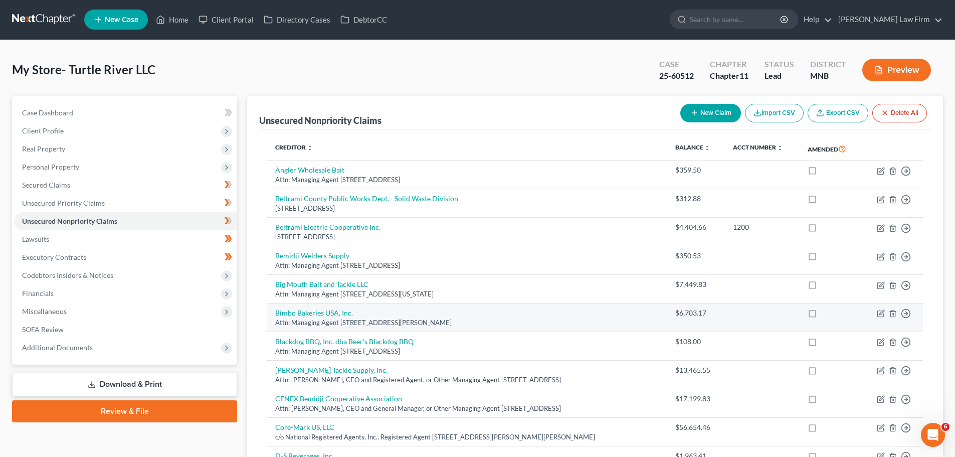
scroll to position [0, 0]
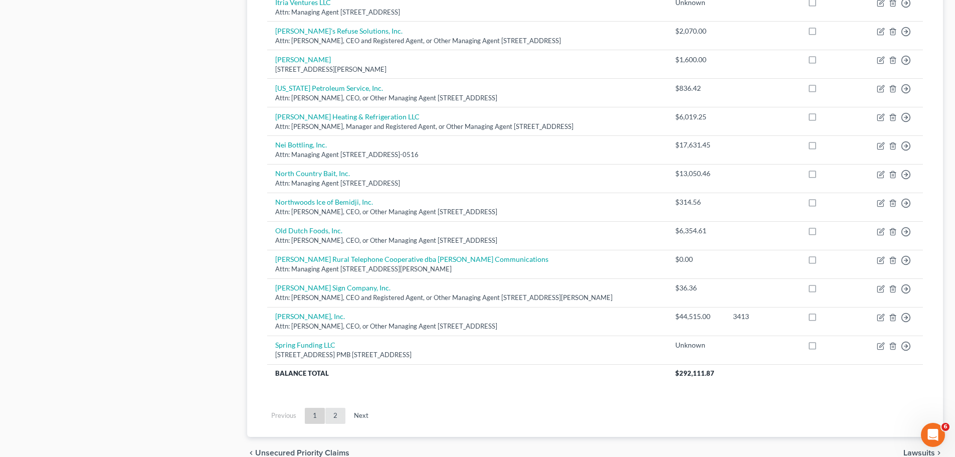
click at [340, 413] on link "2" at bounding box center [335, 416] width 20 height 16
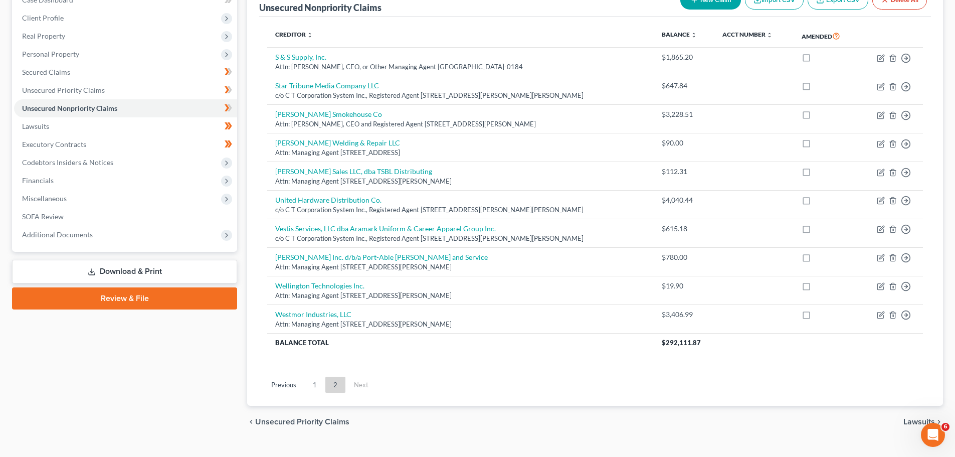
scroll to position [132, 0]
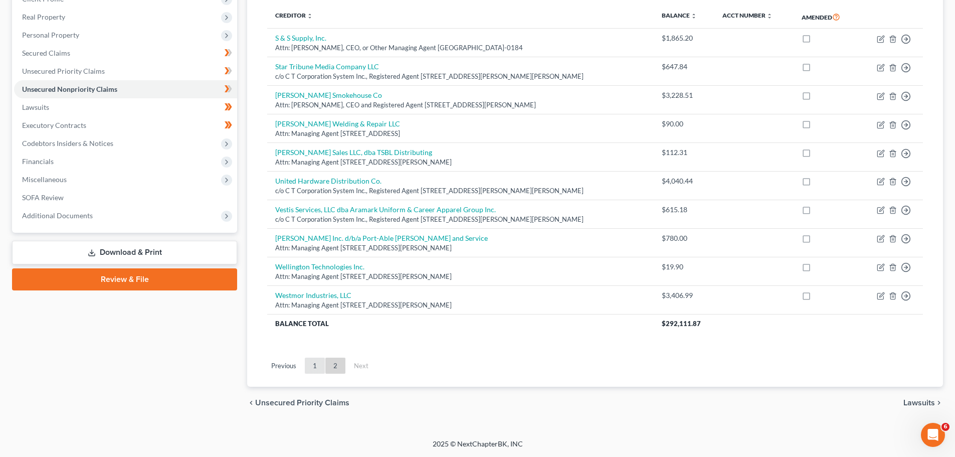
click at [310, 366] on link "1" at bounding box center [315, 366] width 20 height 16
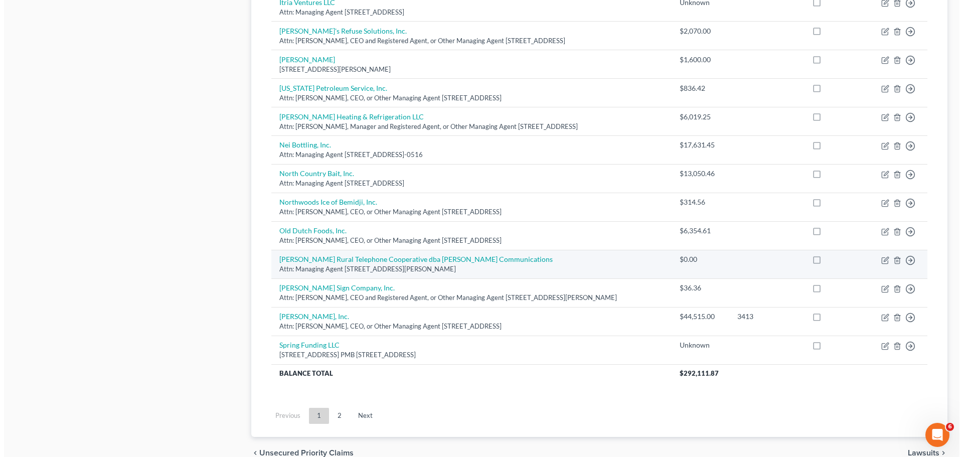
scroll to position [604, 0]
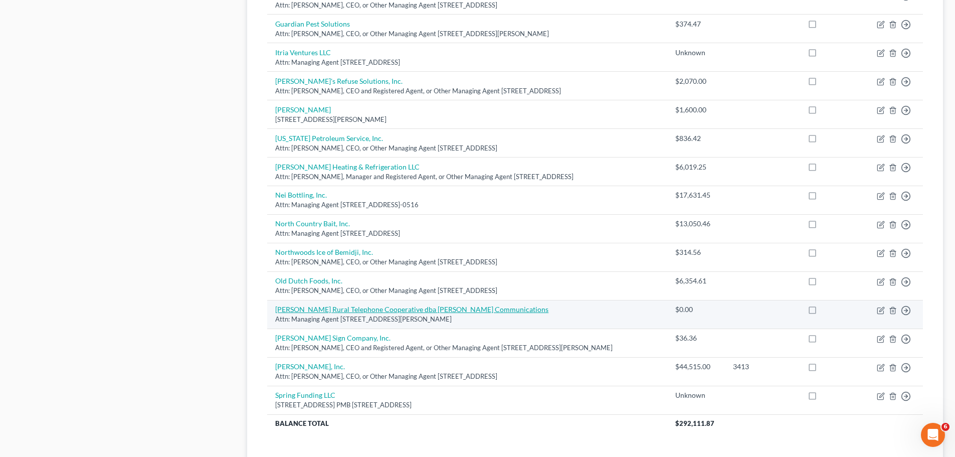
click at [389, 307] on link "[PERSON_NAME] Rural Telephone Cooperative dba [PERSON_NAME] Communications" at bounding box center [411, 309] width 273 height 9
select select "24"
select select "16"
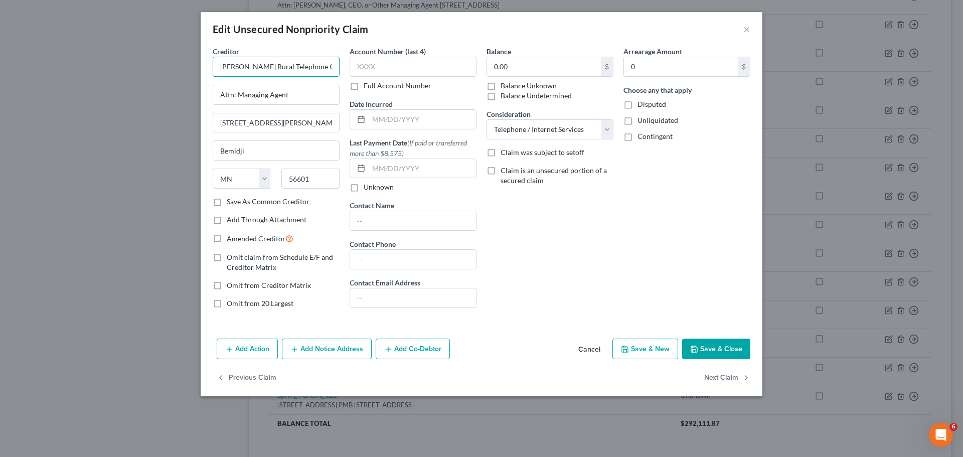
click at [235, 67] on input "[PERSON_NAME] Rural Telephone Cooperative dba [PERSON_NAME] Communications" at bounding box center [276, 67] width 127 height 20
drag, startPoint x: 260, startPoint y: 67, endPoint x: 279, endPoint y: 69, distance: 19.2
click at [279, 69] on input "[PERSON_NAME] Rural Telephone Cooperative dba [PERSON_NAME] Communications" at bounding box center [276, 67] width 127 height 20
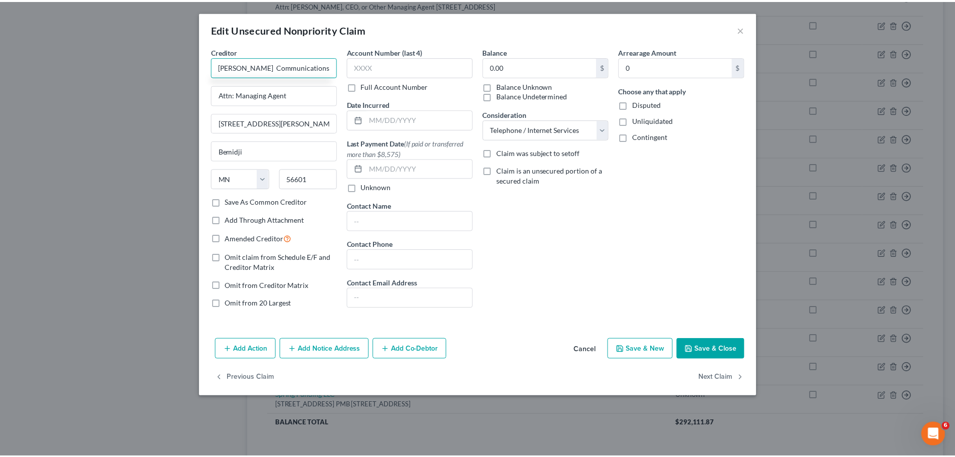
scroll to position [0, 0]
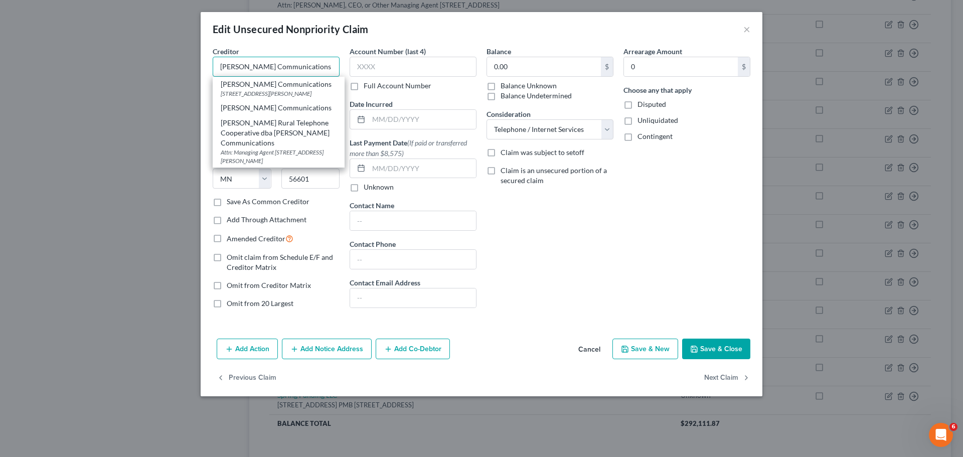
type input "[PERSON_NAME] Communications"
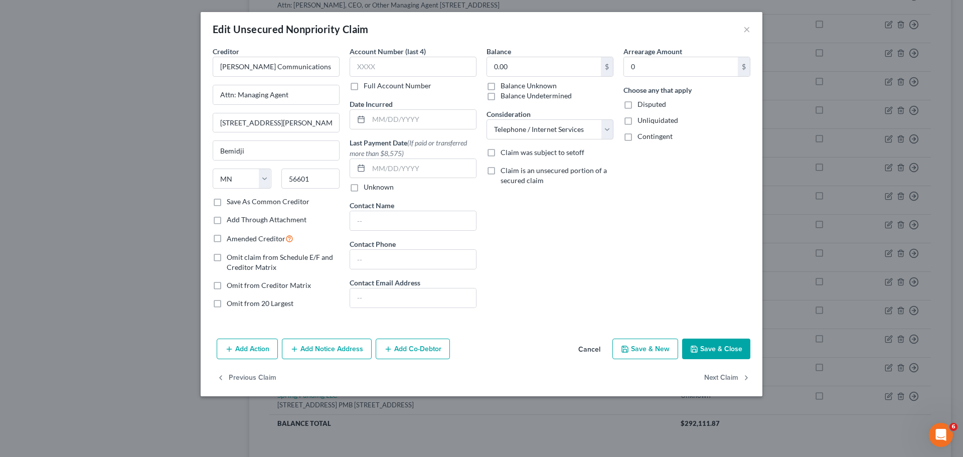
click at [603, 250] on div "Balance 0.00 $ Balance Unknown Balance Undetermined 0.00 $ Balance Unknown Cons…" at bounding box center [549, 181] width 137 height 270
click at [721, 350] on button "Save & Close" at bounding box center [716, 349] width 68 height 21
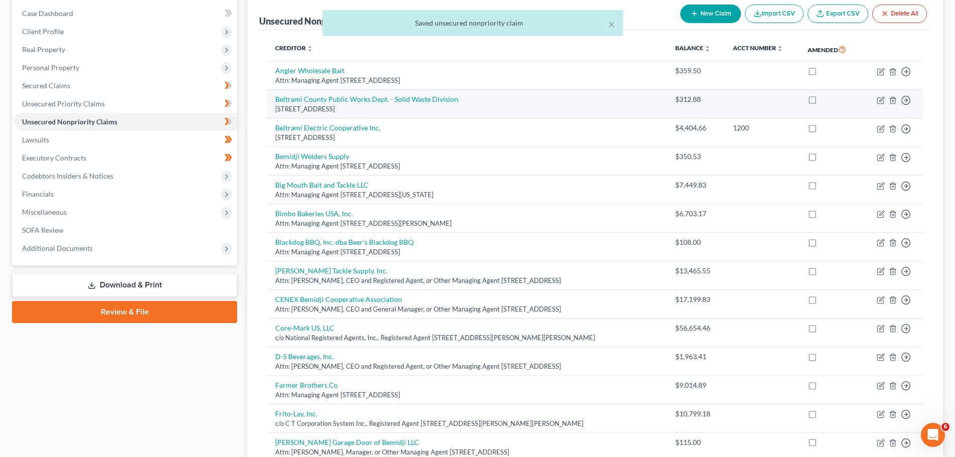
scroll to position [100, 0]
